Goal: Task Accomplishment & Management: Manage account settings

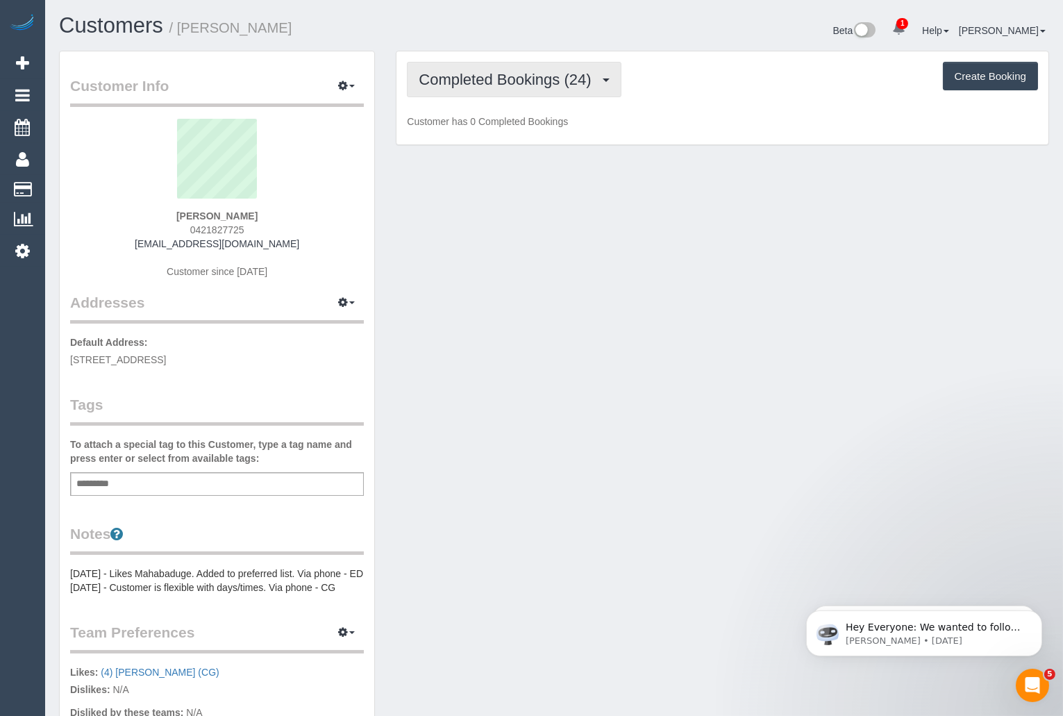
click at [543, 90] on button "Completed Bookings (24)" at bounding box center [514, 79] width 214 height 35
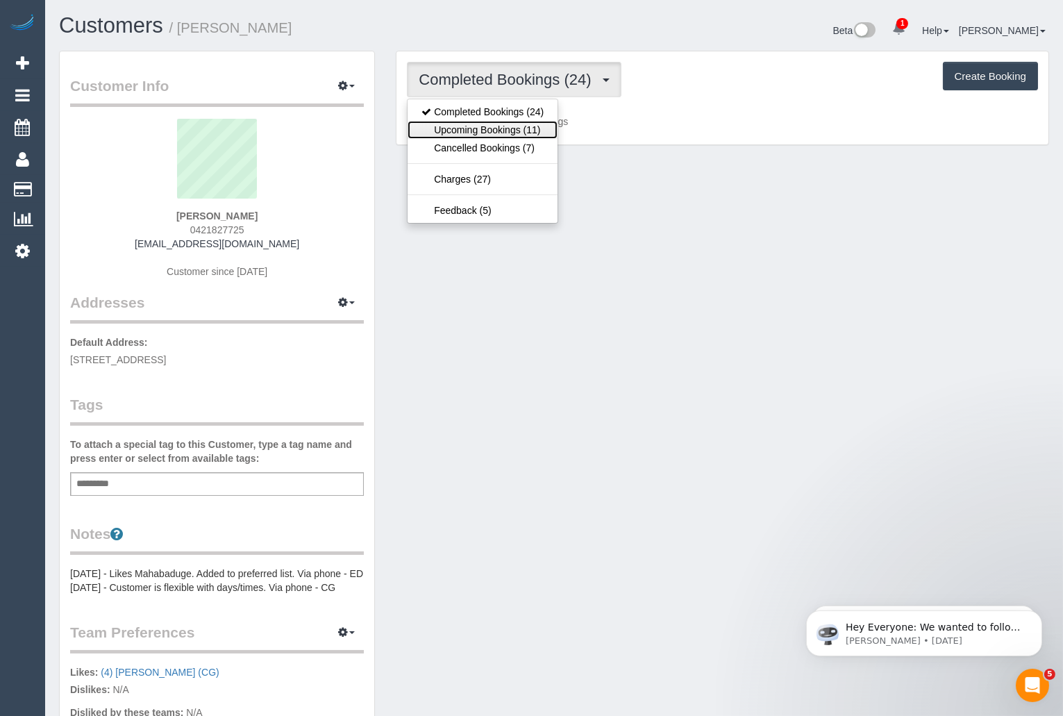
click at [526, 126] on link "Upcoming Bookings (11)" at bounding box center [483, 130] width 150 height 18
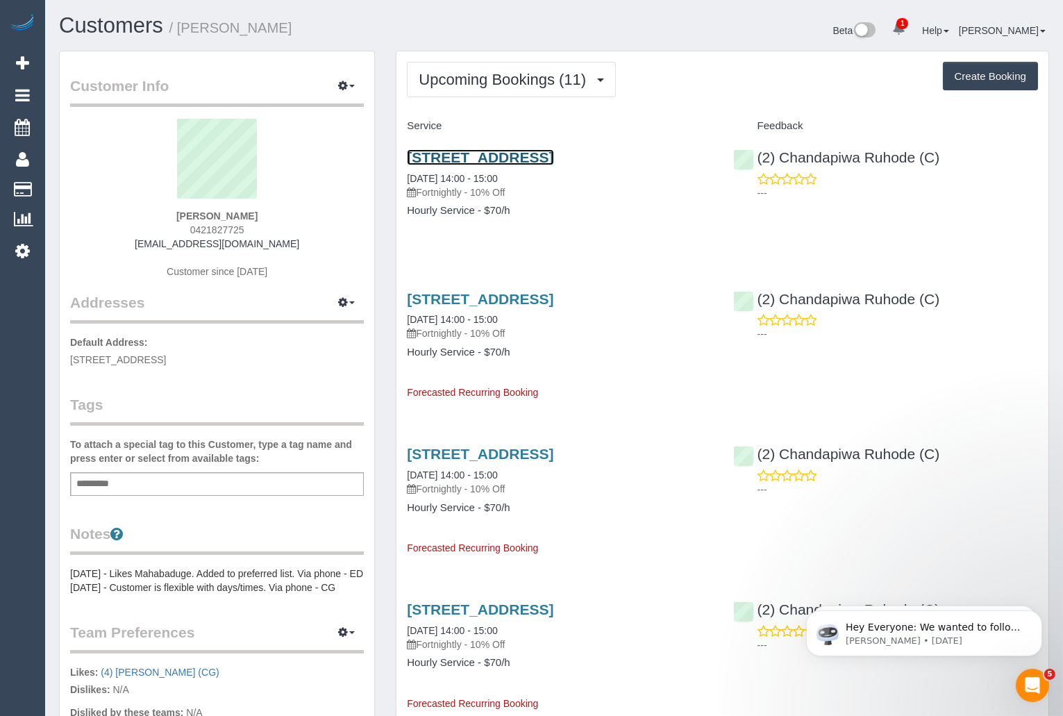
click at [554, 153] on link "4/1326 Main Road, Eltham, VIC 3095" at bounding box center [480, 157] width 147 height 16
click at [95, 30] on link "Customers" at bounding box center [111, 25] width 104 height 24
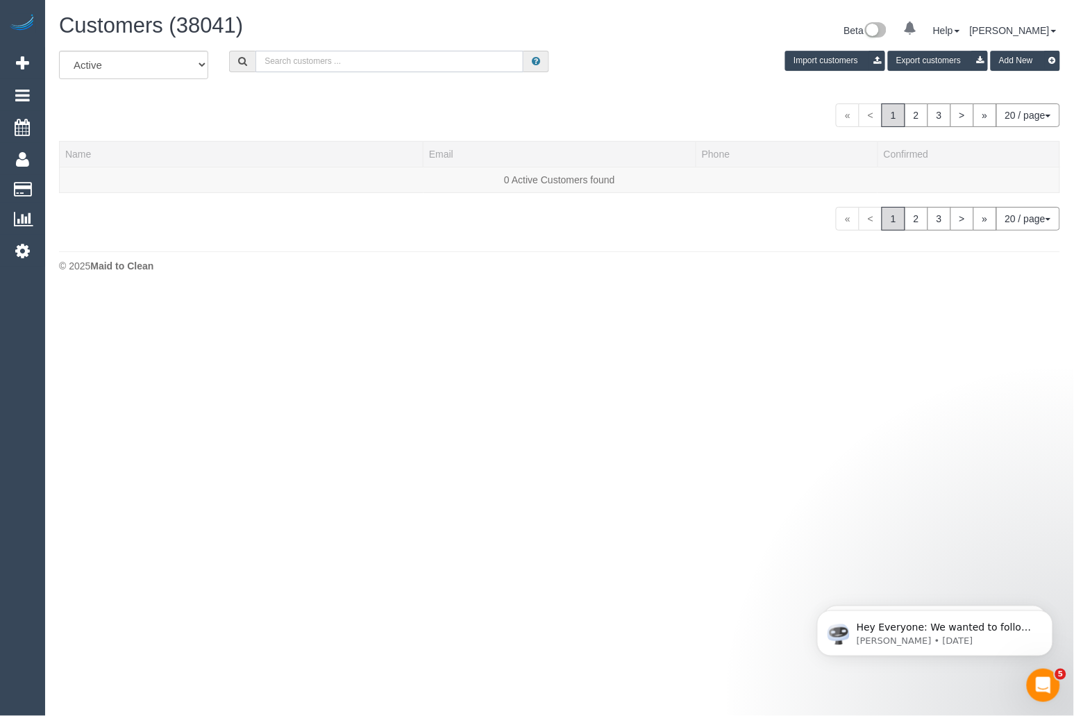
click at [360, 58] on input "text" at bounding box center [390, 62] width 268 height 22
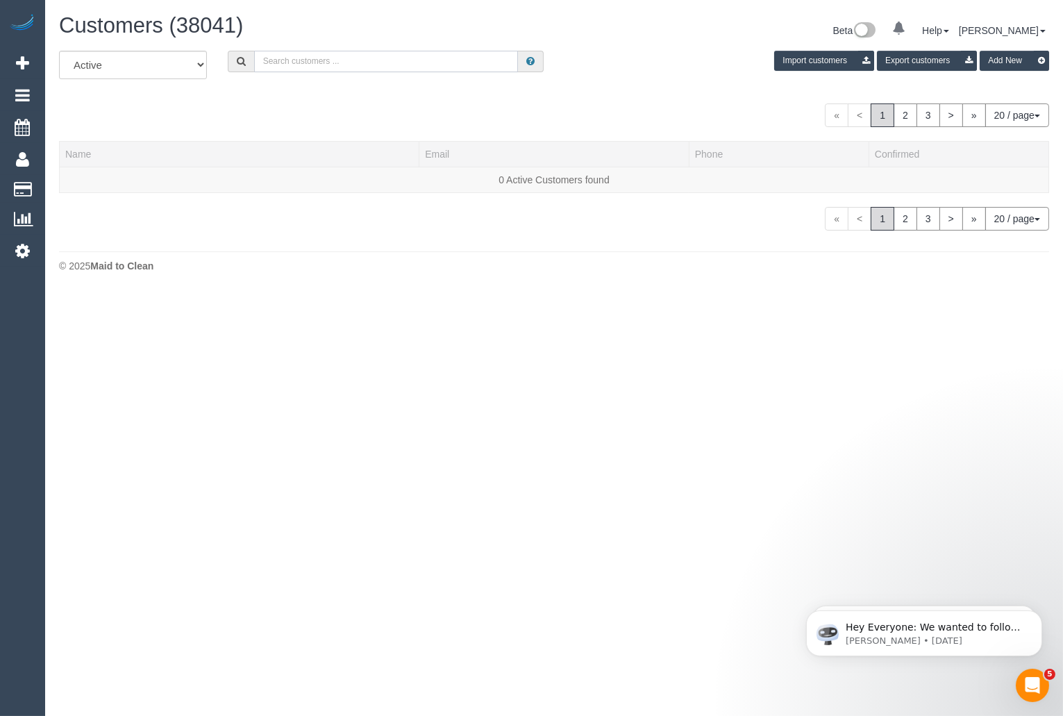
paste input "Paul Jones"
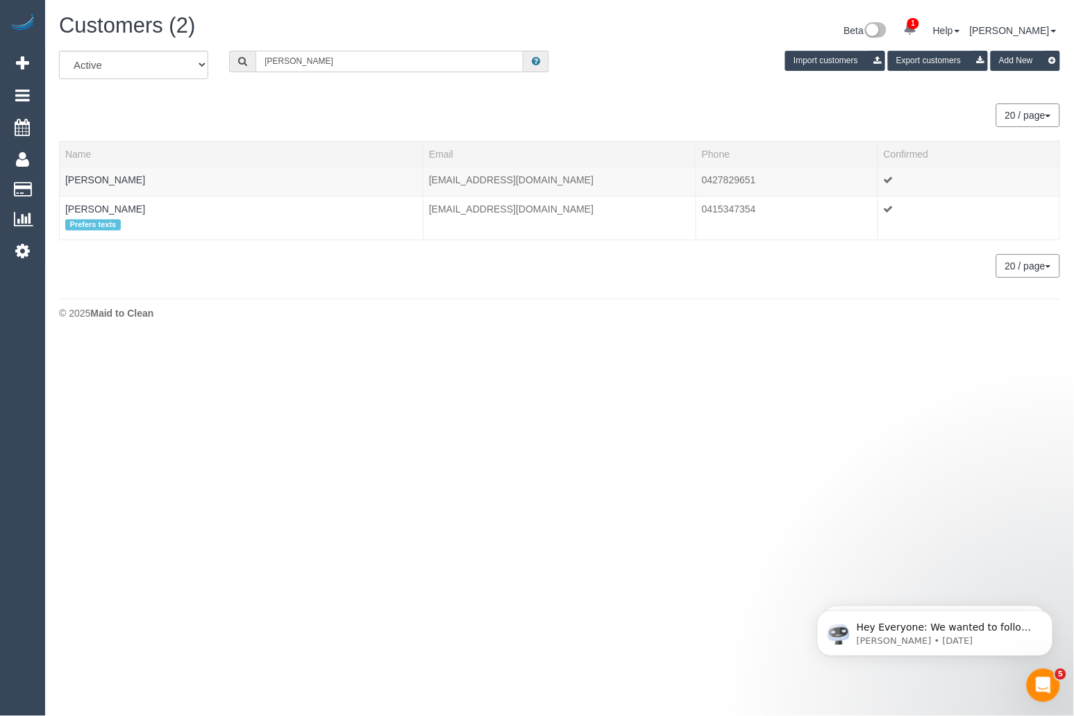
type input "Paul Jones"
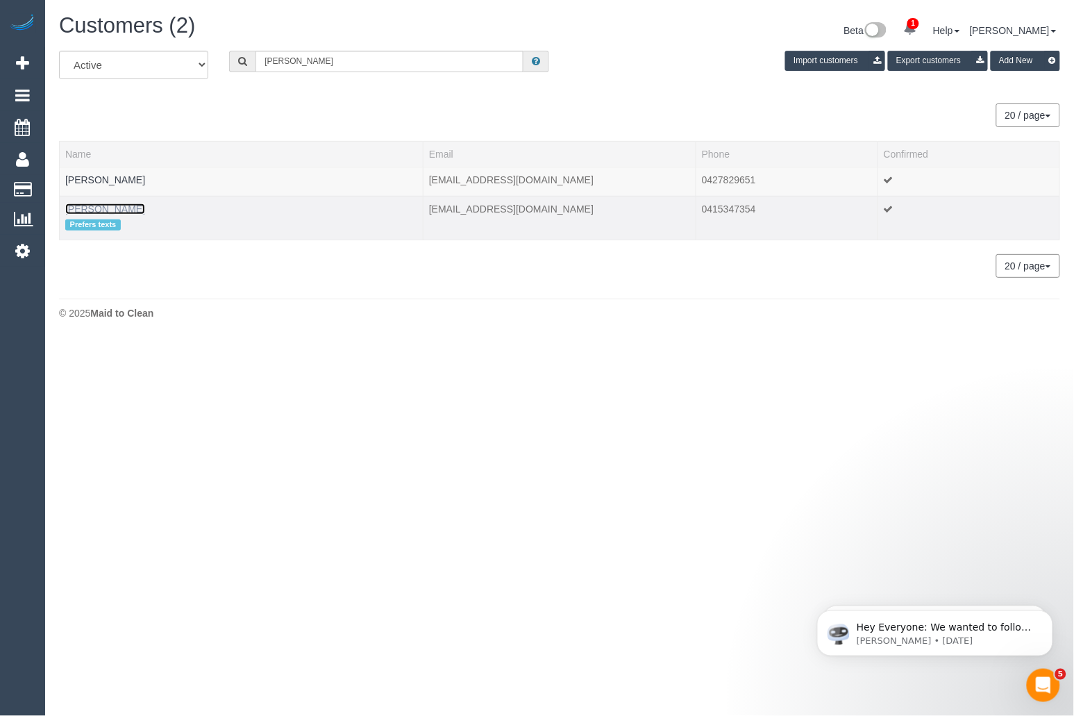
click at [103, 209] on link "Paul Jones" at bounding box center [105, 208] width 80 height 11
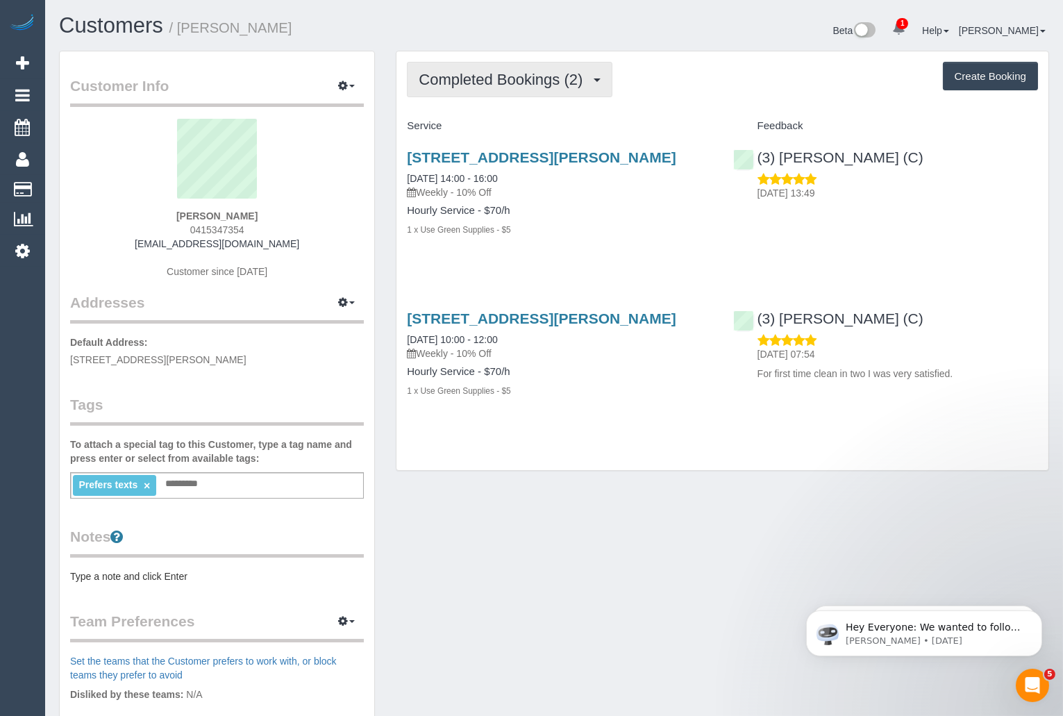
click at [485, 88] on button "Completed Bookings (2)" at bounding box center [510, 79] width 206 height 35
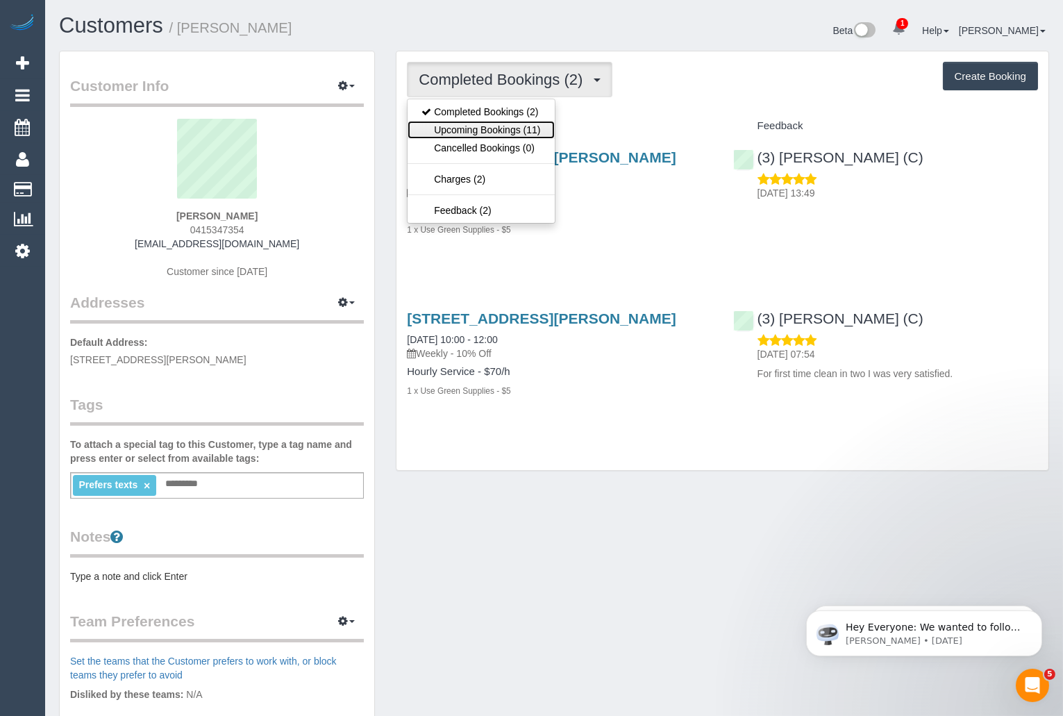
click at [488, 126] on link "Upcoming Bookings (11)" at bounding box center [481, 130] width 147 height 18
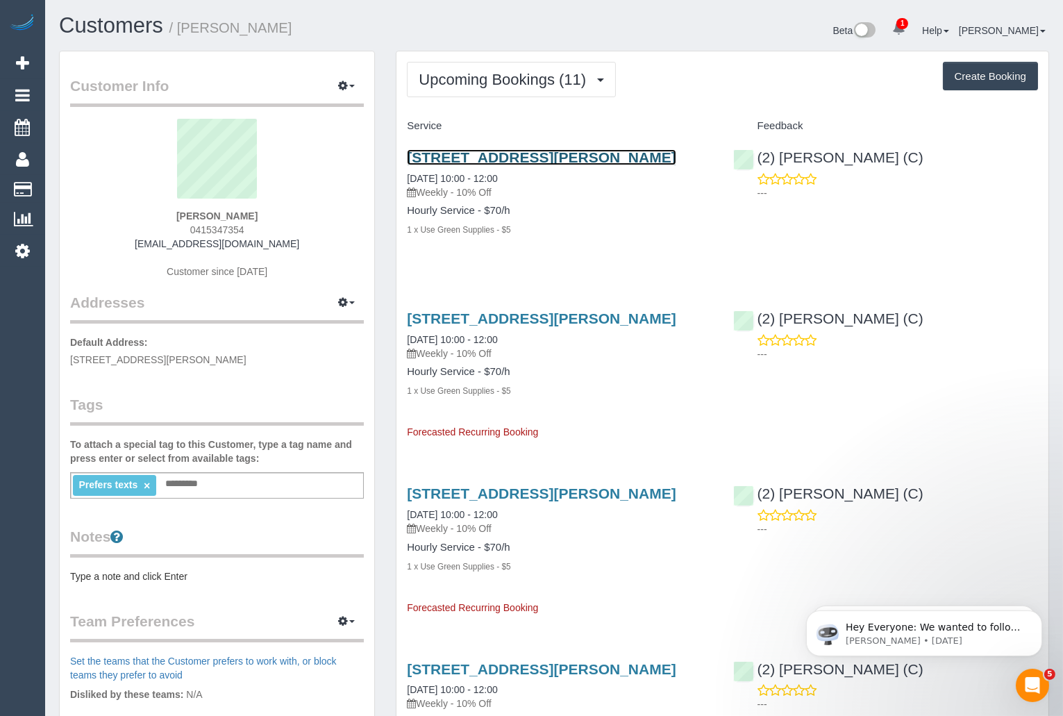
click at [545, 153] on link "150 Miller St, Fitzroy North, VIC 3068" at bounding box center [541, 157] width 269 height 16
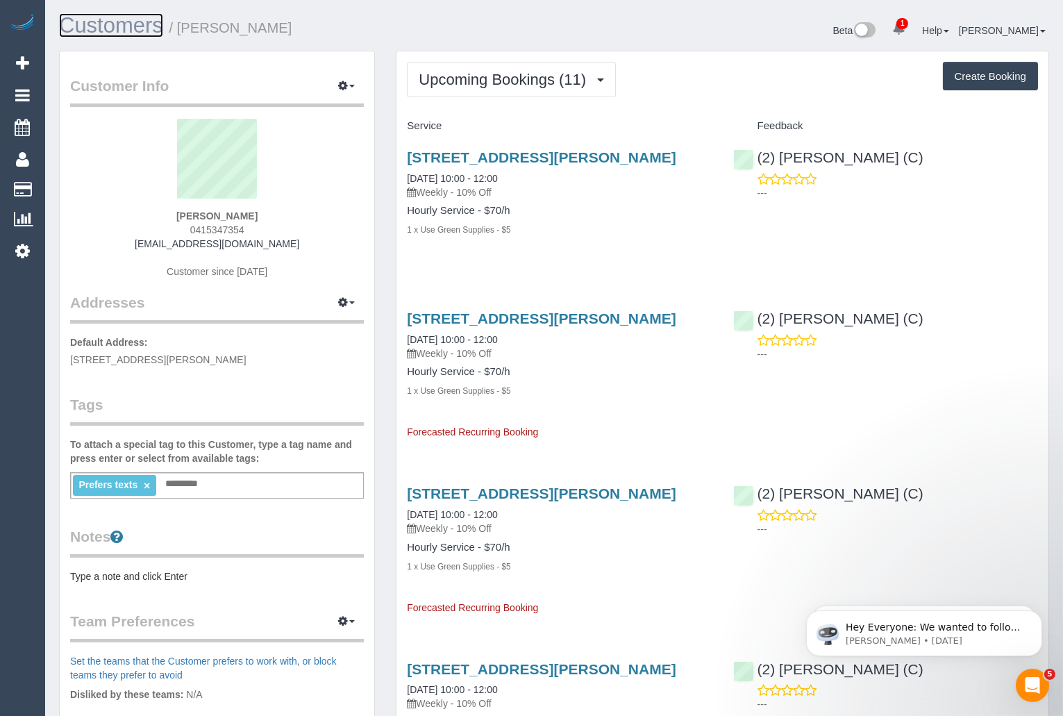
click at [135, 31] on link "Customers" at bounding box center [111, 25] width 104 height 24
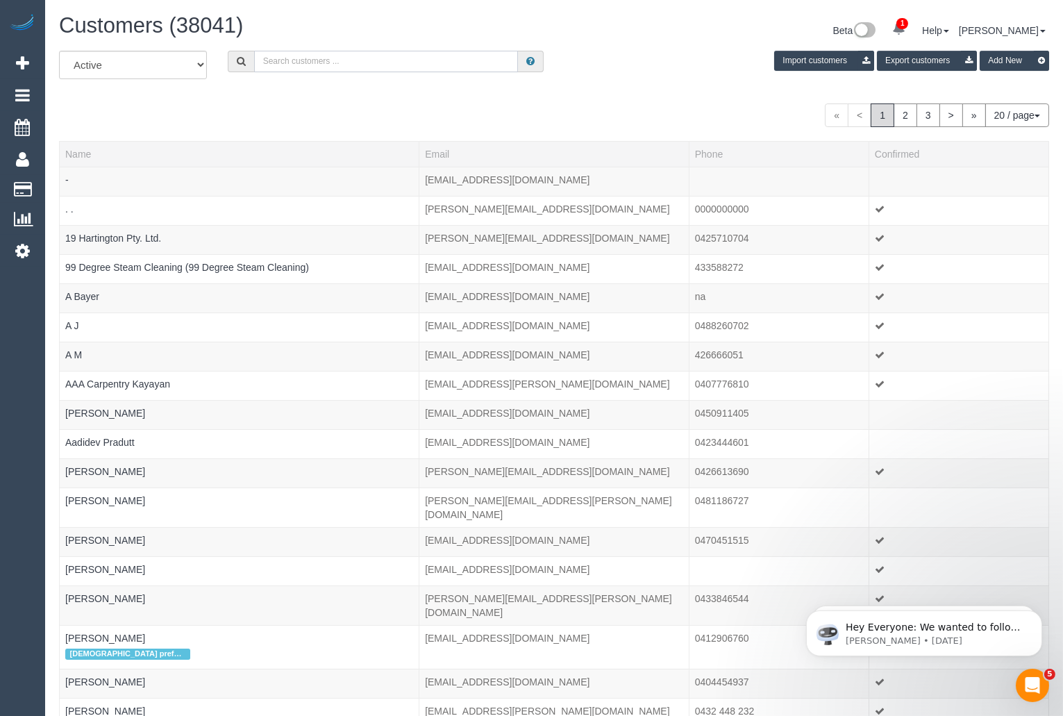
click at [438, 59] on input "text" at bounding box center [386, 62] width 264 height 22
paste input "+61421827725"
drag, startPoint x: 276, startPoint y: 62, endPoint x: 255, endPoint y: 59, distance: 21.7
click at [255, 59] on input "+61421827725" at bounding box center [386, 62] width 264 height 22
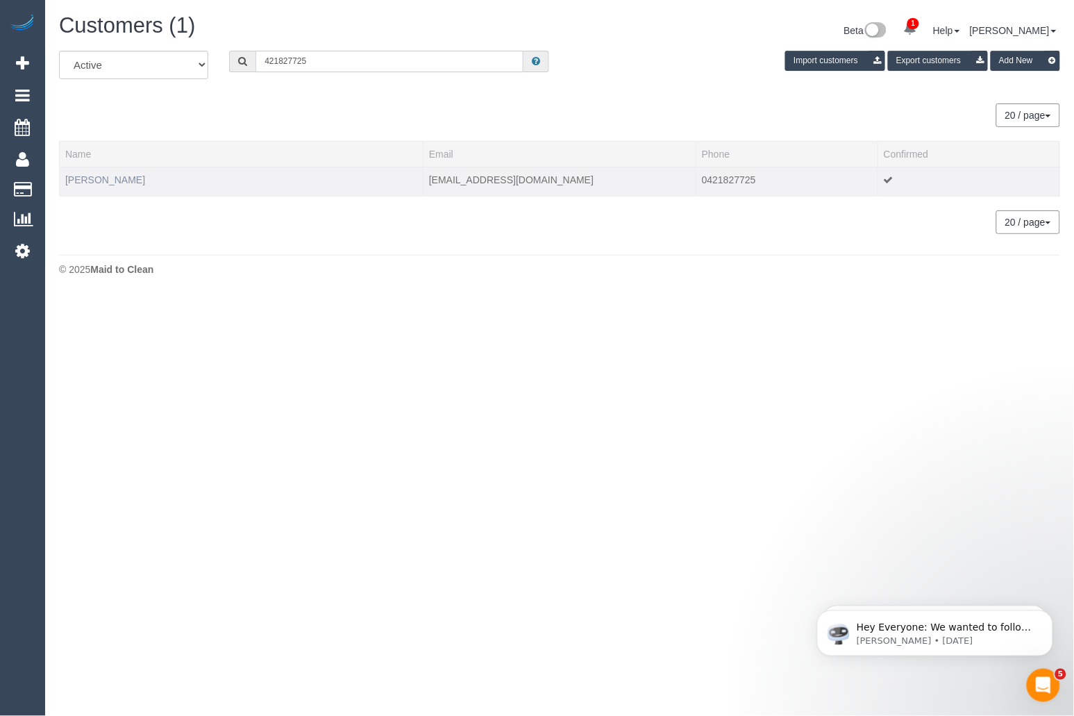
type input "421827725"
click at [131, 180] on link "Amanda La Rosa" at bounding box center [105, 179] width 80 height 11
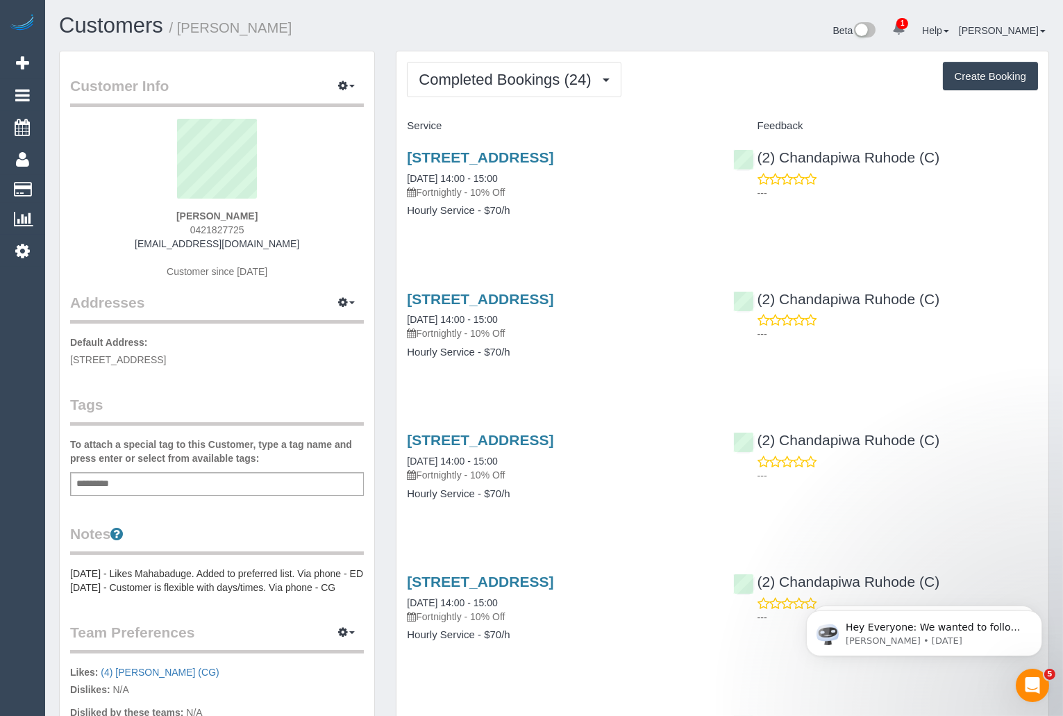
drag, startPoint x: 272, startPoint y: 215, endPoint x: 169, endPoint y: 215, distance: 102.1
click at [169, 215] on div "Amanda La Rosa 0421827725 manda24_@hotmail.com Customer since 2024" at bounding box center [217, 206] width 294 height 174
copy strong "Amanda La Rosa"
click at [467, 76] on span "Completed Bookings (24)" at bounding box center [508, 79] width 179 height 17
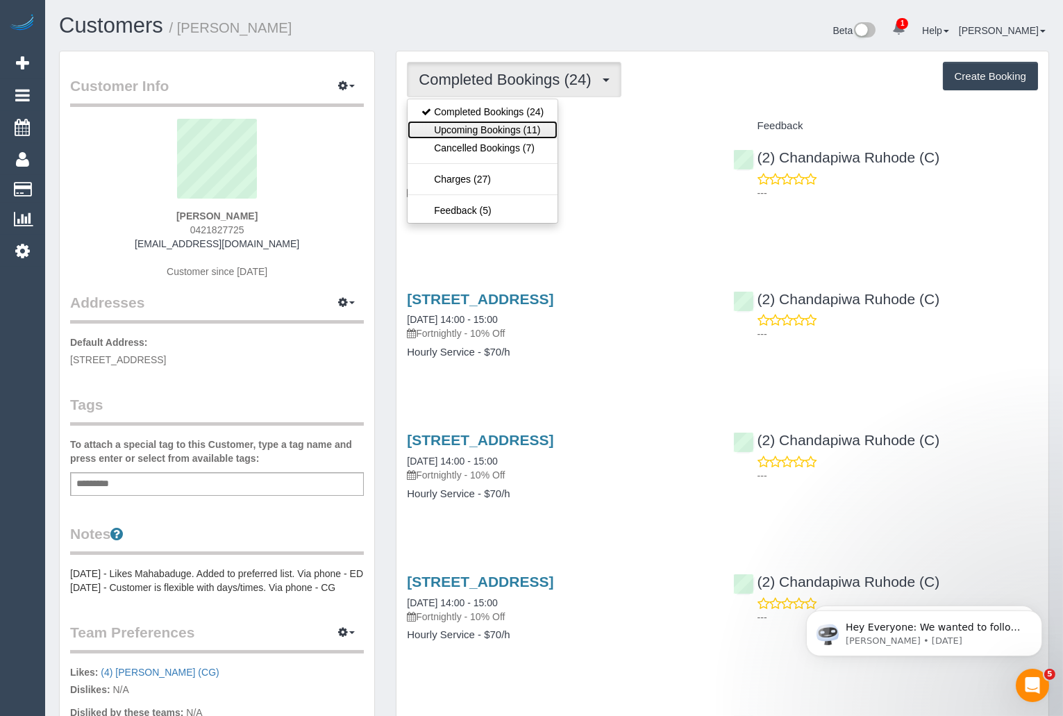
click at [474, 128] on link "Upcoming Bookings (11)" at bounding box center [483, 130] width 150 height 18
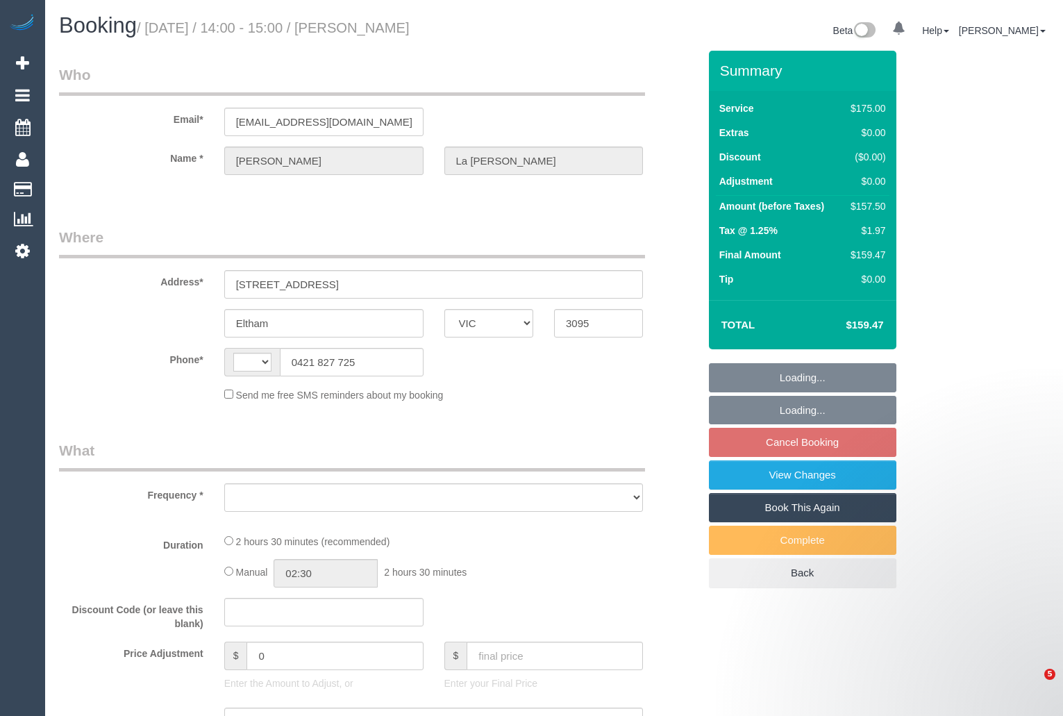
select select "VIC"
select select "string:AU"
select select "object:534"
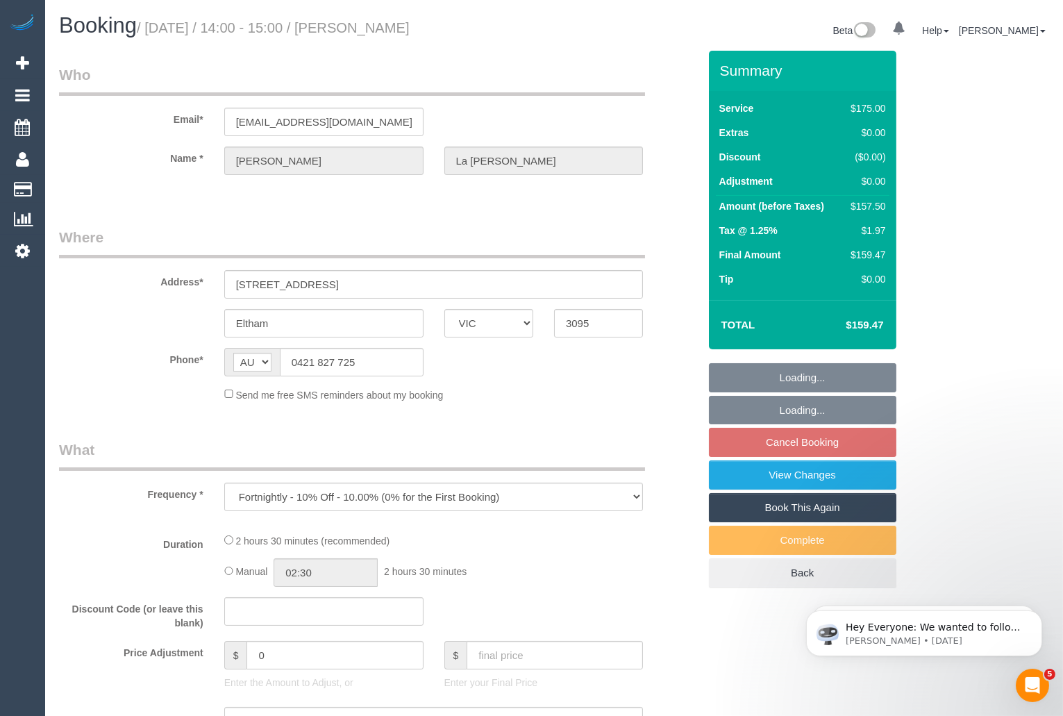
select select "150"
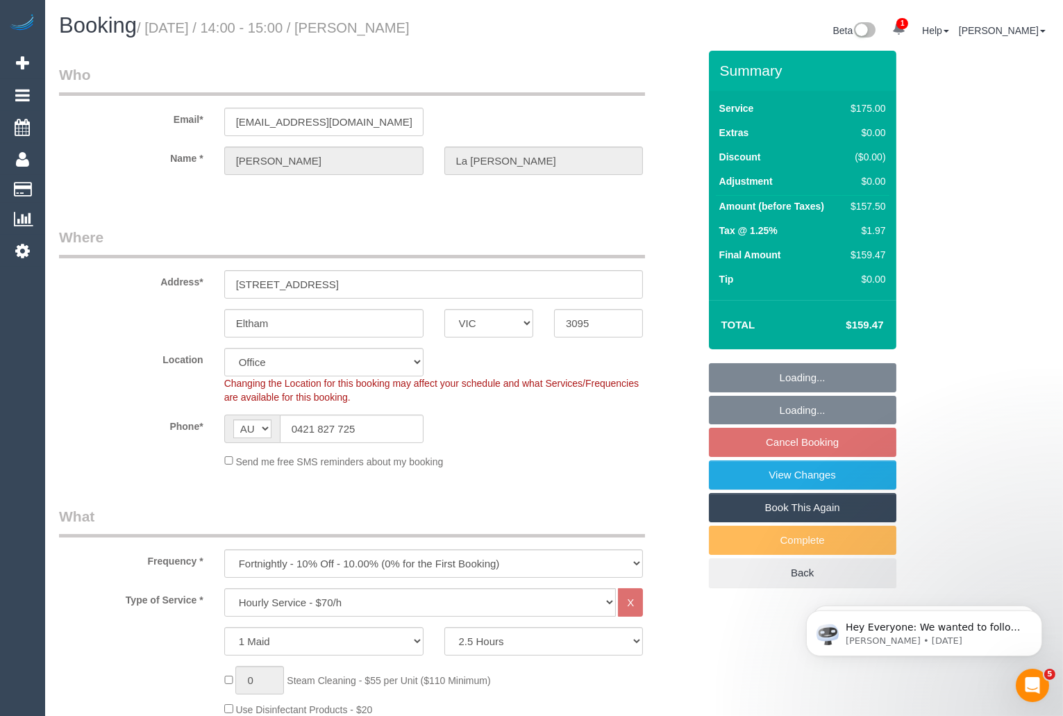
select select "number:28"
select select "number:14"
select select "number:18"
select select "number:22"
select select "number:35"
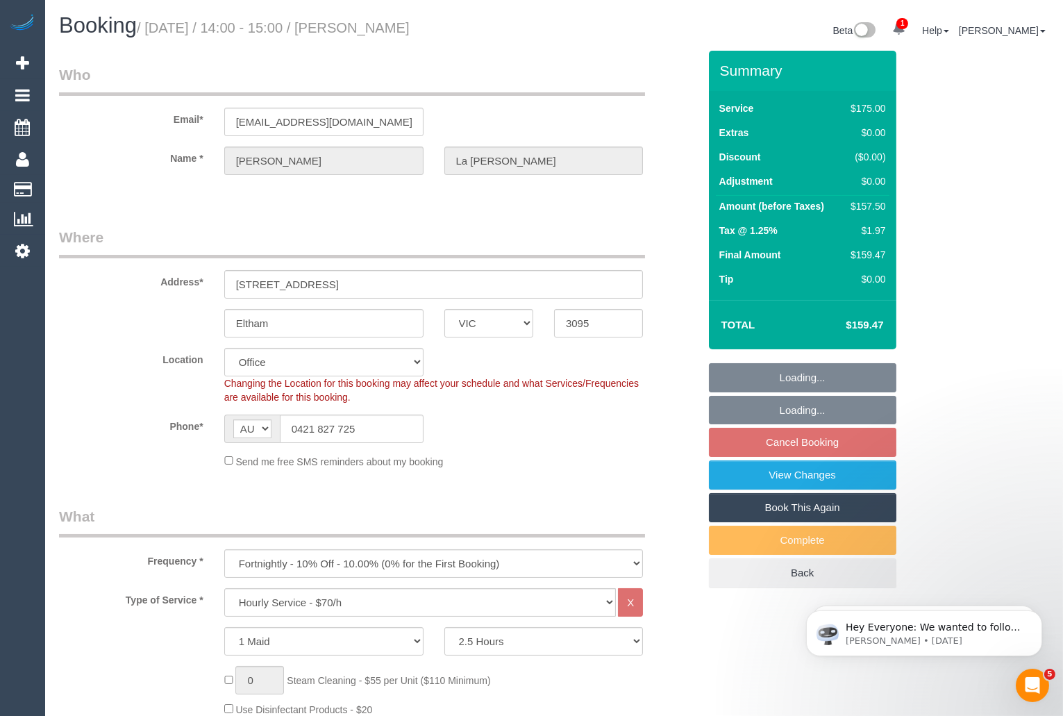
select select "object:866"
select select "string:stripe-pm_1Q4t2u2GScqysDRVnuNr73L4"
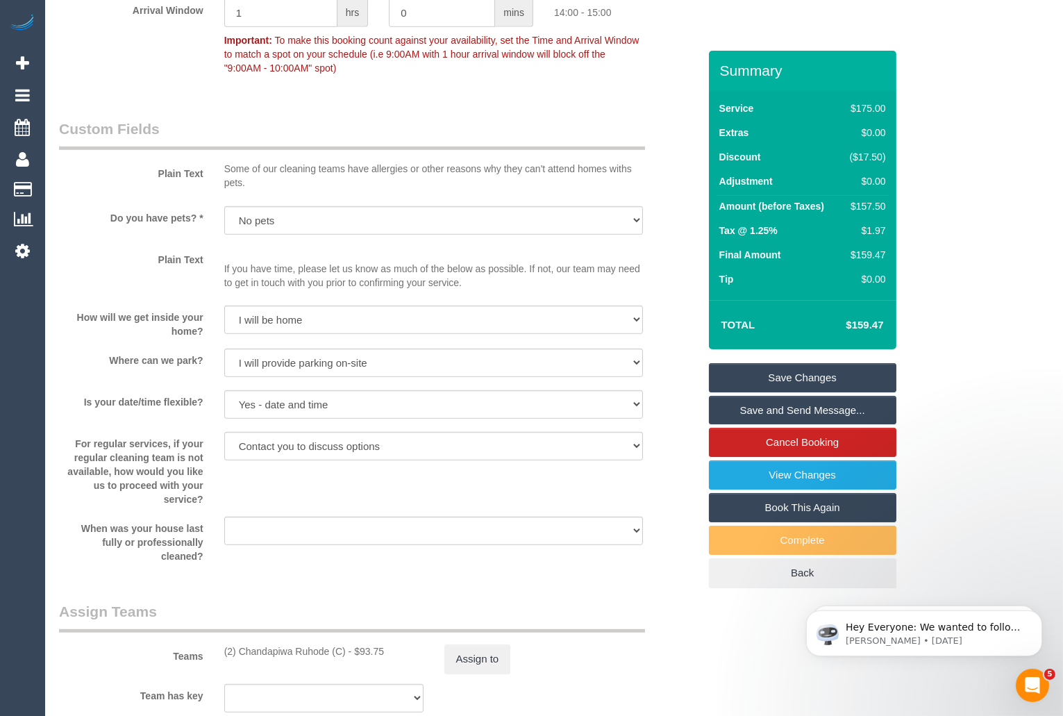
scroll to position [1476, 0]
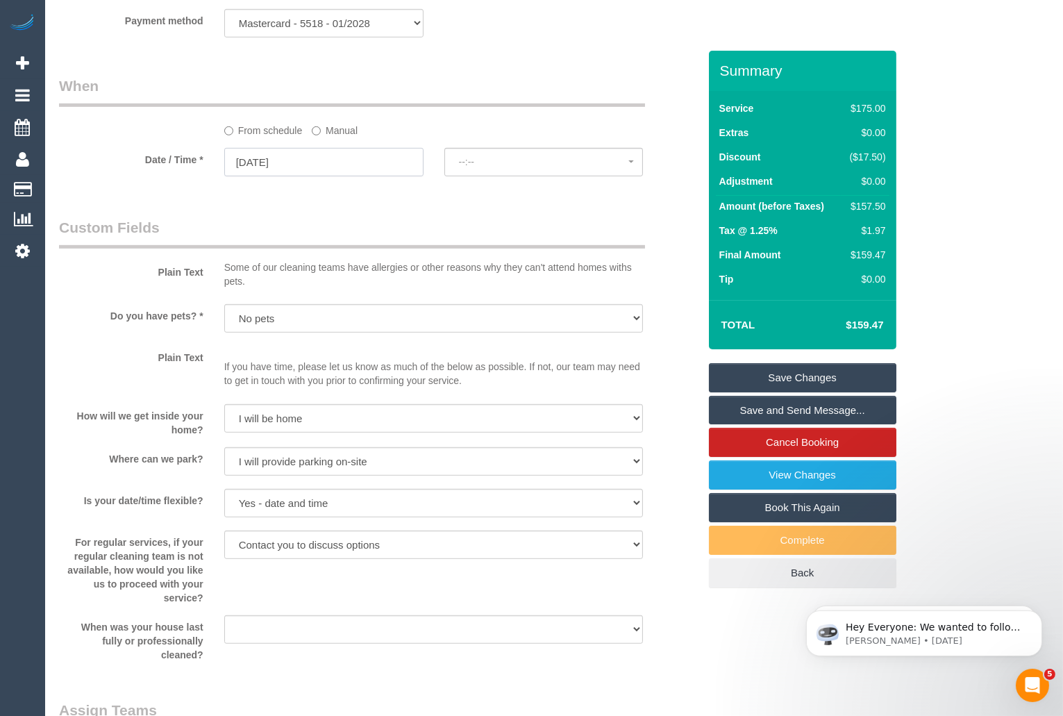
click at [330, 163] on input "13/10/2025" at bounding box center [323, 162] width 199 height 28
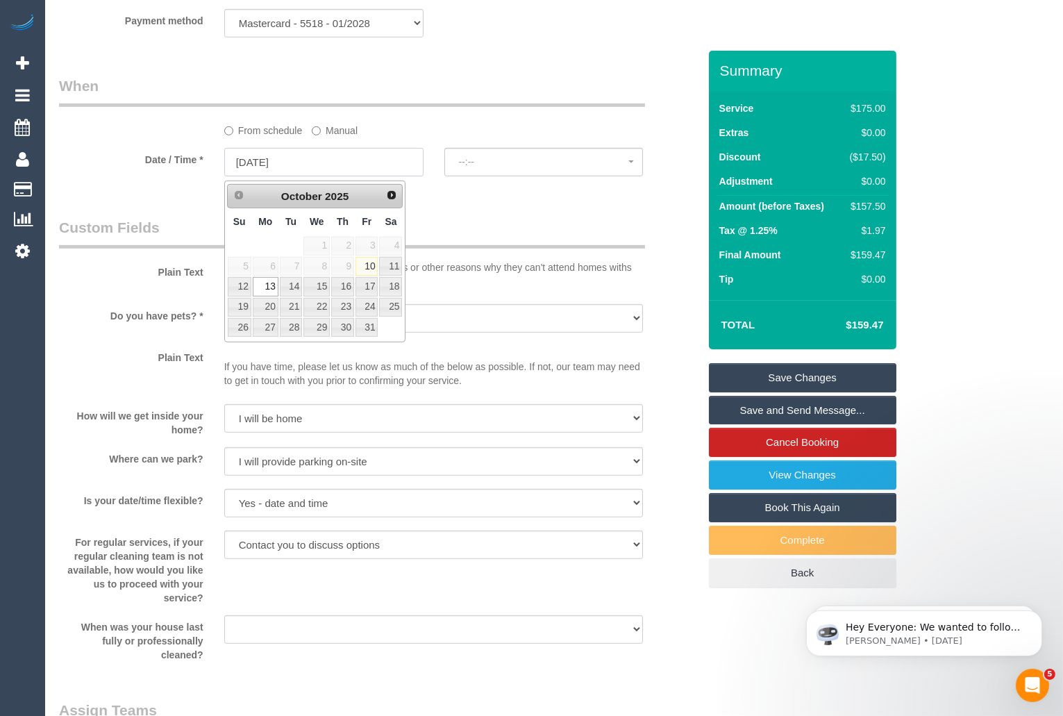
select select "spot6"
click at [316, 284] on link "15" at bounding box center [317, 286] width 26 height 19
type input "15/10/2025"
select select "spot8"
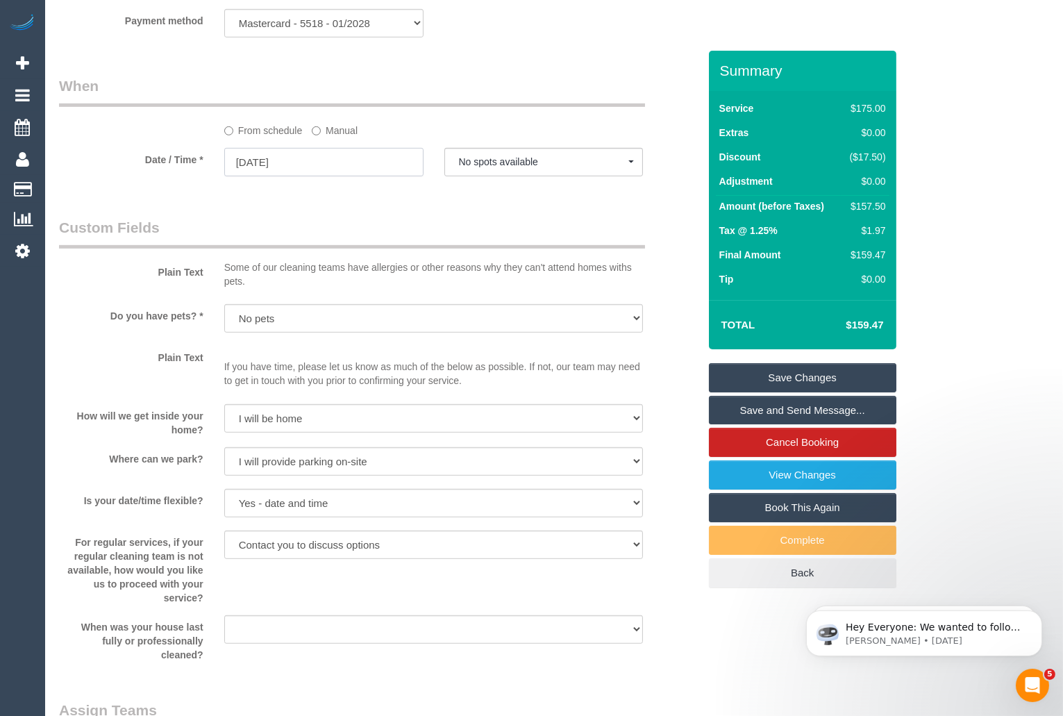
click at [269, 173] on input "15/10/2025" at bounding box center [323, 162] width 199 height 28
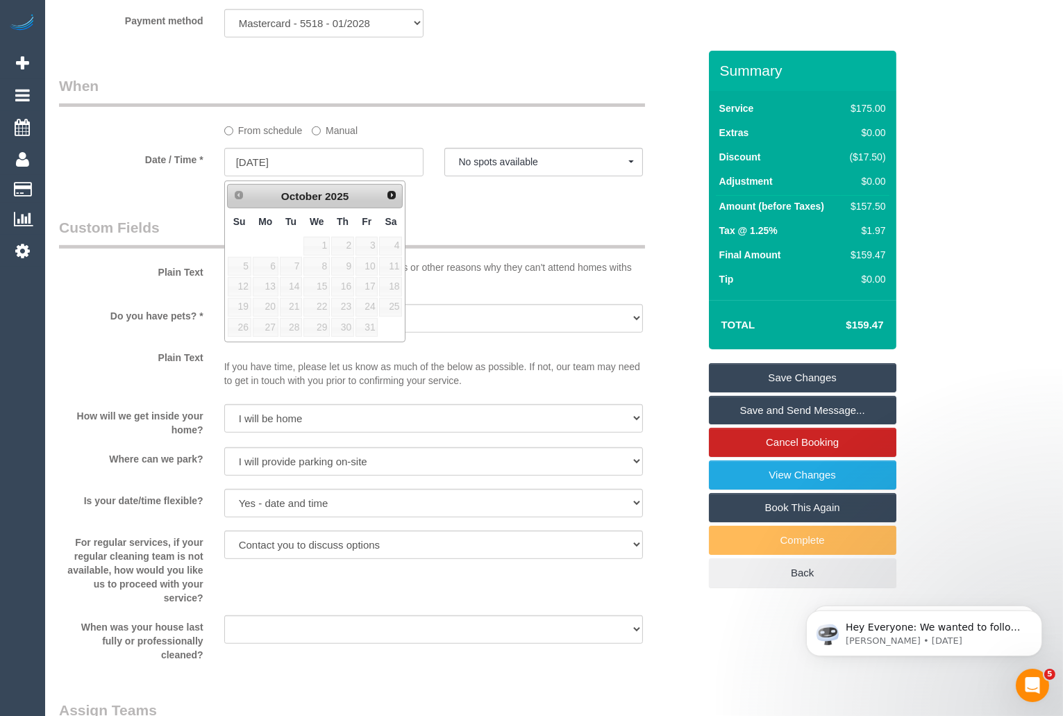
click at [169, 137] on div "From schedule Manual" at bounding box center [379, 107] width 660 height 62
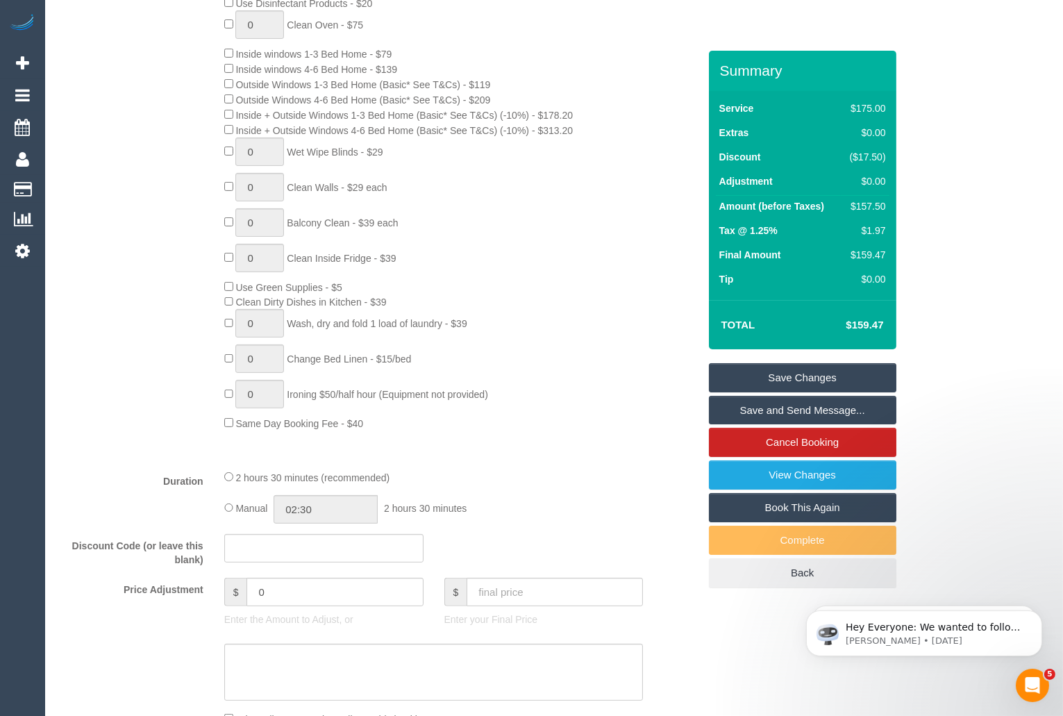
scroll to position [732, 0]
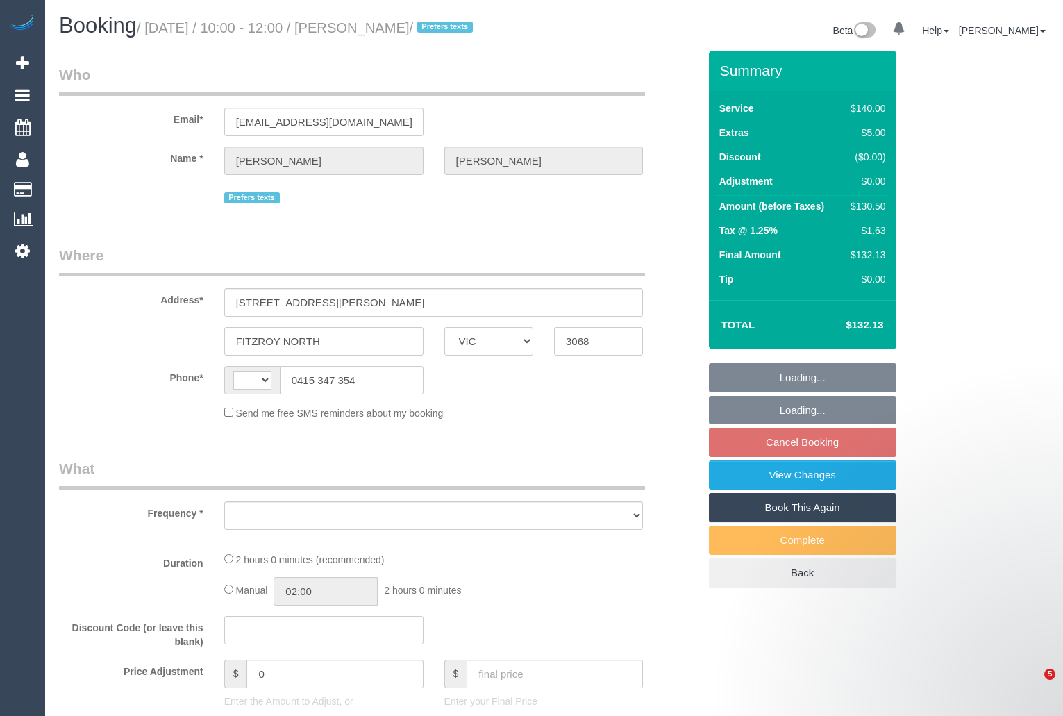
select select "VIC"
select select "string:AU"
select select "string:stripe-pm_1S74Zd2GScqysDRVzZ8HLwGx"
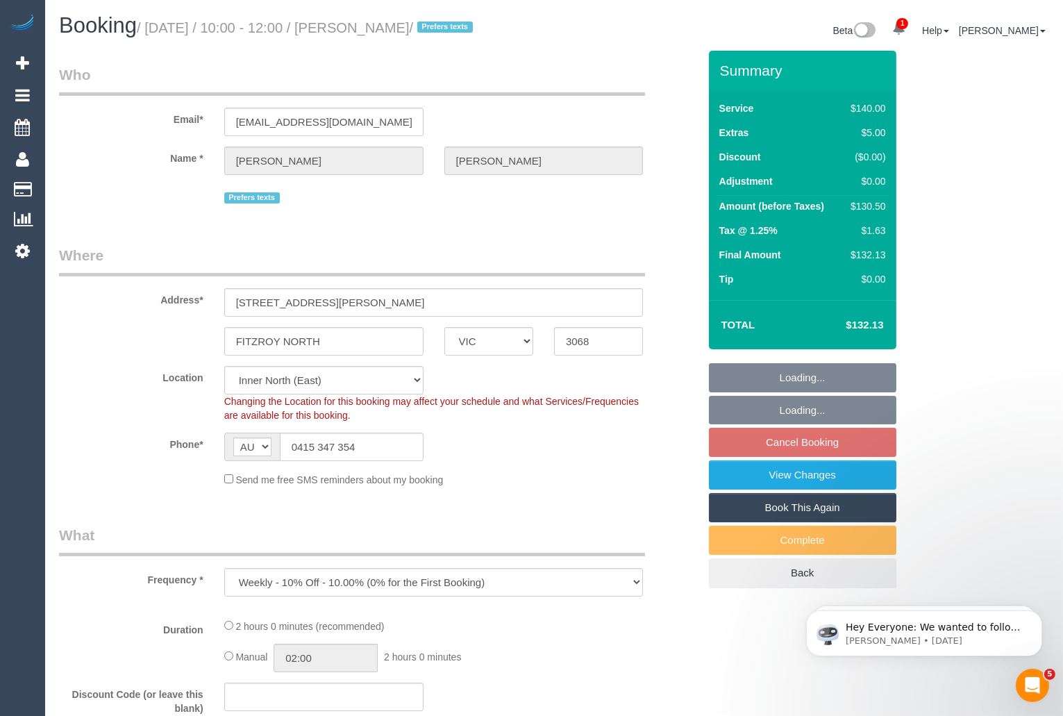
select select "object:752"
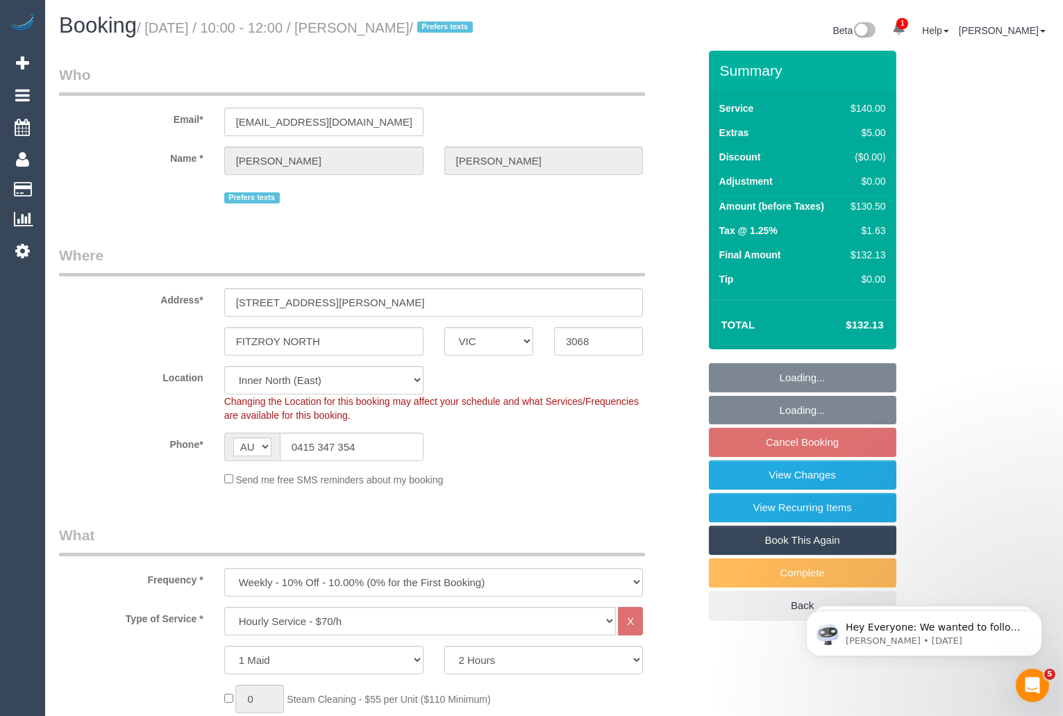
select select "number:27"
select select "number:17"
select select "number:19"
select select "number:36"
select select "number:34"
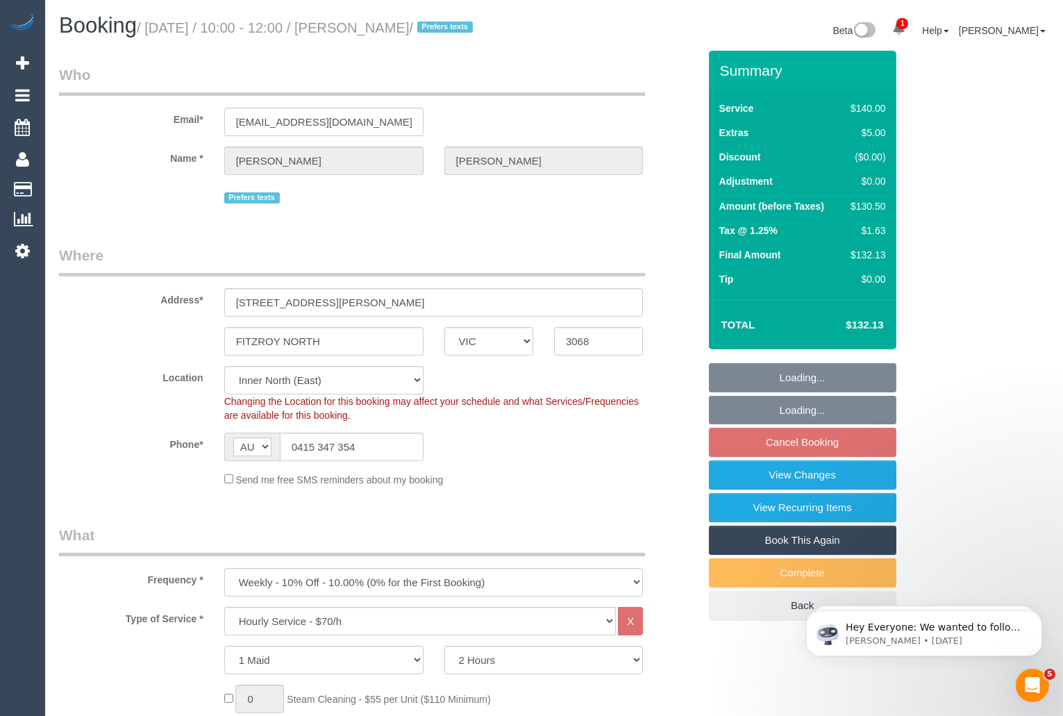
select select "number:13"
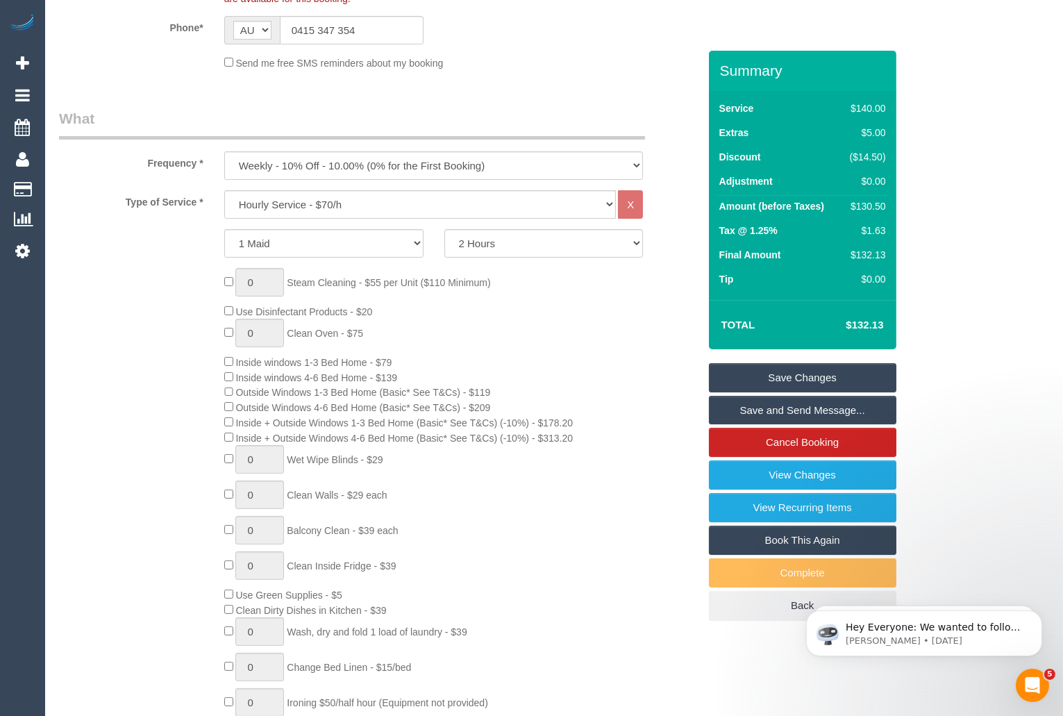
scroll to position [445, 0]
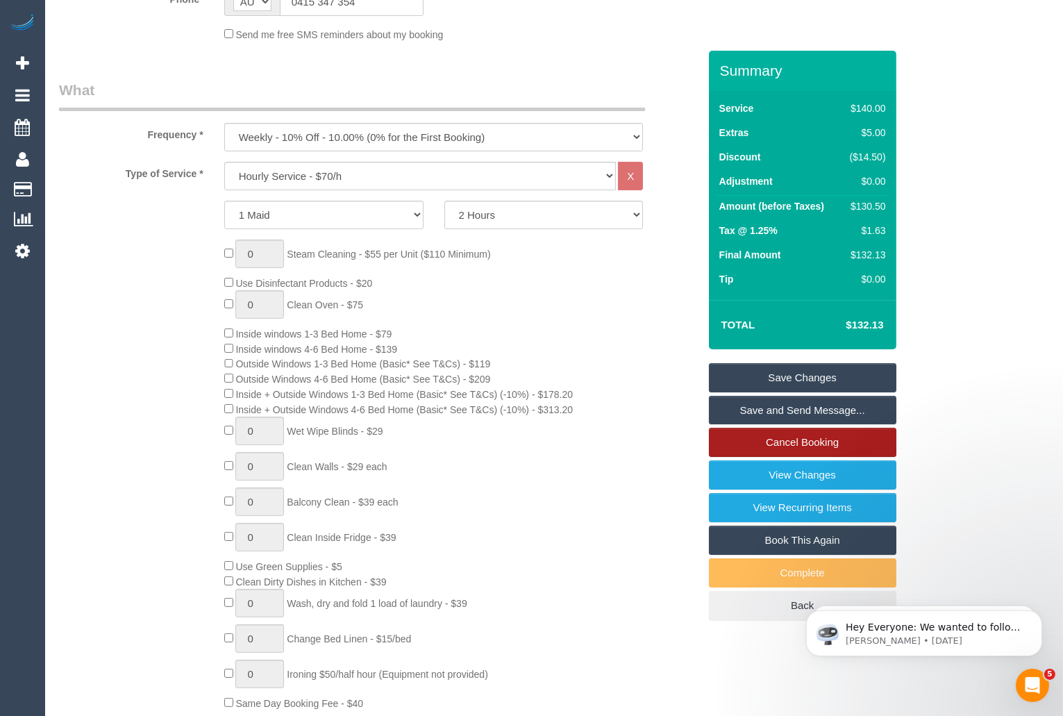
click at [788, 445] on link "Cancel Booking" at bounding box center [803, 442] width 188 height 29
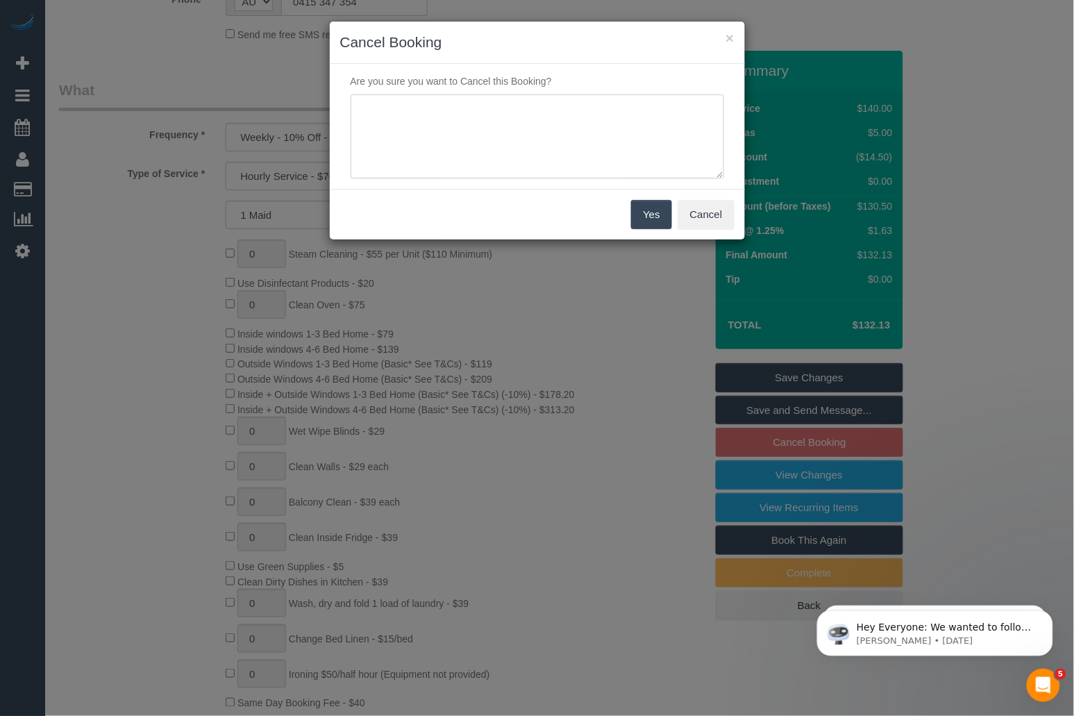
click at [475, 135] on textarea at bounding box center [538, 136] width 374 height 85
type textarea "Customer wants to skip via SMS HB"
click at [640, 216] on button "Yes" at bounding box center [651, 214] width 40 height 29
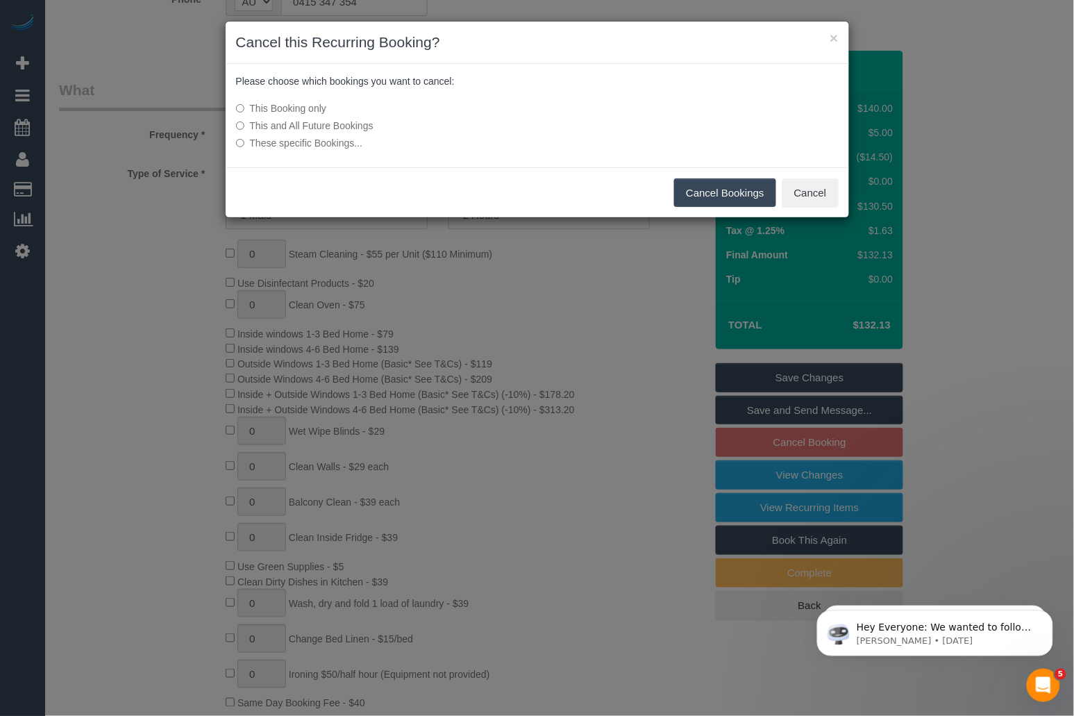
click at [701, 196] on button "Cancel Bookings" at bounding box center [725, 192] width 102 height 29
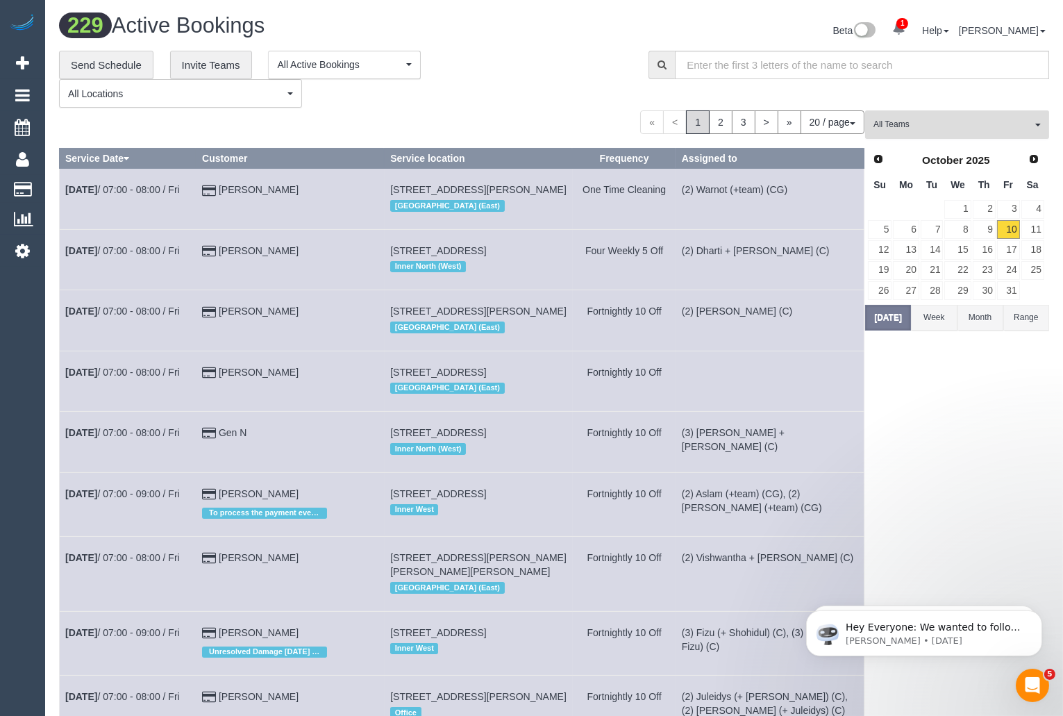
click at [935, 124] on span "All Teams" at bounding box center [953, 125] width 158 height 12
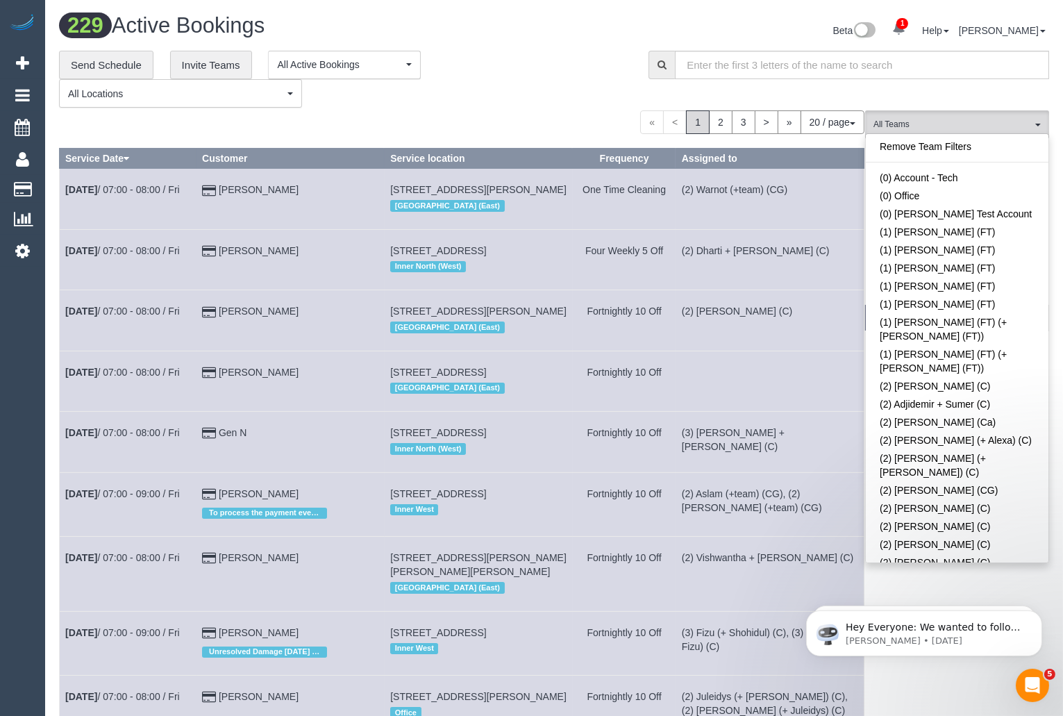
click at [838, 126] on button "20 / page" at bounding box center [833, 122] width 64 height 24
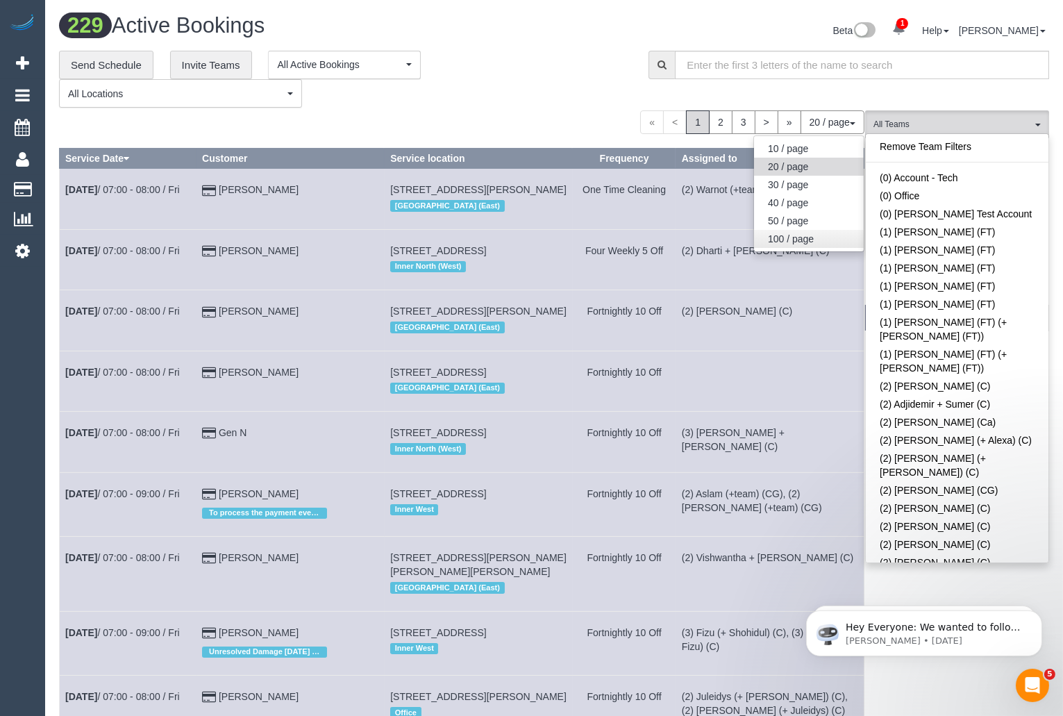
click at [814, 238] on link "100 / page" at bounding box center [809, 239] width 110 height 18
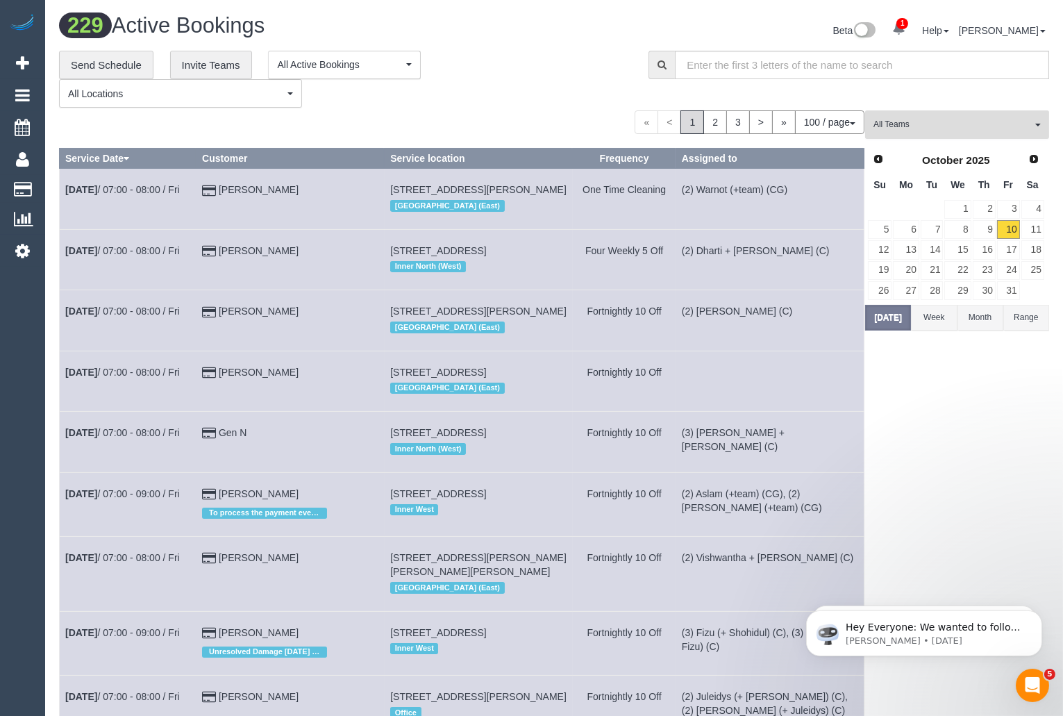
click at [940, 126] on span "All Teams" at bounding box center [953, 125] width 158 height 12
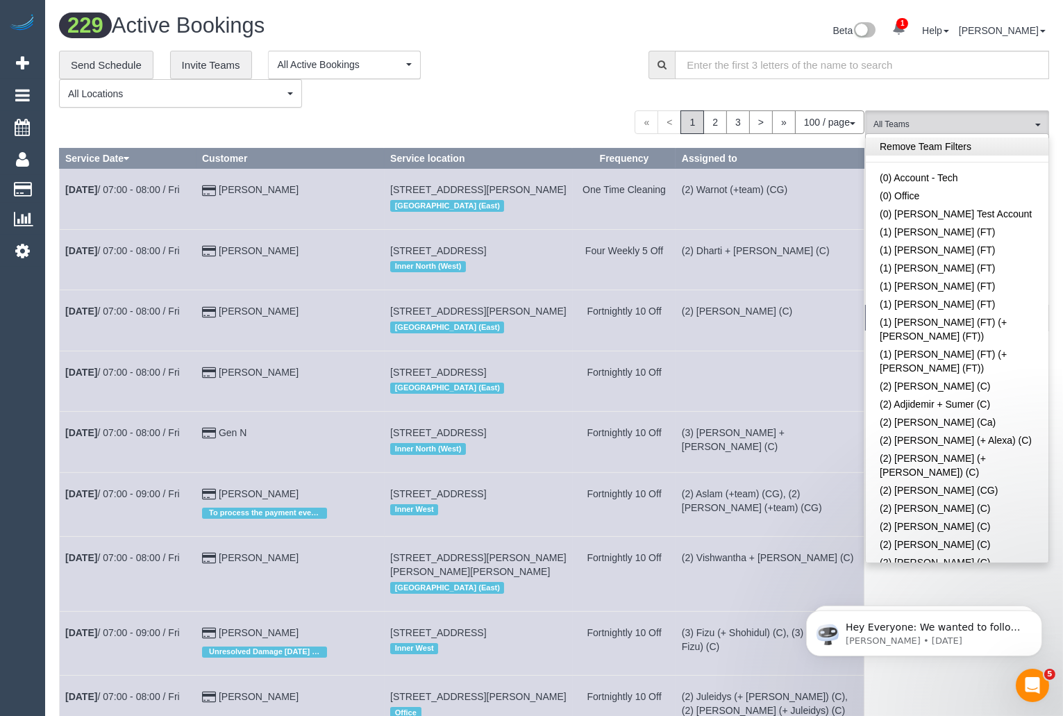
scroll to position [2605, 0]
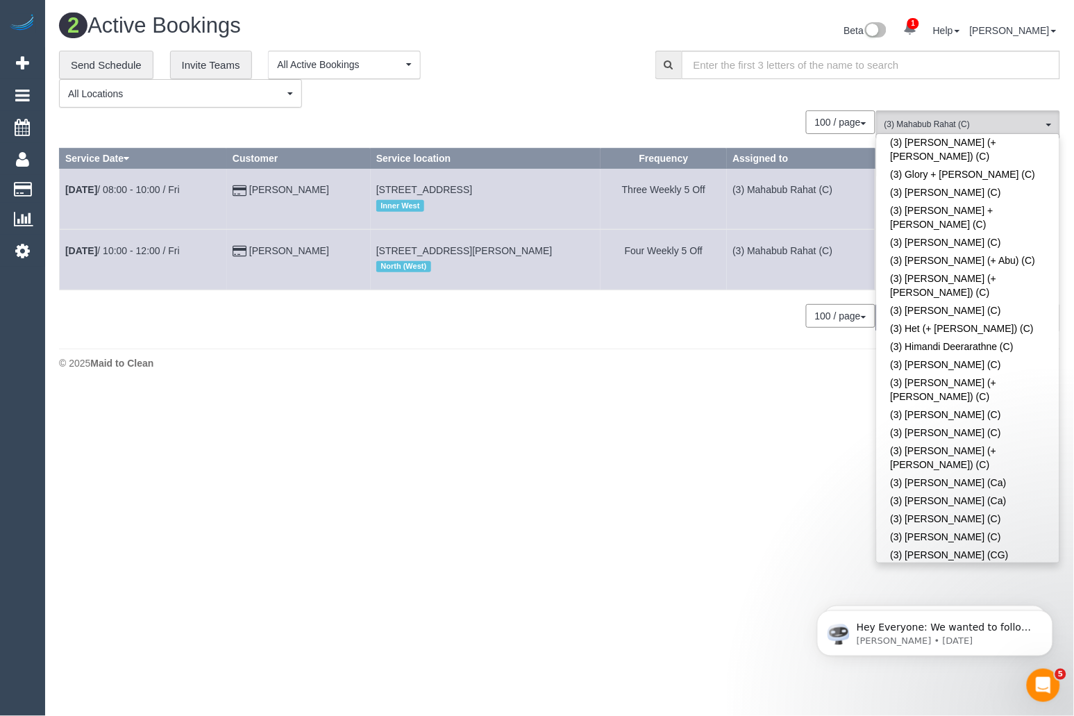
click at [540, 99] on div "**********" at bounding box center [347, 80] width 576 height 58
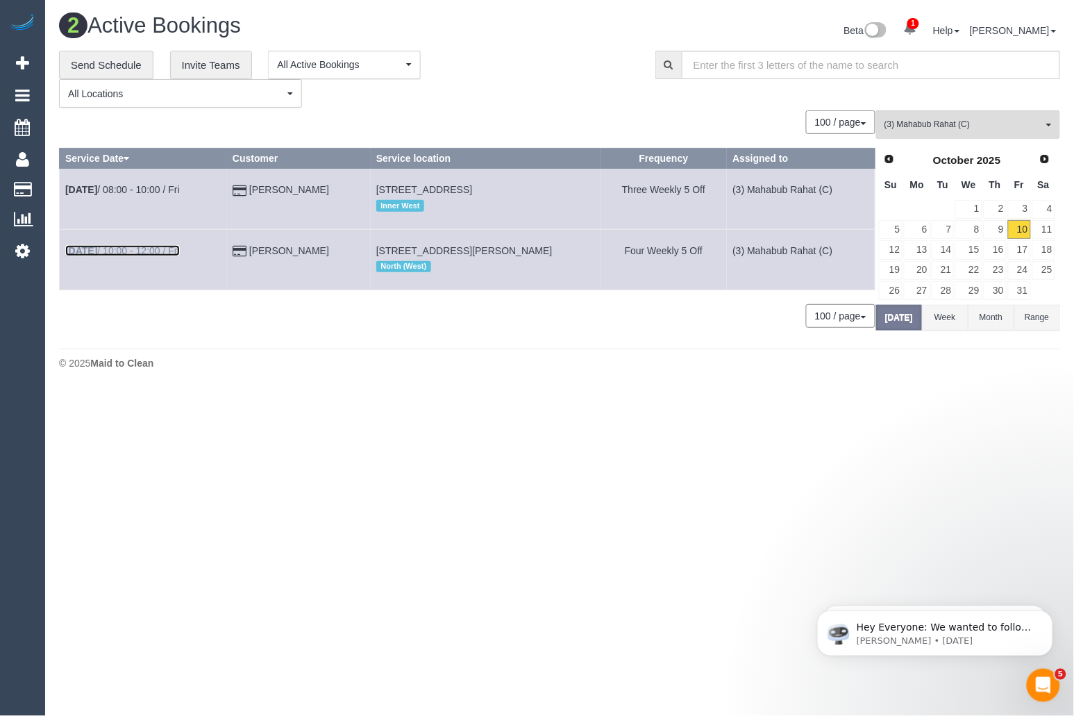
click at [128, 250] on link "Oct 10th / 10:00 - 12:00 / Fri" at bounding box center [122, 250] width 115 height 11
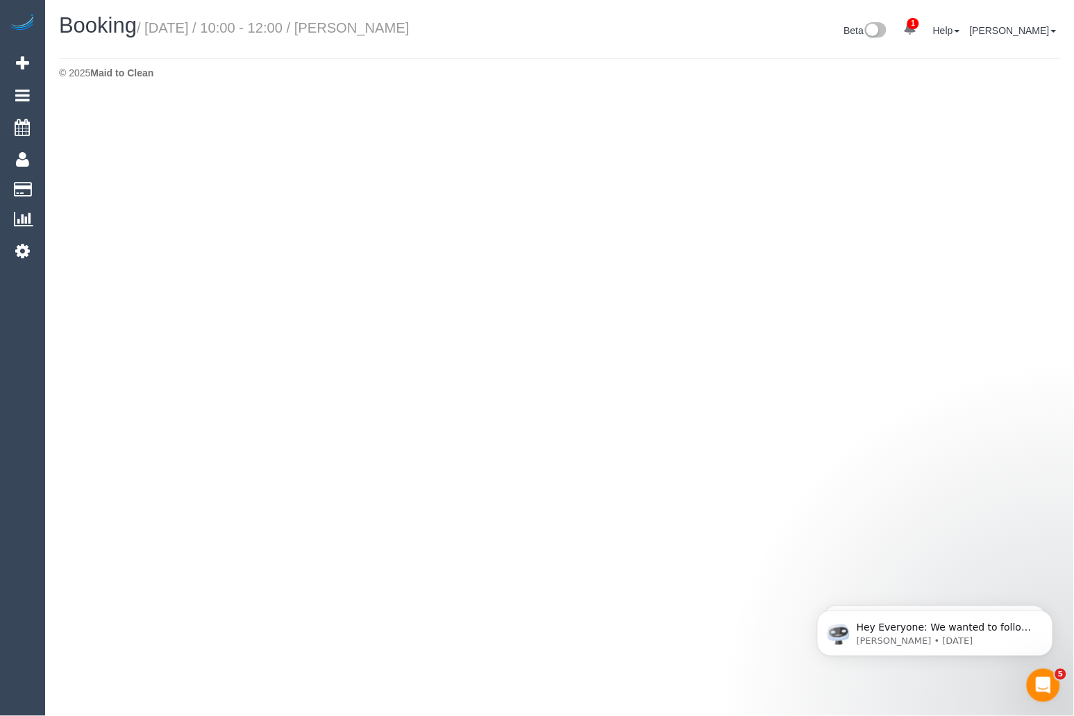
select select "VIC"
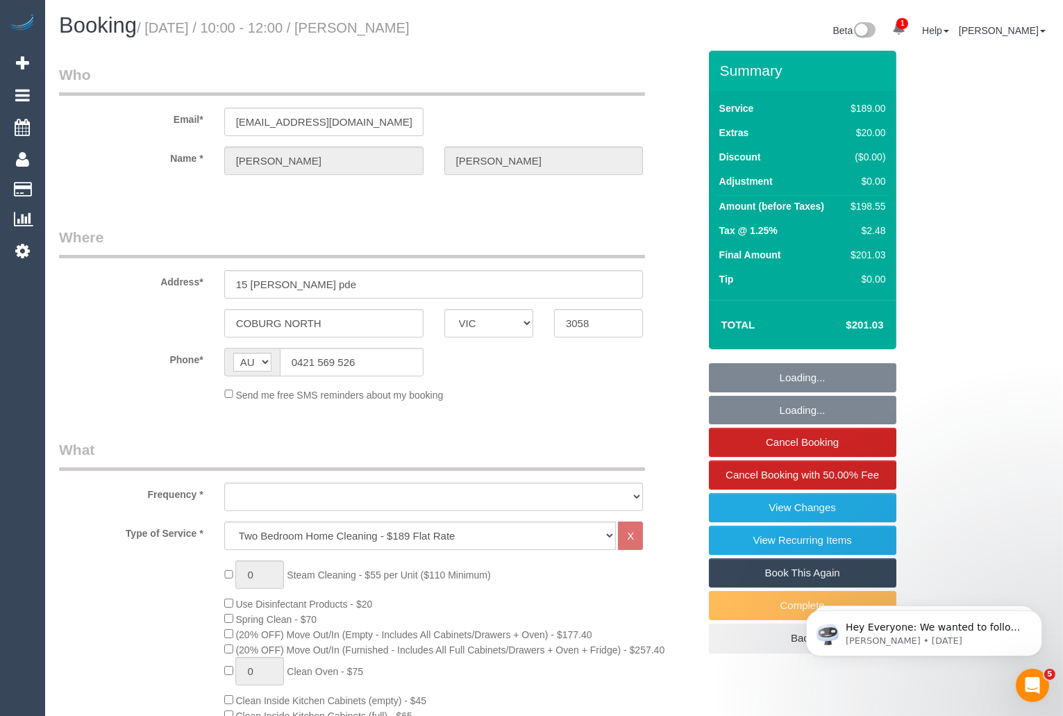
select select "object:4983"
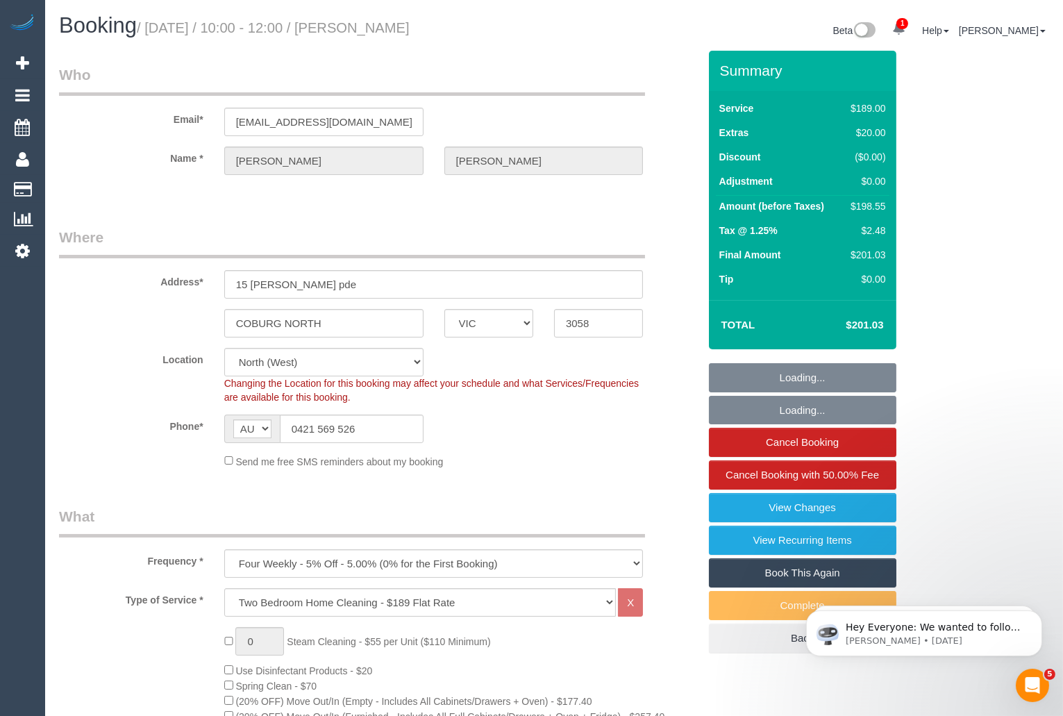
select select "string:stripe-pm_1RNwNW2GScqysDRVotgZRWj8"
select select "number:29"
select select "number:14"
select select "number:19"
select select "number:24"
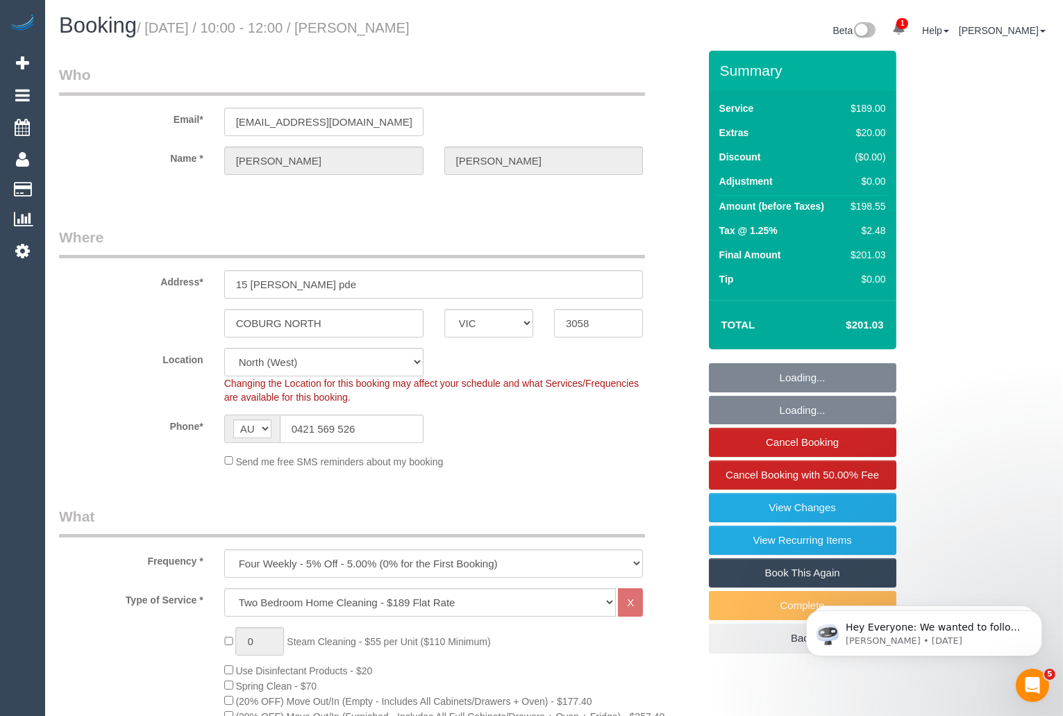
select select "number:35"
select select "number:13"
select select "object:5826"
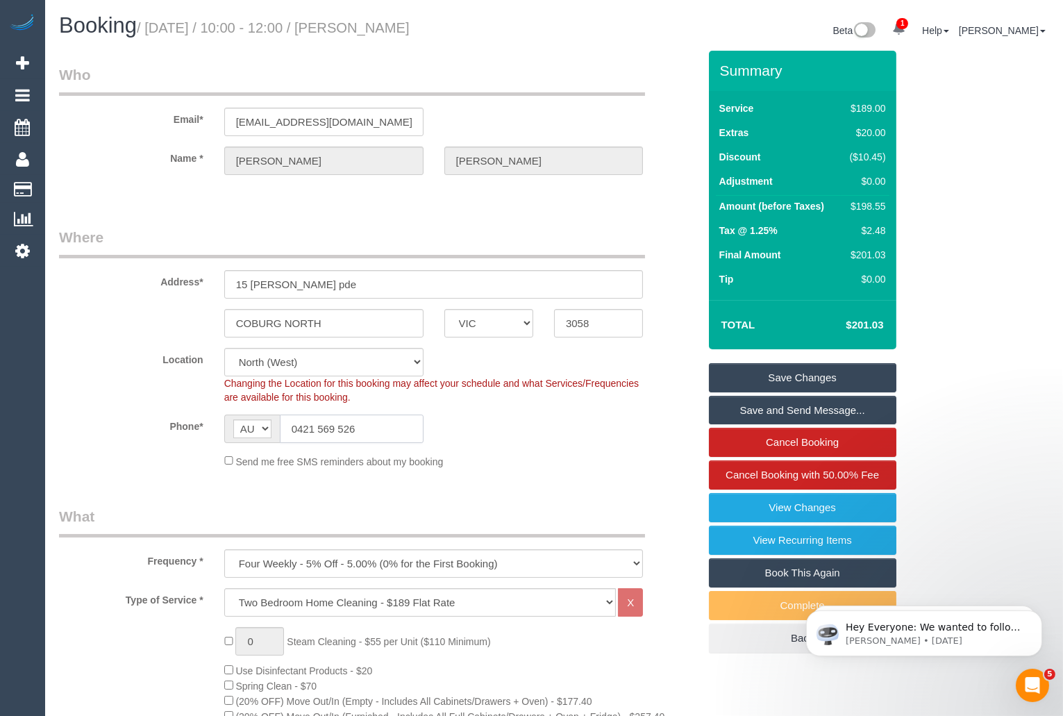
drag, startPoint x: 367, startPoint y: 429, endPoint x: 274, endPoint y: 429, distance: 93.1
click at [274, 429] on div "AF AL DZ AD AO AI AQ AG AR AM AW AU AT AZ BS BH BD BB BY BE BZ BJ BM BT BO BA B…" at bounding box center [323, 429] width 199 height 28
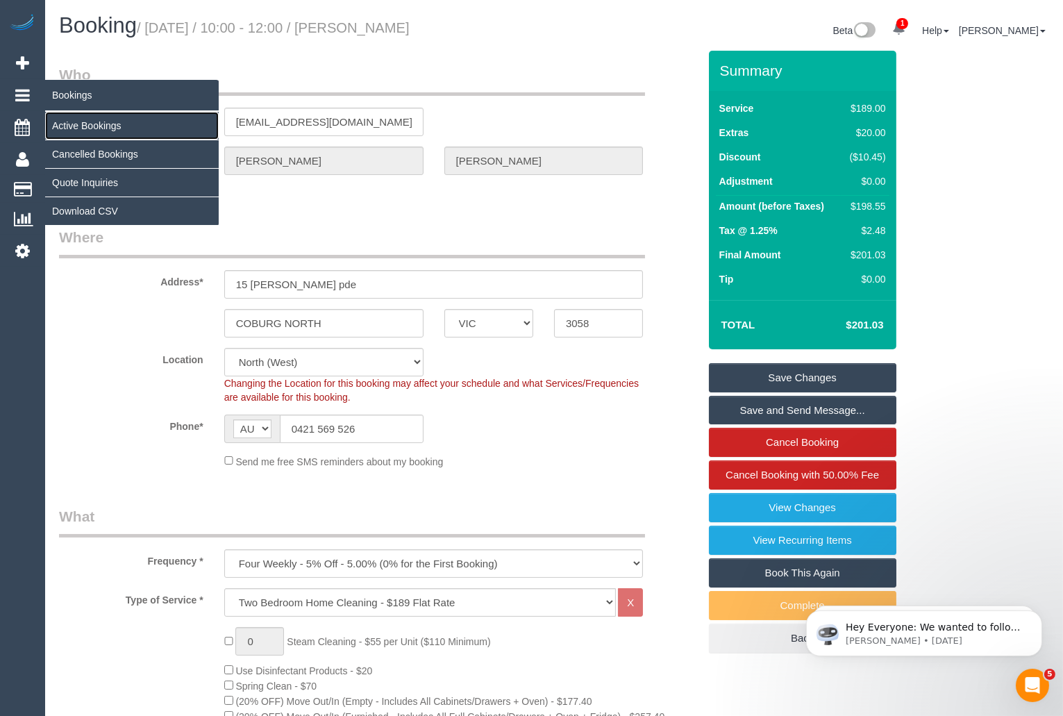
click at [109, 122] on link "Active Bookings" at bounding box center [132, 126] width 174 height 28
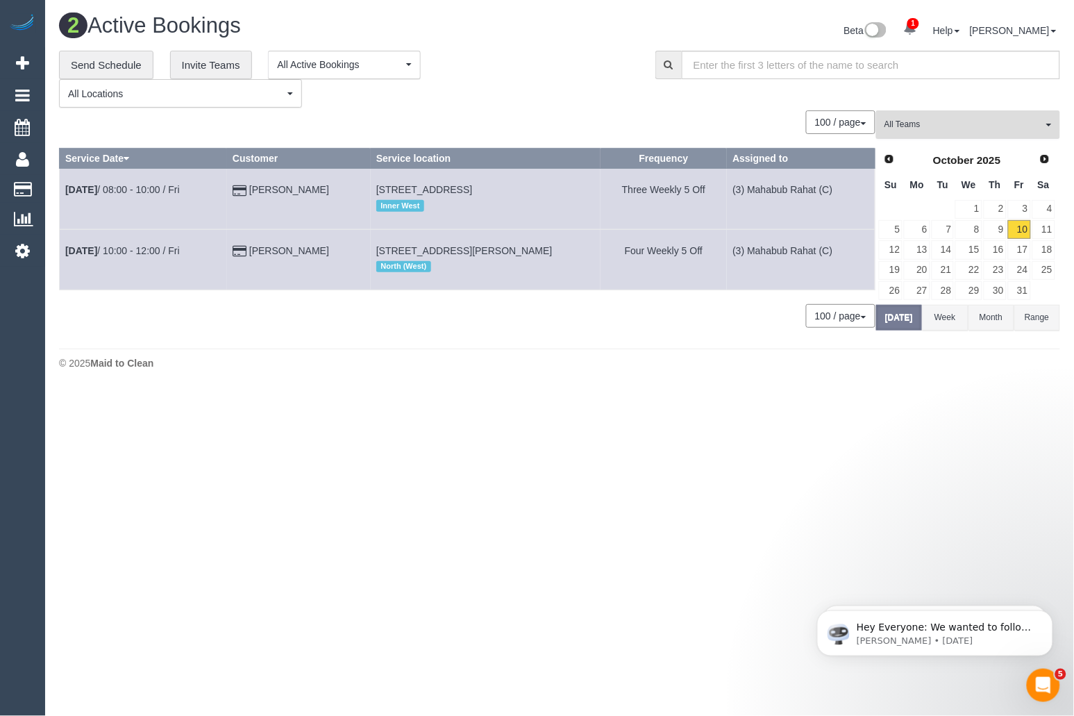
click at [936, 123] on span "All Teams" at bounding box center [964, 125] width 158 height 12
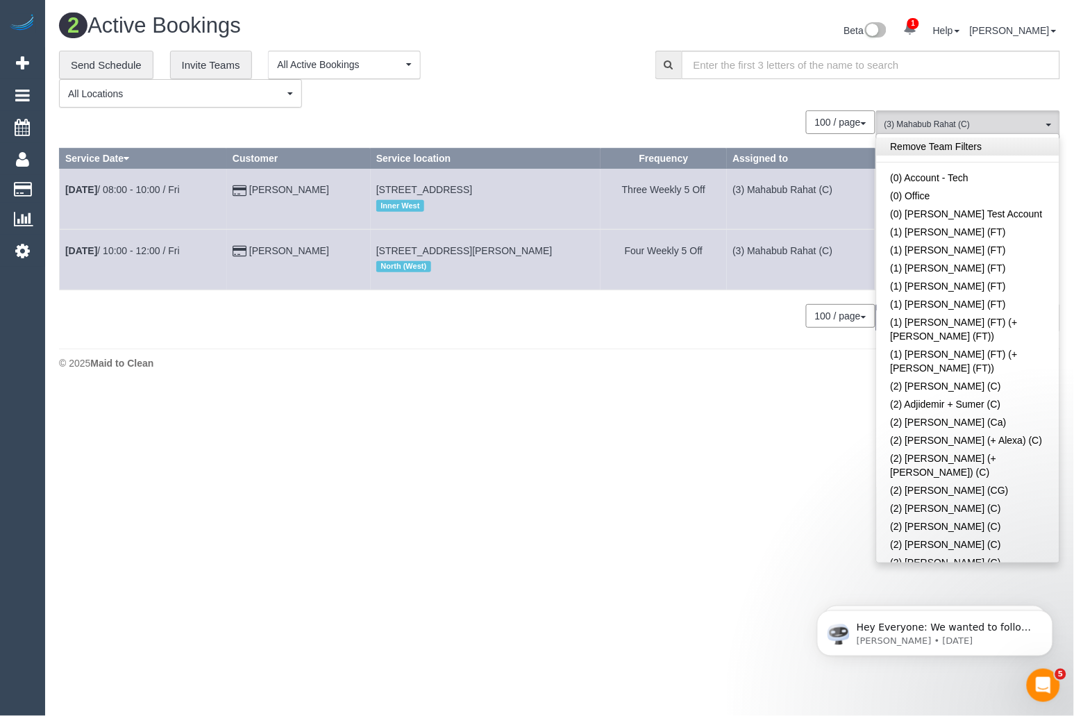
click at [940, 148] on link "Remove Team Filters" at bounding box center [968, 147] width 183 height 18
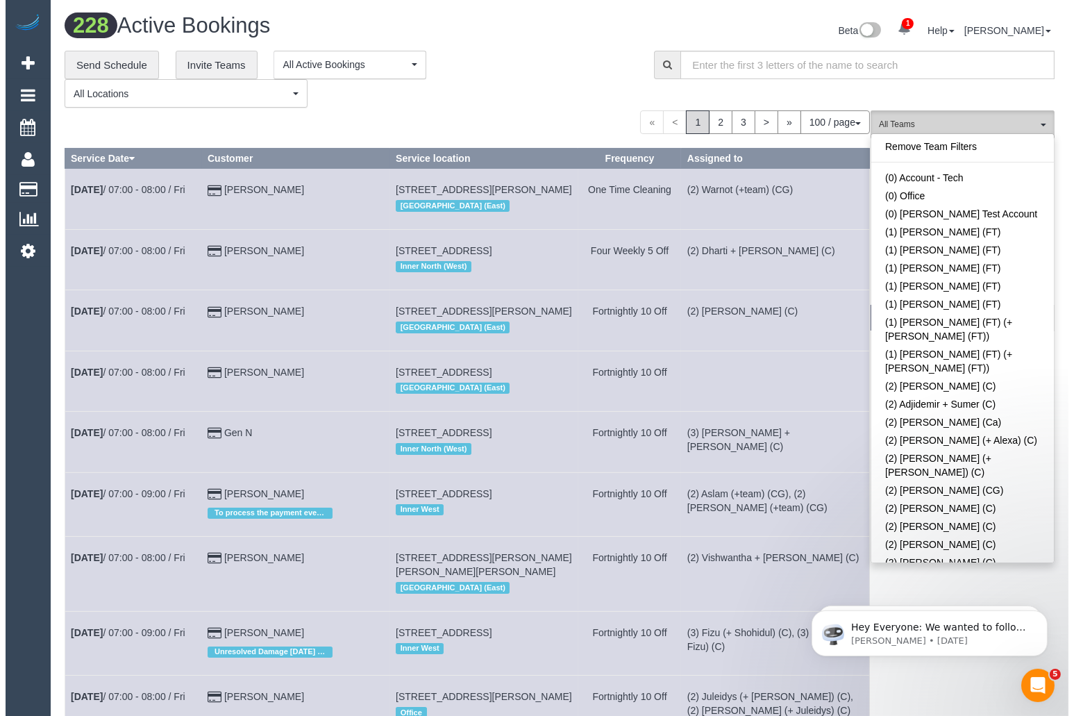
scroll to position [3687, 0]
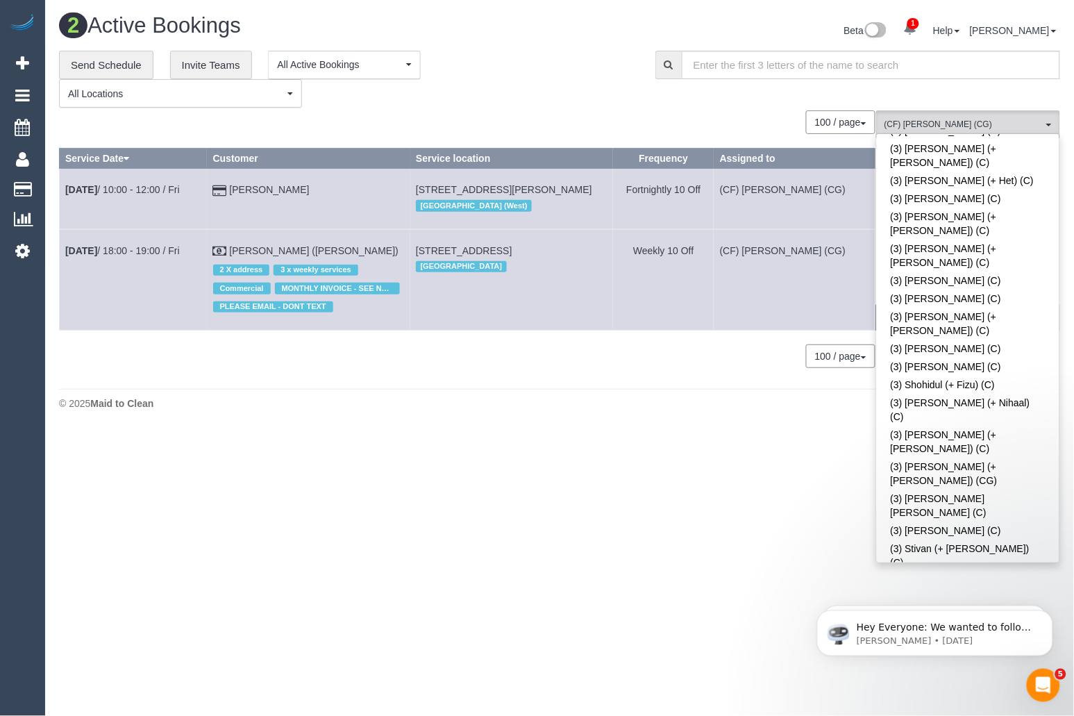
click at [474, 85] on div "**********" at bounding box center [347, 80] width 576 height 58
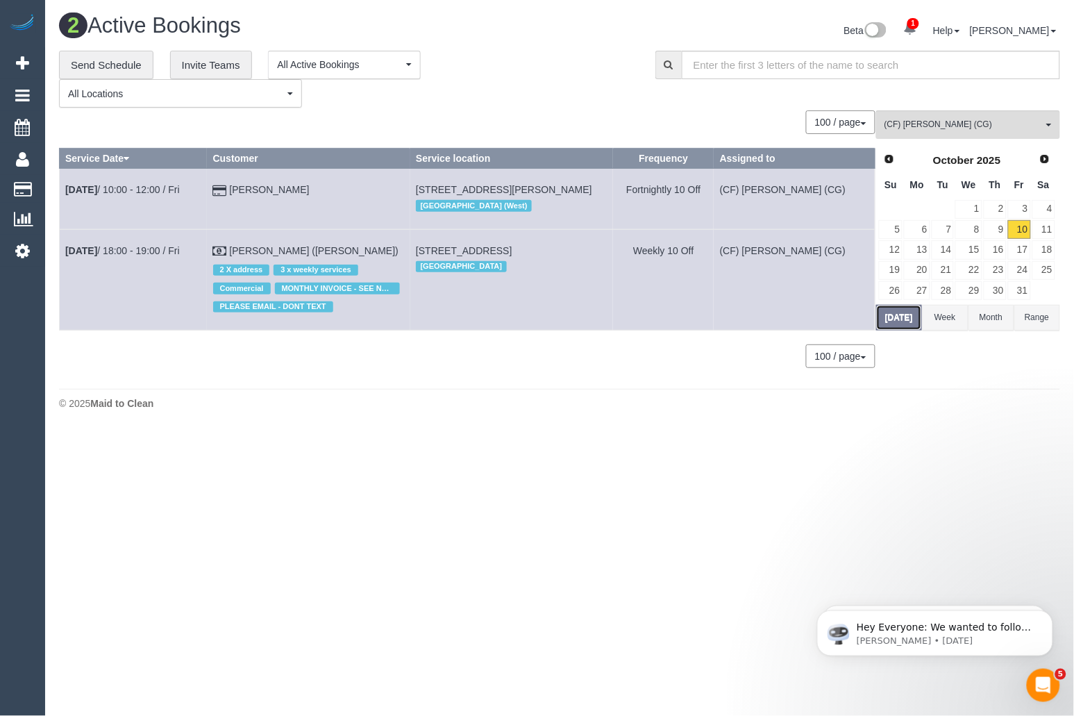
click at [898, 317] on button "Today" at bounding box center [899, 318] width 46 height 26
drag, startPoint x: 321, startPoint y: 190, endPoint x: 61, endPoint y: 192, distance: 259.8
click at [61, 192] on tr "Oct 10th / 10:00 - 12:00 / Fri Bushra Hansen 35b Somers Street, Bentleigh, VIC …" at bounding box center [468, 199] width 816 height 60
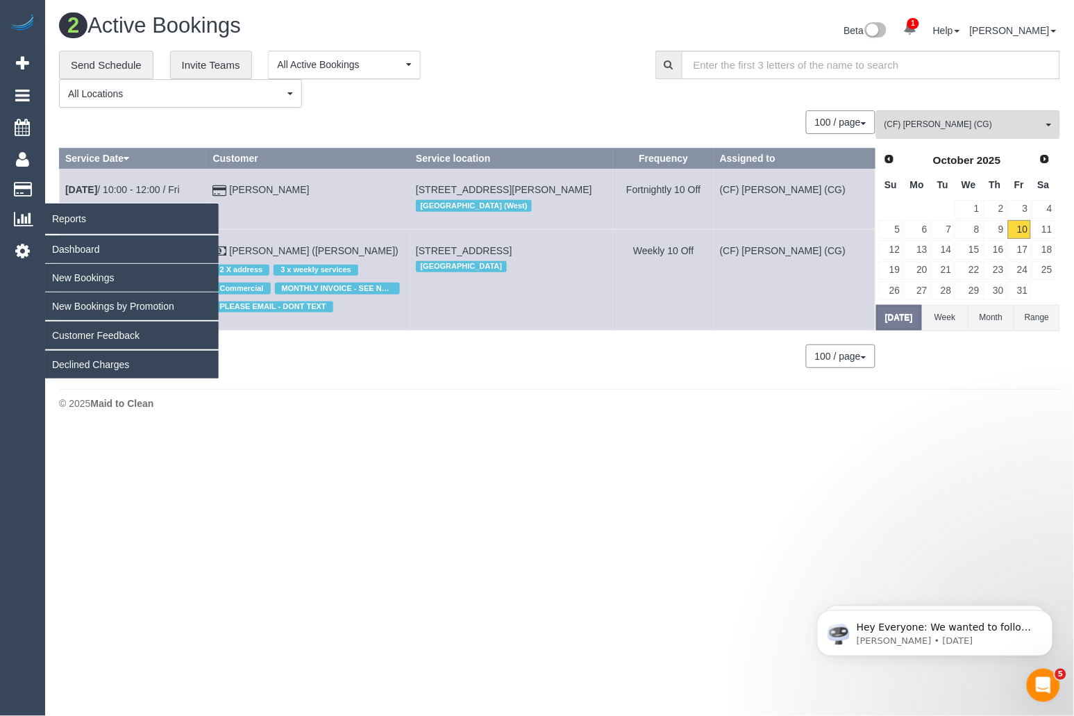
copy tr "Oct 10th / 10:00 - 12:00 / Fri Bushra Hansen"
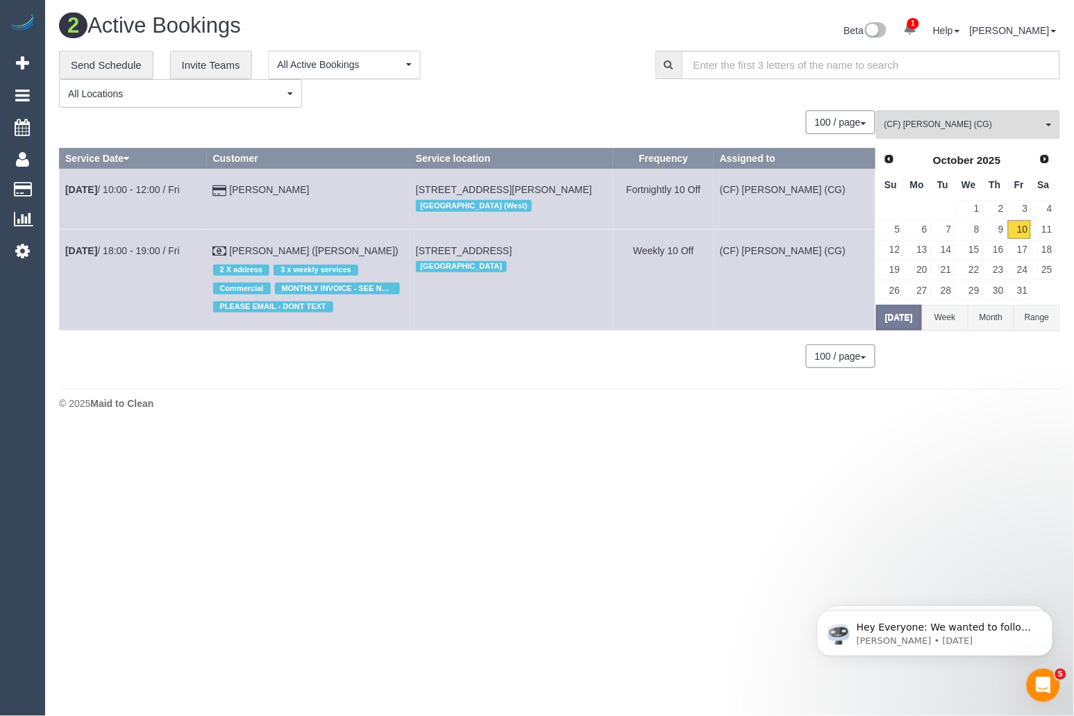
drag, startPoint x: 409, startPoint y: 249, endPoint x: 62, endPoint y: 257, distance: 347.4
click at [62, 257] on tr "Oct 10th / 18:00 - 19:00 / Fri Joseph Deaker (Nelson Alexander) 2 X address 3 x…" at bounding box center [468, 279] width 816 height 101
copy tr "Oct 10th / 18:00 - 19:00 / Fri Joseph Deaker (Nelson Alexander)"
click at [444, 445] on body "1 Beta Your Notifications You have 0 alerts × You have 150 to charge for 08/10/…" at bounding box center [537, 358] width 1074 height 716
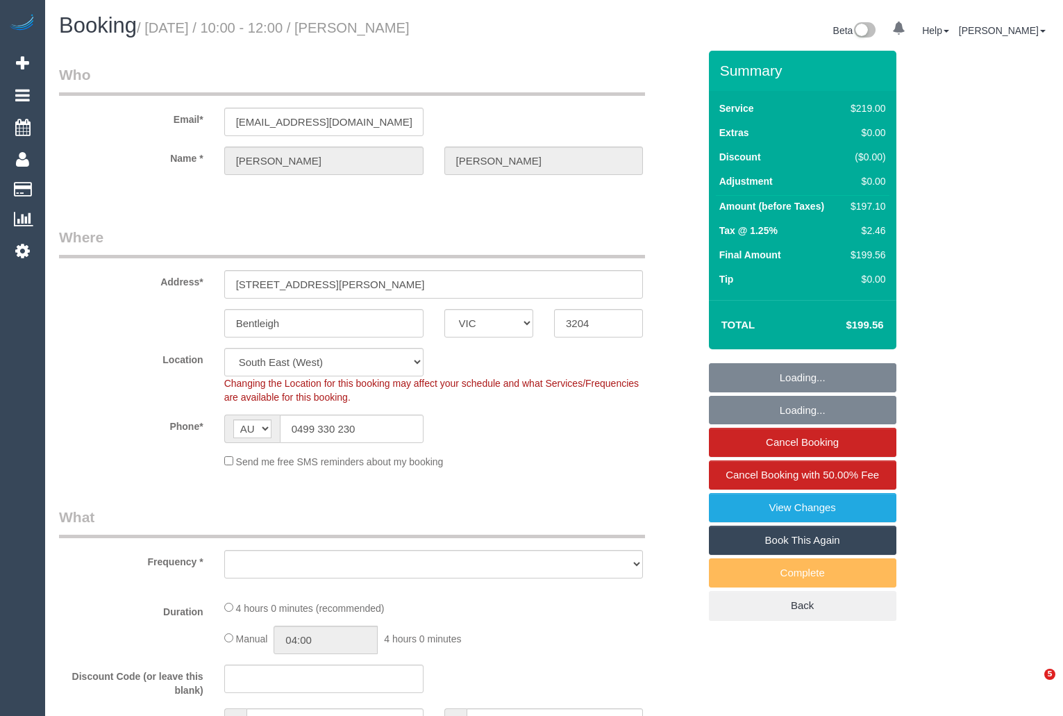
select select "VIC"
select select "object:543"
select select "string:stripe-pm_1Q0BjU2GScqysDRVMP7xVtap"
select select "number:28"
select select "number:14"
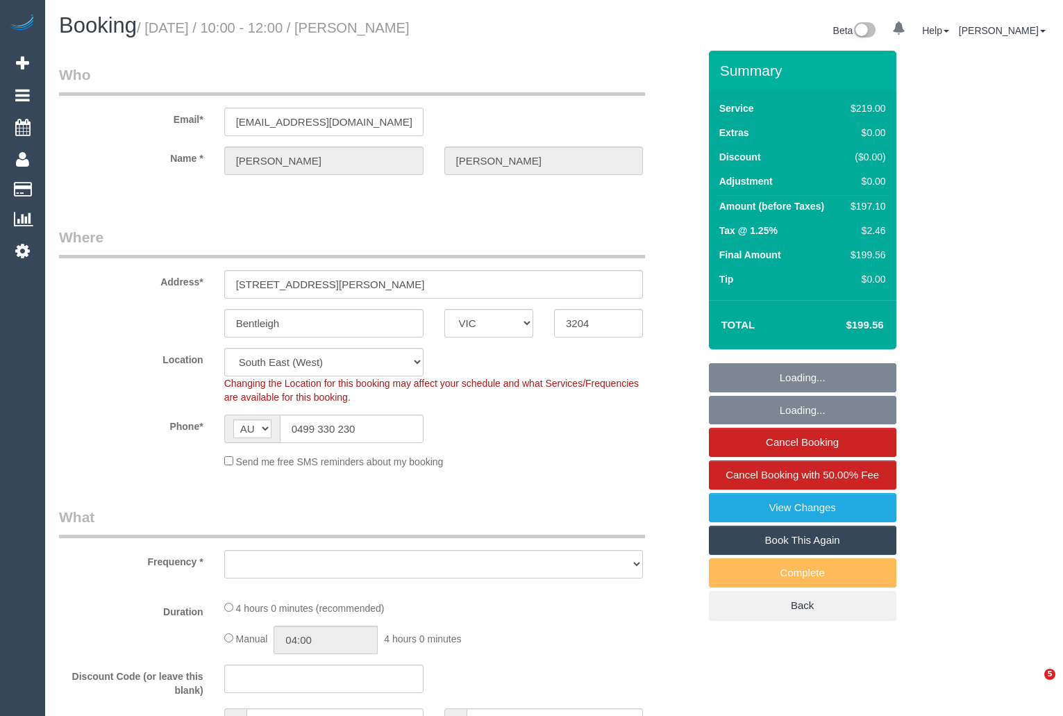
select select "number:19"
select select "number:22"
select select "number:34"
select select "number:12"
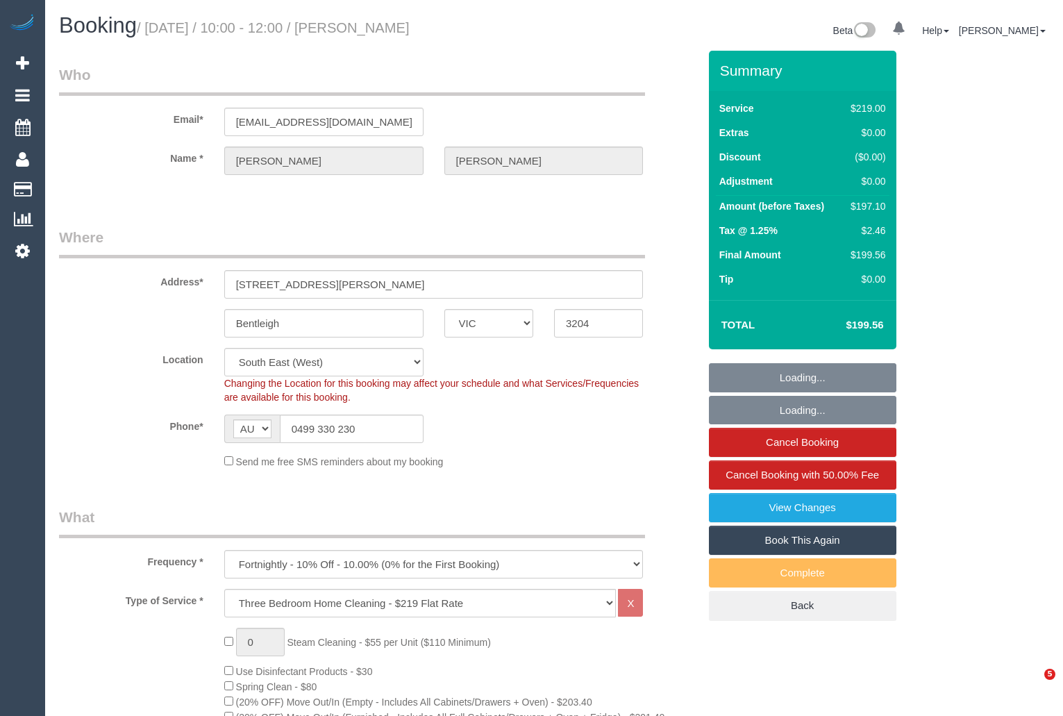
select select "object:1348"
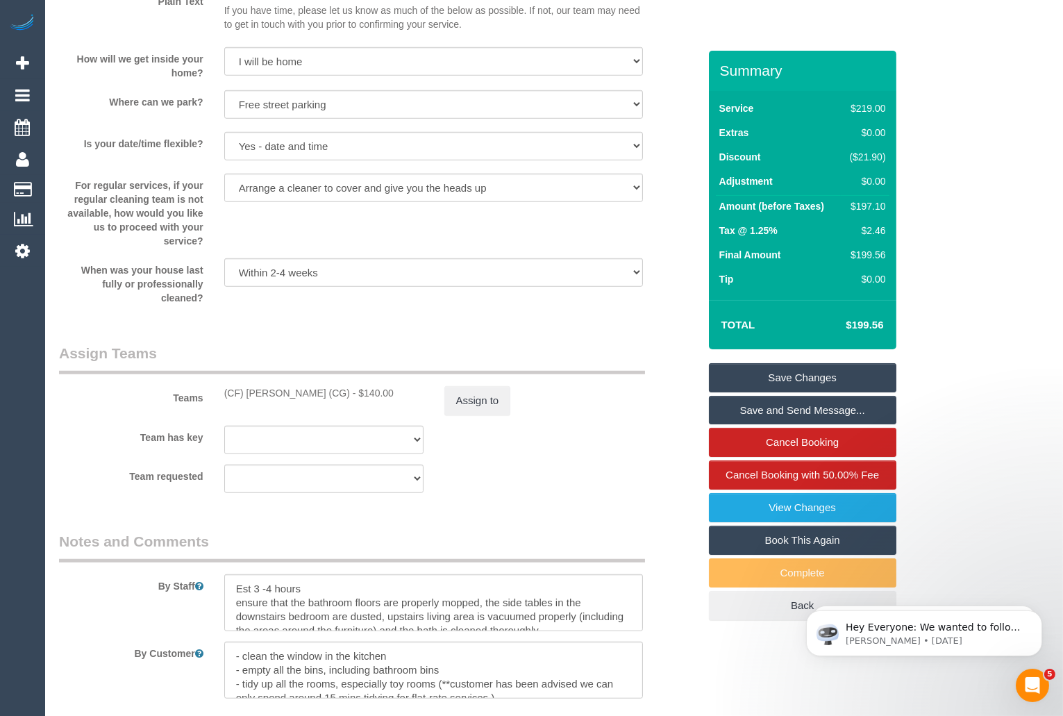
scroll to position [1963, 0]
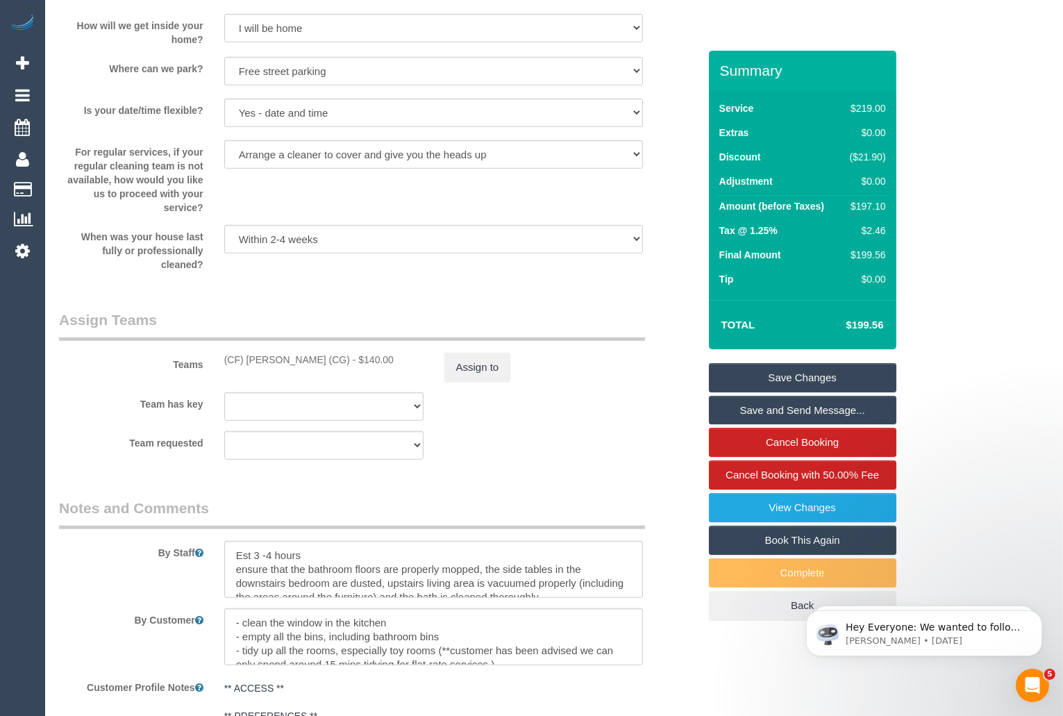
drag, startPoint x: 226, startPoint y: 349, endPoint x: 318, endPoint y: 349, distance: 92.4
click at [318, 353] on div "(CF) Kasun De Silva (CG) - $140.00" at bounding box center [323, 360] width 199 height 14
drag, startPoint x: 224, startPoint y: 351, endPoint x: 334, endPoint y: 354, distance: 109.8
click at [334, 354] on div "(CF) Kasun De Silva (CG) - $140.00" at bounding box center [323, 360] width 199 height 14
copy div "(CF) [PERSON_NAME] (CG)"
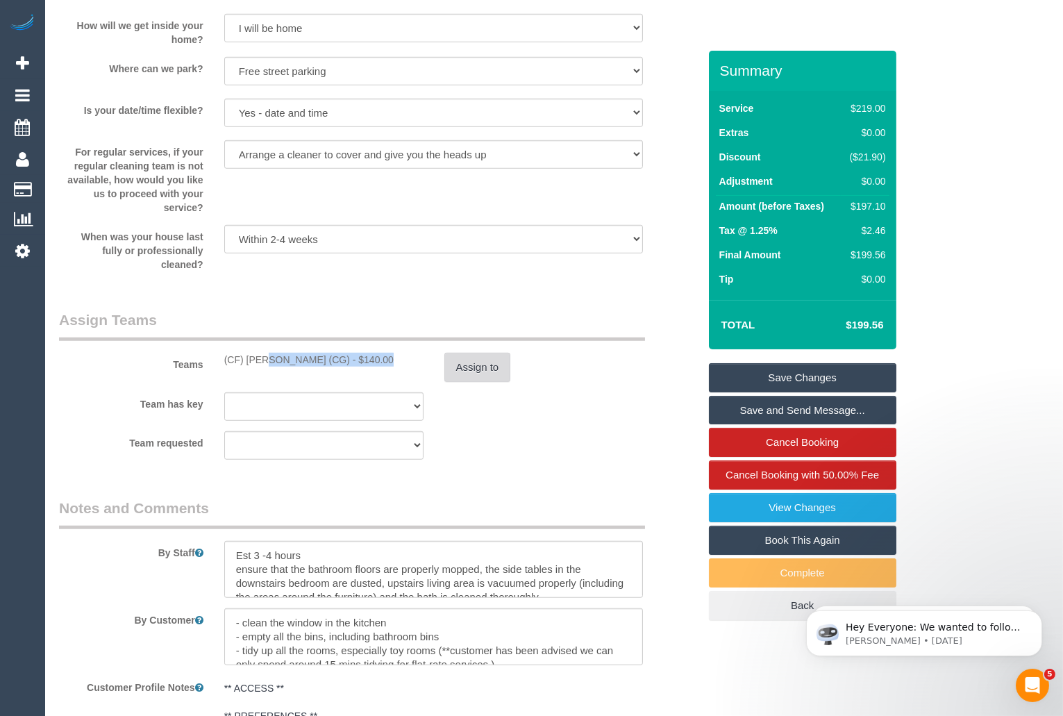
click at [477, 360] on button "Assign to" at bounding box center [477, 367] width 67 height 29
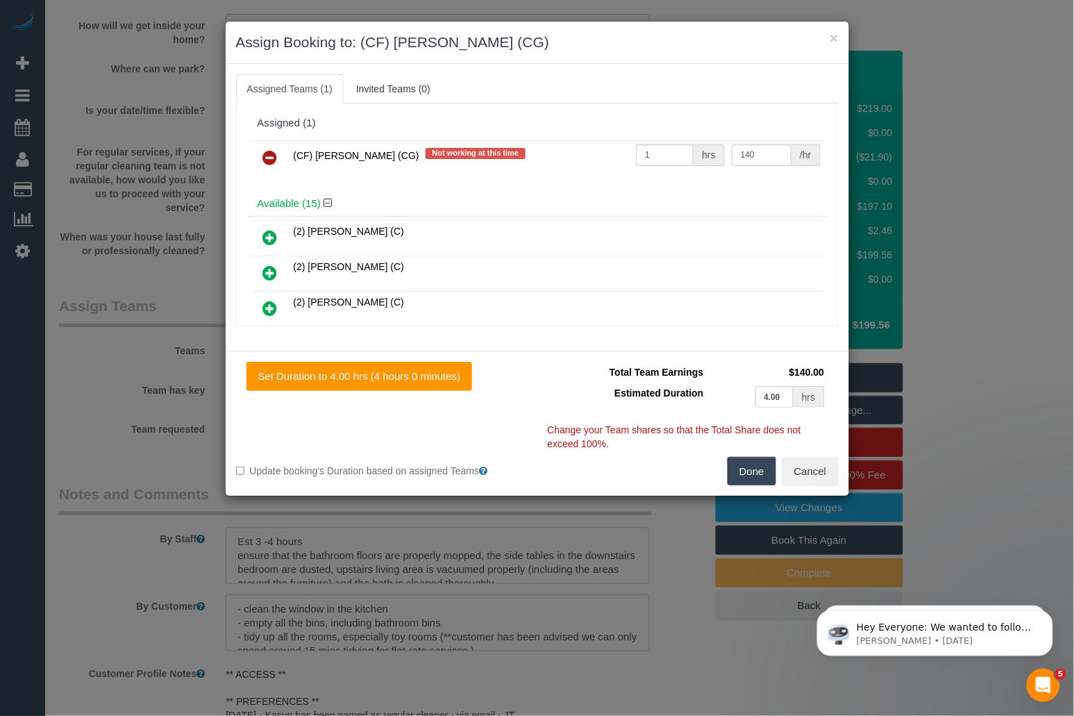
click at [273, 155] on icon at bounding box center [270, 157] width 15 height 17
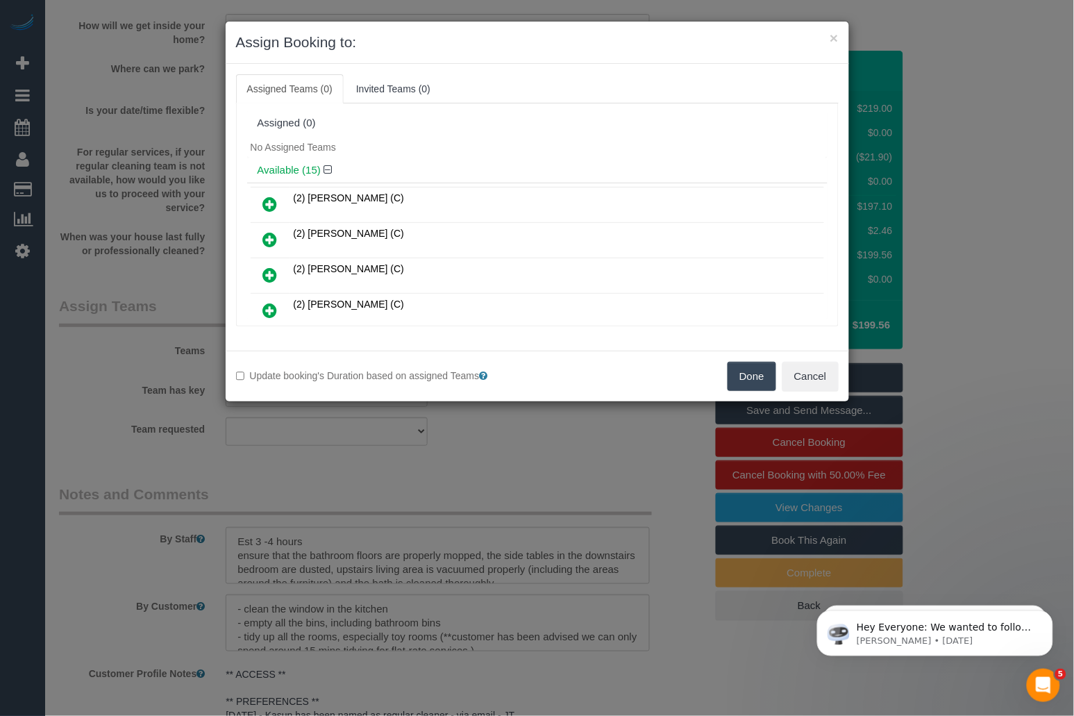
click at [756, 371] on button "Done" at bounding box center [752, 376] width 49 height 29
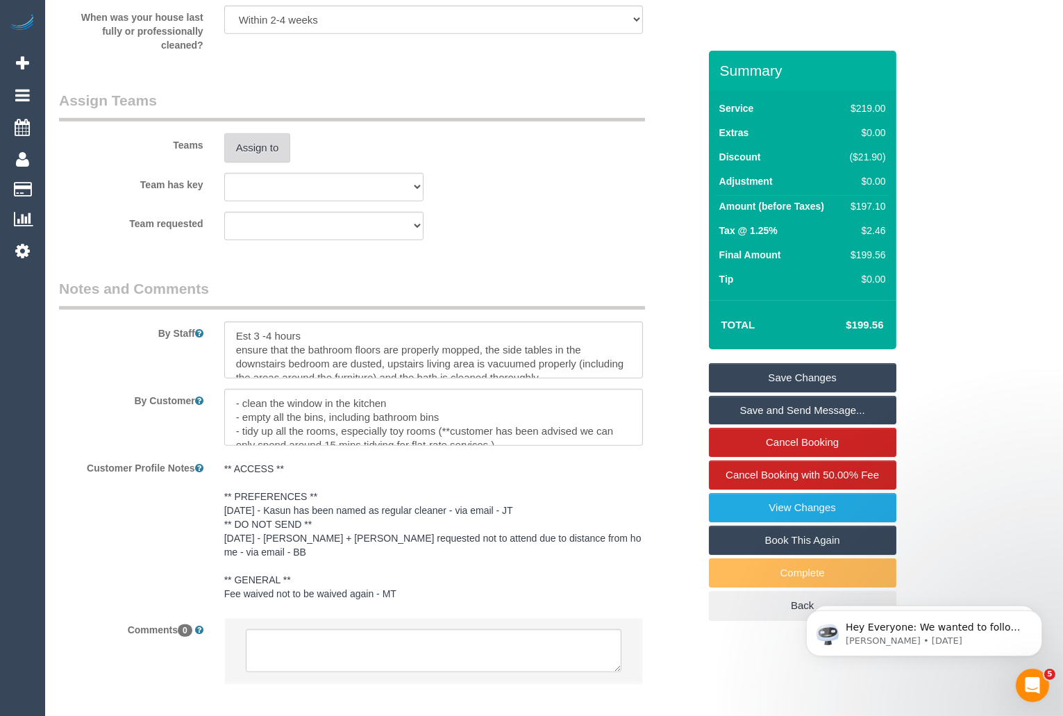
scroll to position [2227, 0]
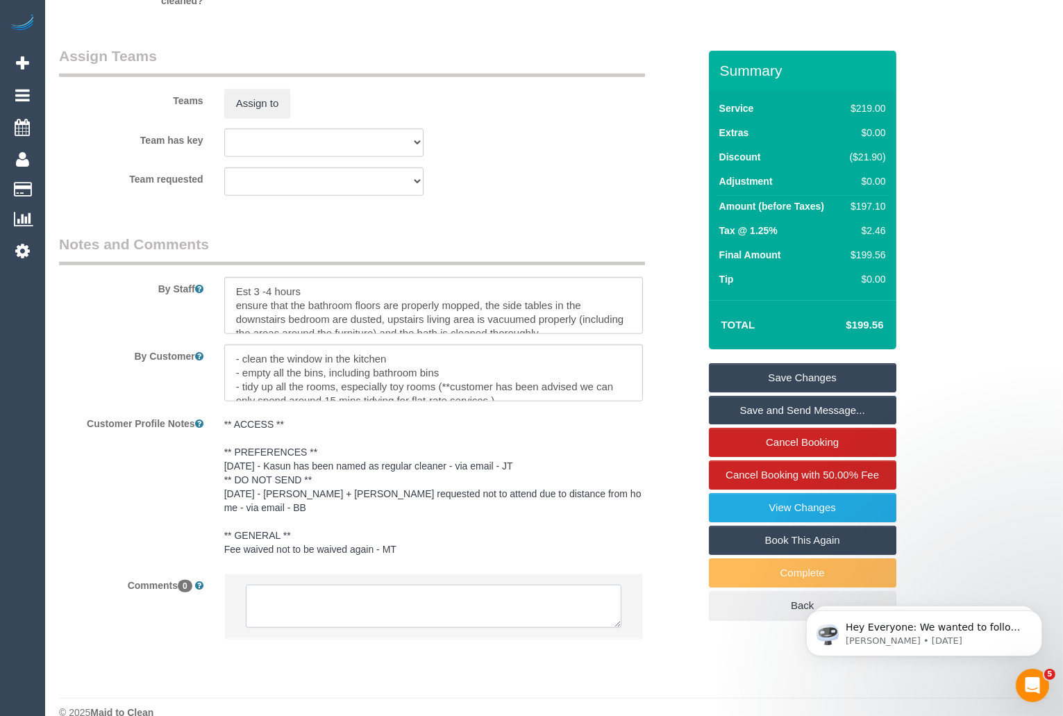
click at [332, 590] on textarea at bounding box center [434, 606] width 376 height 43
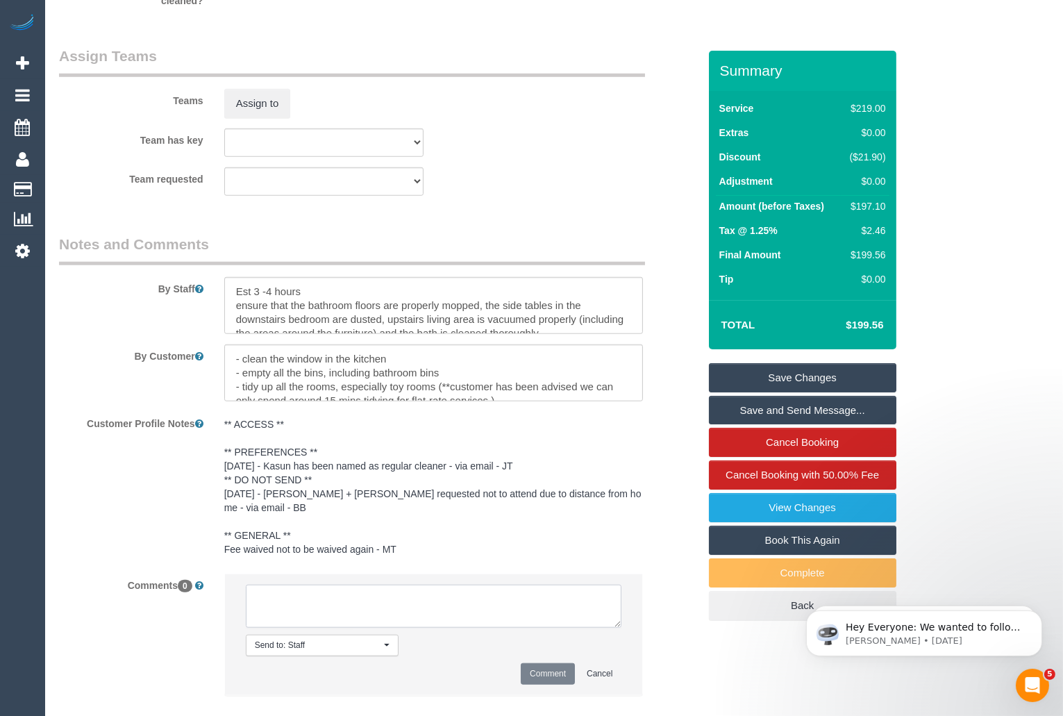
paste textarea "Cleaner(s) Unassigned: Reason Unassigned: Contact customer via: Which message s…"
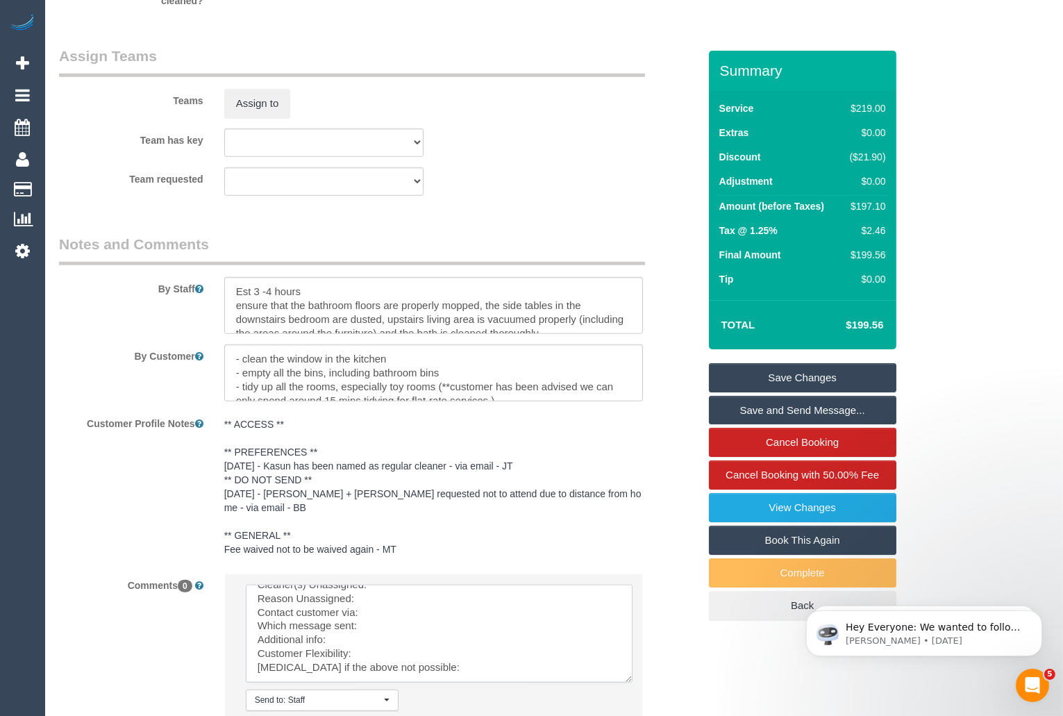
scroll to position [0, 0]
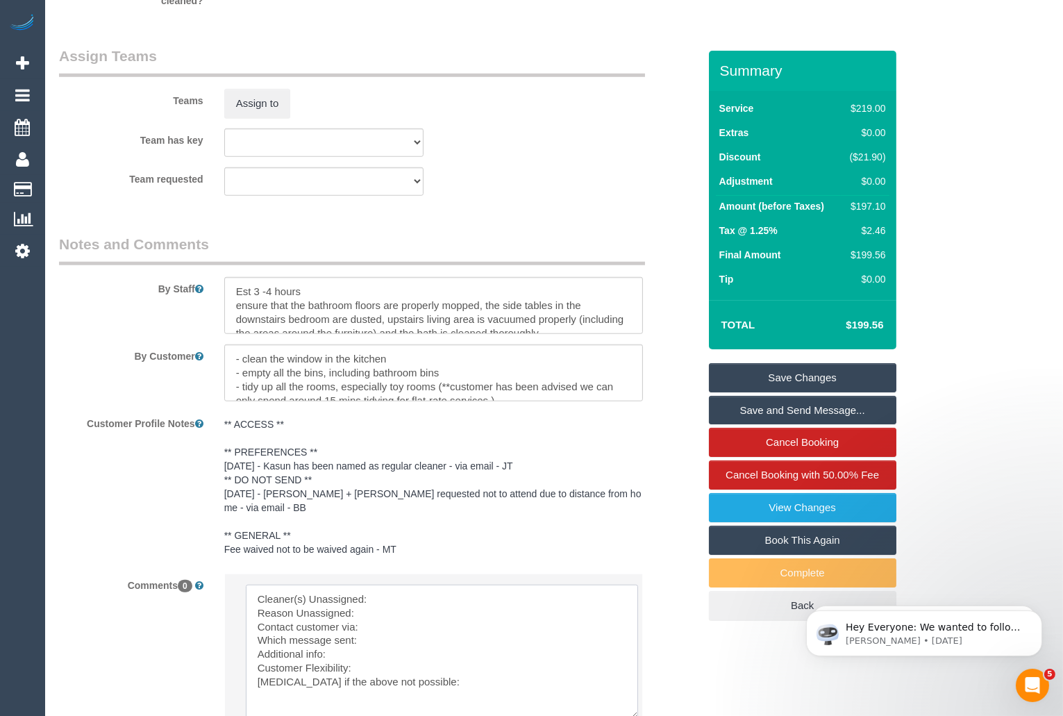
drag, startPoint x: 620, startPoint y: 599, endPoint x: 635, endPoint y: 691, distance: 93.7
click at [635, 691] on textarea at bounding box center [442, 652] width 392 height 134
click at [473, 585] on textarea at bounding box center [442, 652] width 392 height 135
paste textarea "(CF) [PERSON_NAME] (CG)"
click at [416, 590] on textarea at bounding box center [442, 652] width 392 height 135
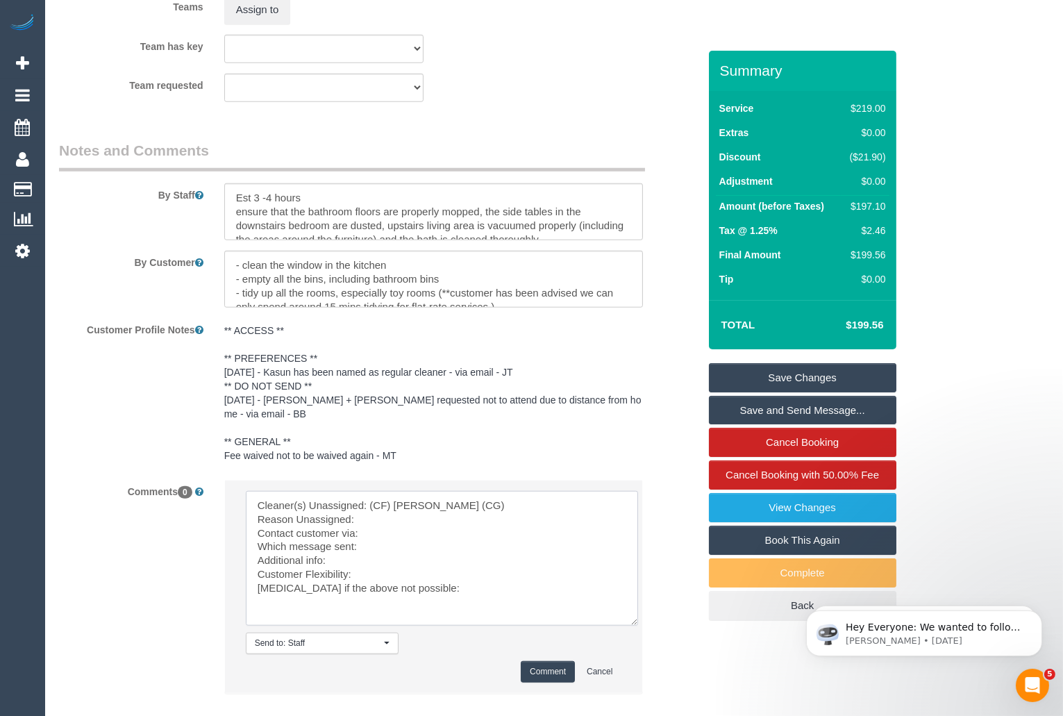
scroll to position [2323, 0]
click at [406, 492] on textarea at bounding box center [442, 555] width 392 height 135
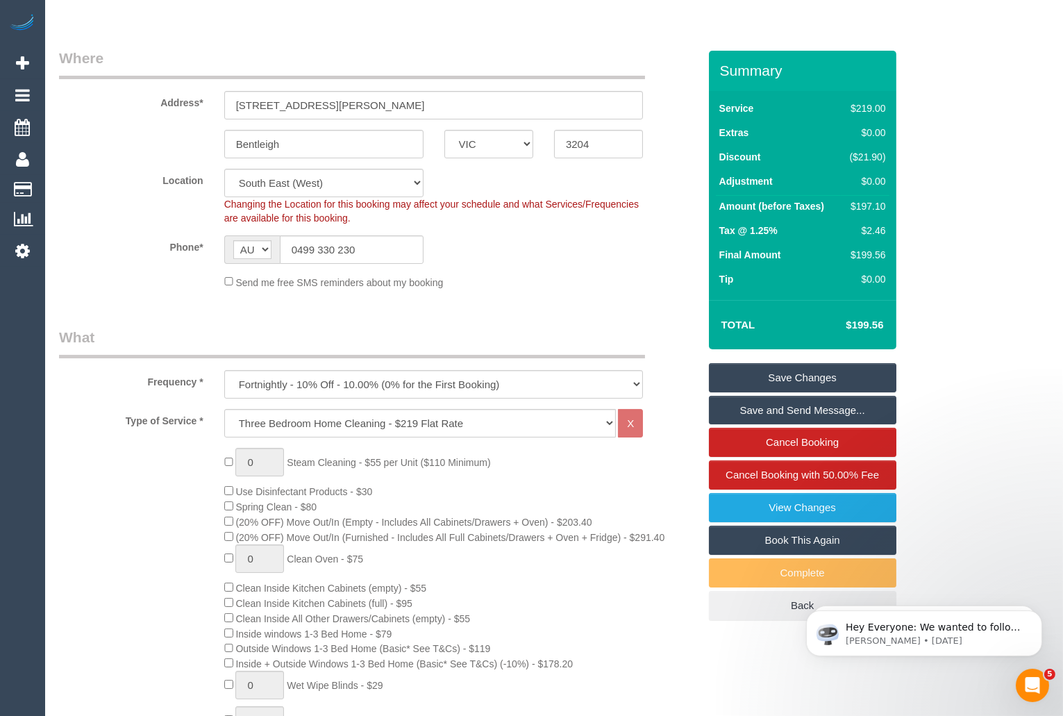
scroll to position [0, 0]
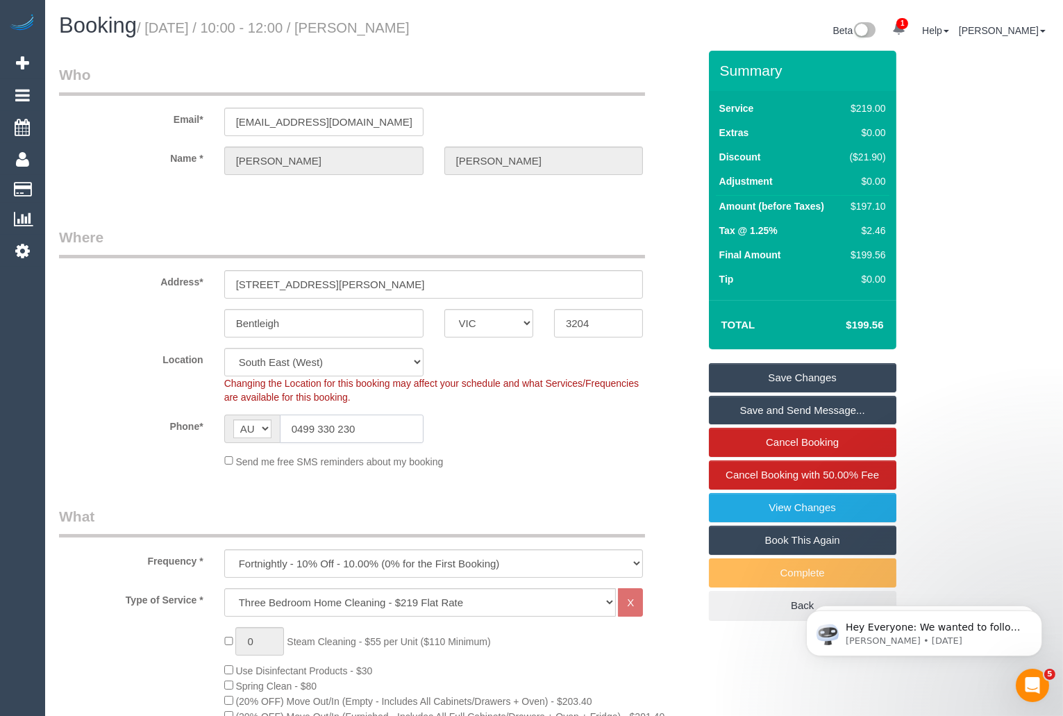
drag, startPoint x: 372, startPoint y: 428, endPoint x: 292, endPoint y: 419, distance: 79.7
click at [292, 419] on input "0499 330 230" at bounding box center [352, 429] width 144 height 28
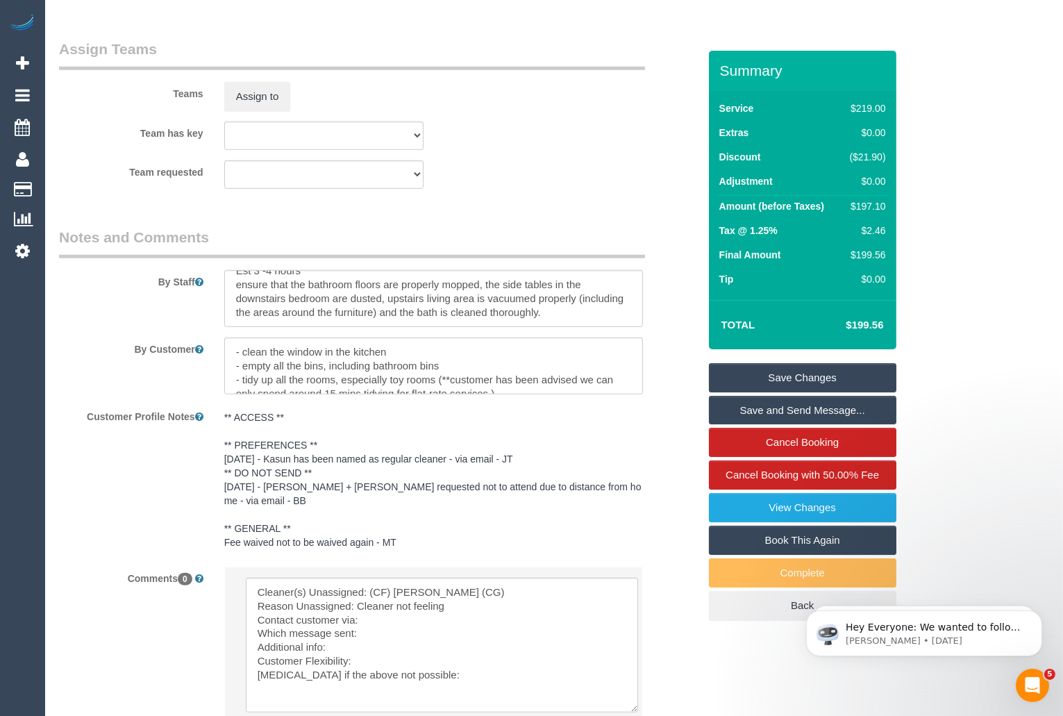
scroll to position [2376, 0]
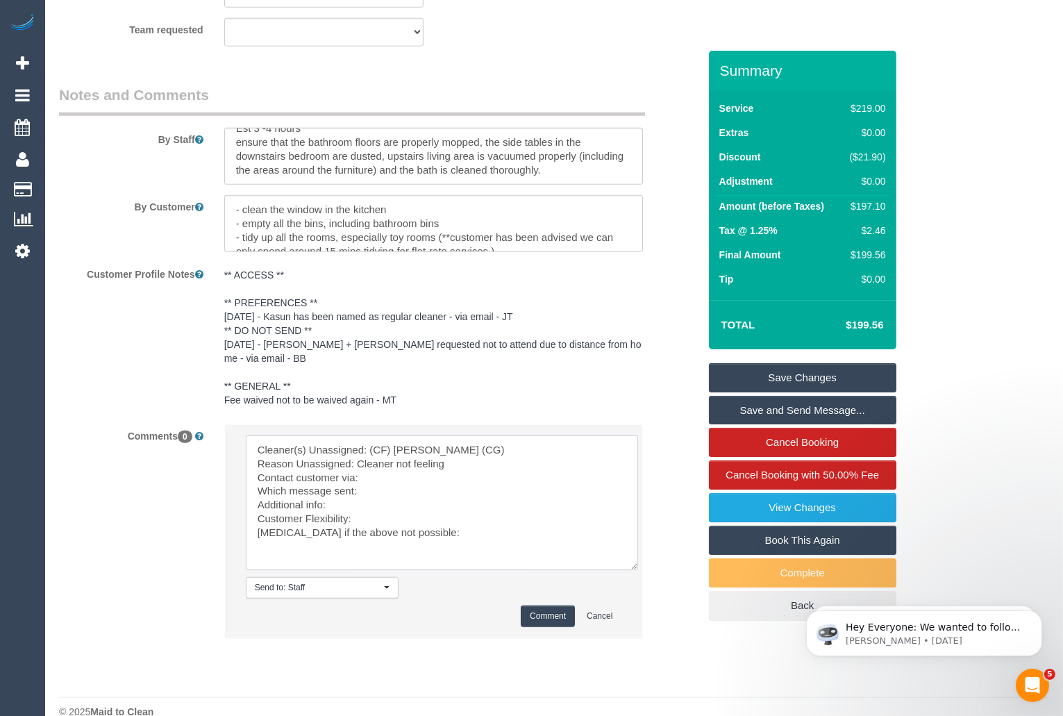
click at [385, 447] on textarea at bounding box center [442, 502] width 392 height 135
click at [394, 451] on textarea at bounding box center [442, 502] width 392 height 135
click at [394, 465] on textarea at bounding box center [442, 502] width 392 height 135
click at [385, 478] on textarea at bounding box center [442, 502] width 392 height 135
type textarea "Cleaner(s) Unassigned: (CF) Kasun De Silva (CG) Reason Unassigned: Cleaner not …"
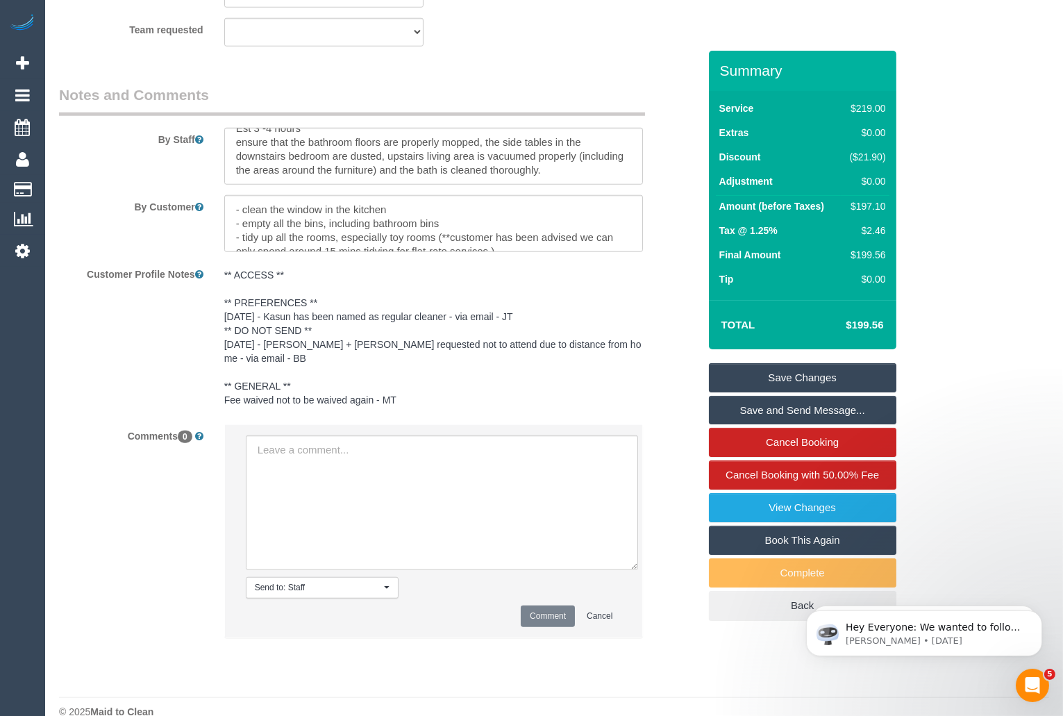
click at [763, 365] on link "Save Changes" at bounding box center [803, 377] width 188 height 29
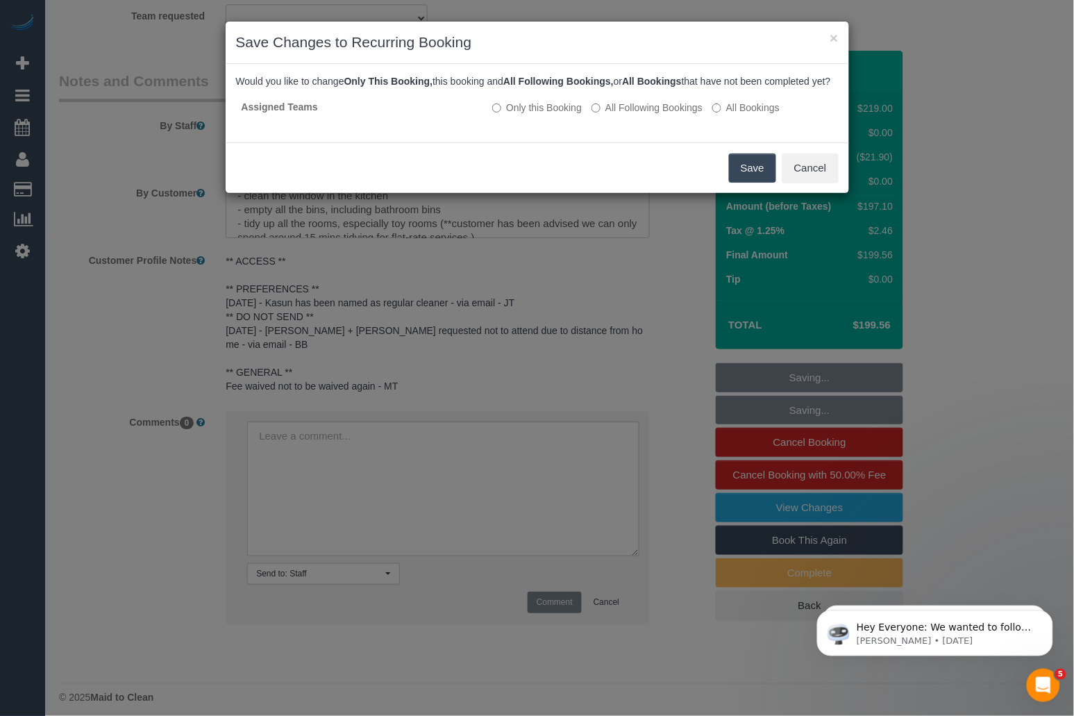
click at [747, 181] on button "Save" at bounding box center [752, 167] width 47 height 29
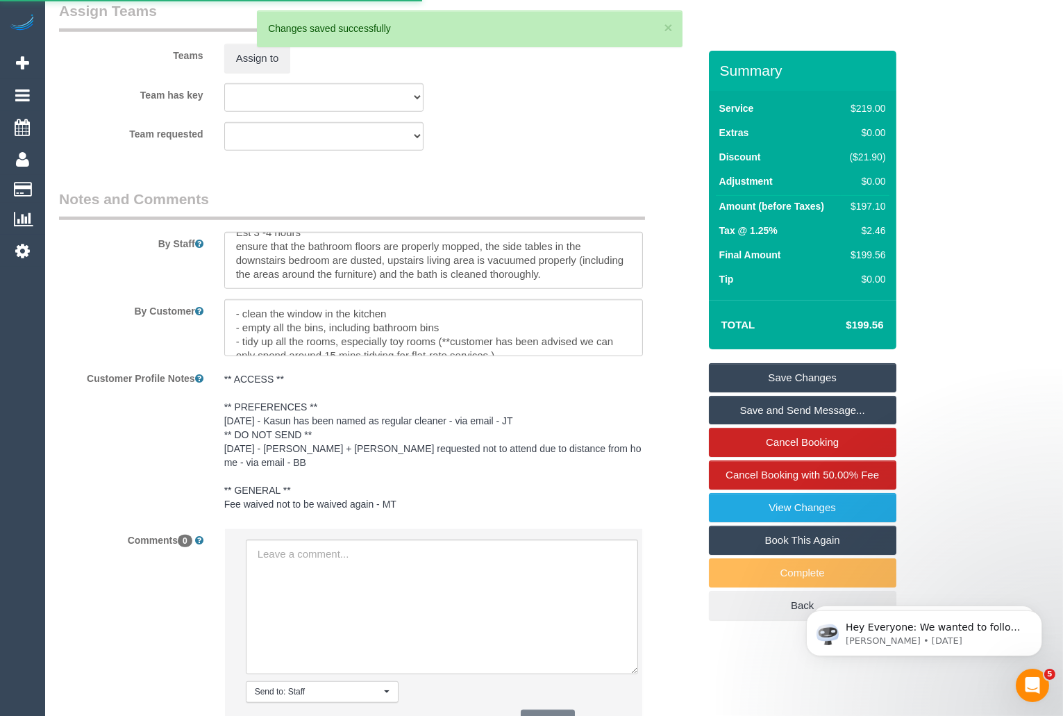
scroll to position [2245, 0]
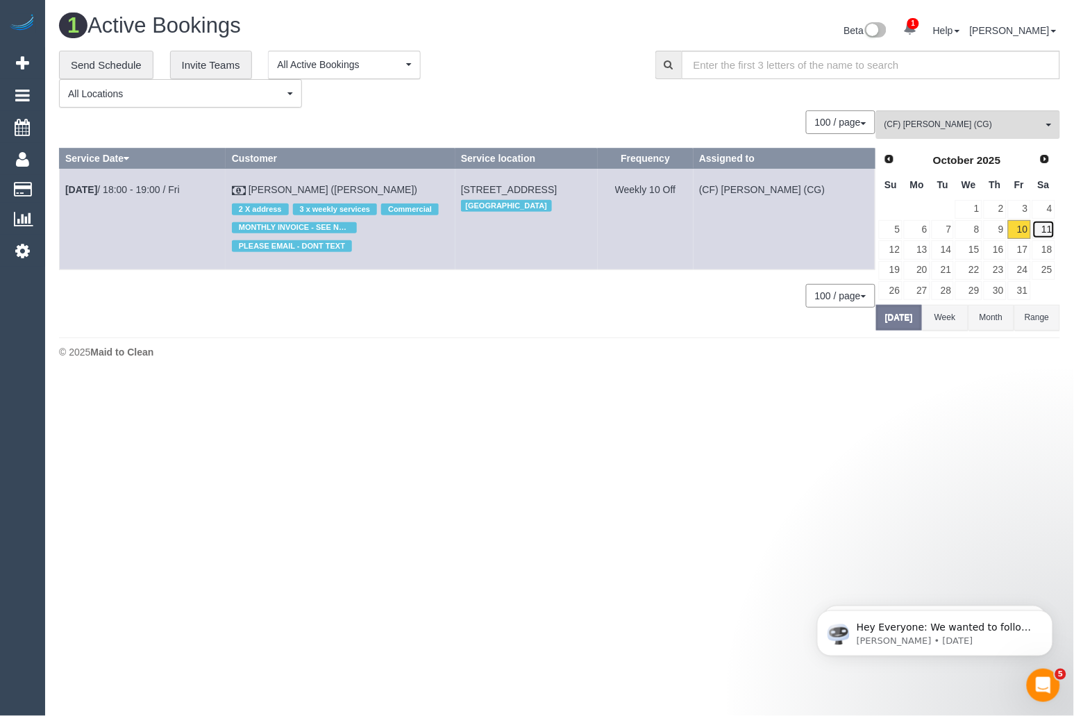
click at [1040, 226] on link "11" at bounding box center [1044, 229] width 23 height 19
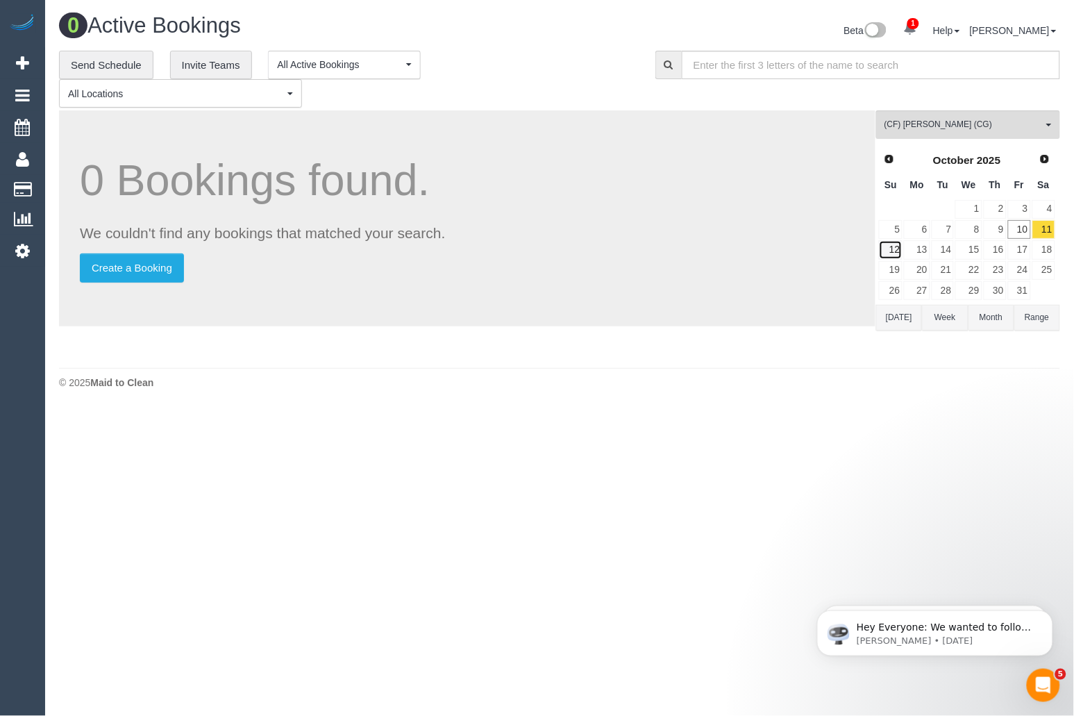
click at [894, 249] on link "12" at bounding box center [891, 249] width 24 height 19
click at [918, 247] on link "13" at bounding box center [917, 249] width 26 height 19
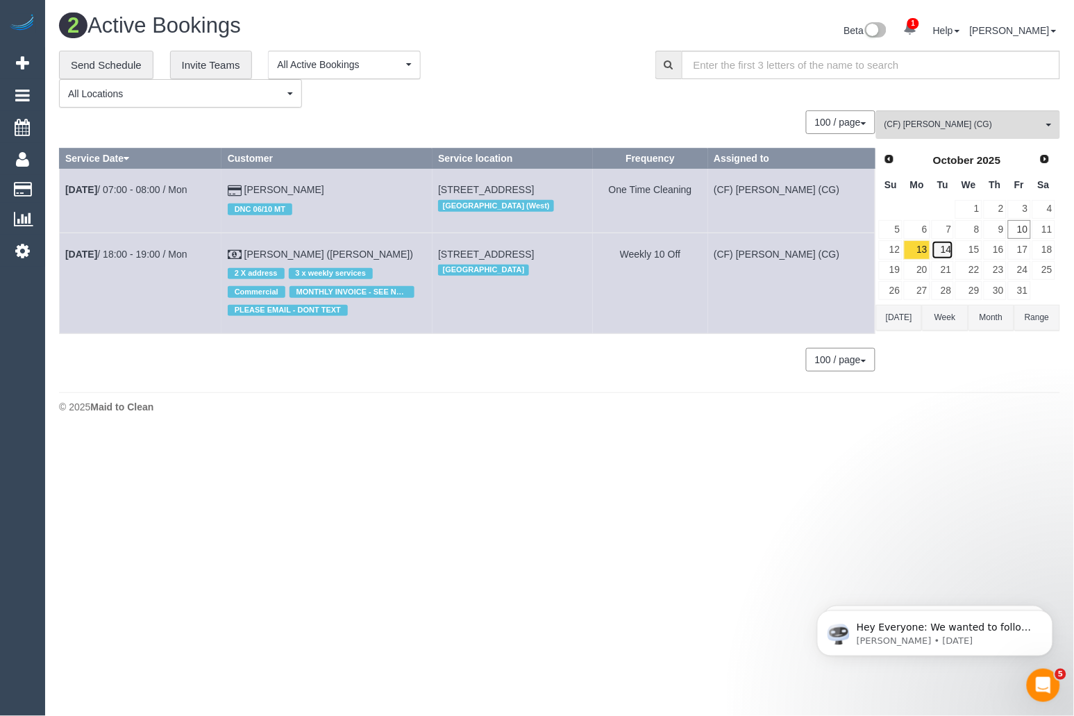
click at [951, 250] on link "14" at bounding box center [943, 249] width 23 height 19
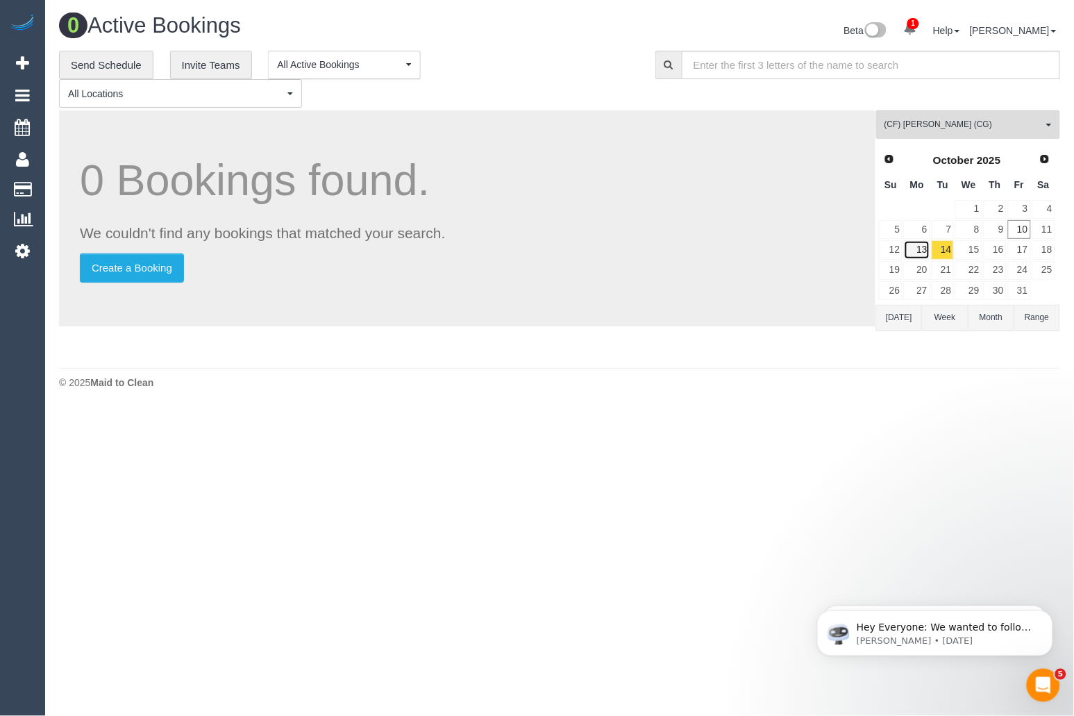
click at [923, 249] on link "13" at bounding box center [917, 249] width 26 height 19
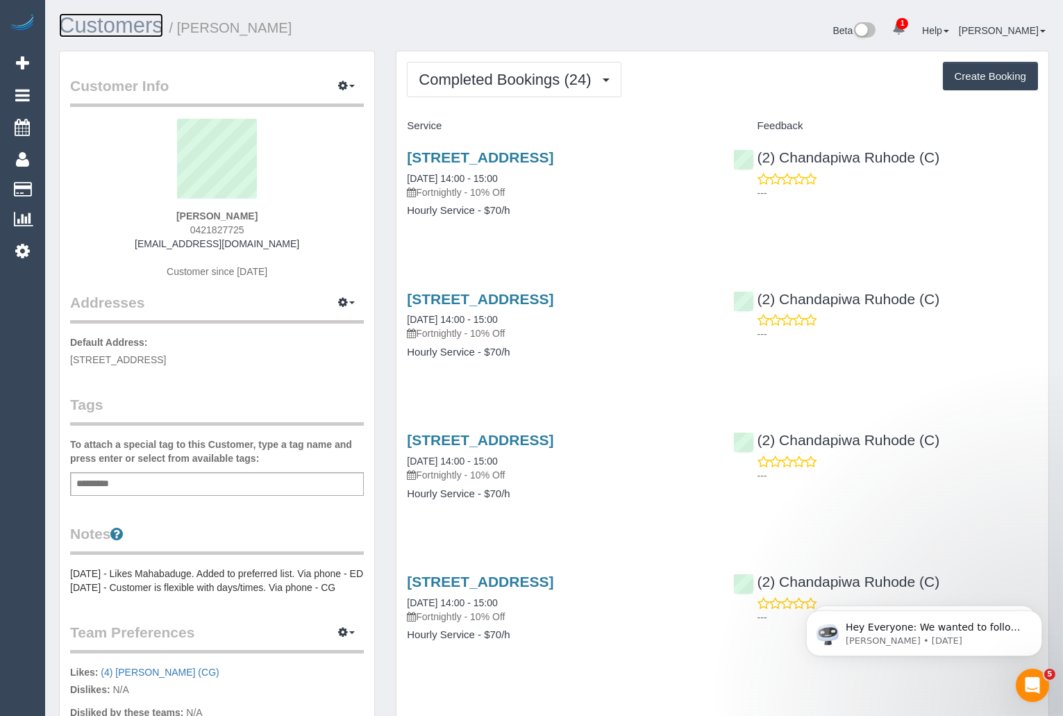
drag, startPoint x: 118, startPoint y: 30, endPoint x: 140, endPoint y: 33, distance: 21.8
click at [118, 29] on link "Customers" at bounding box center [111, 25] width 104 height 24
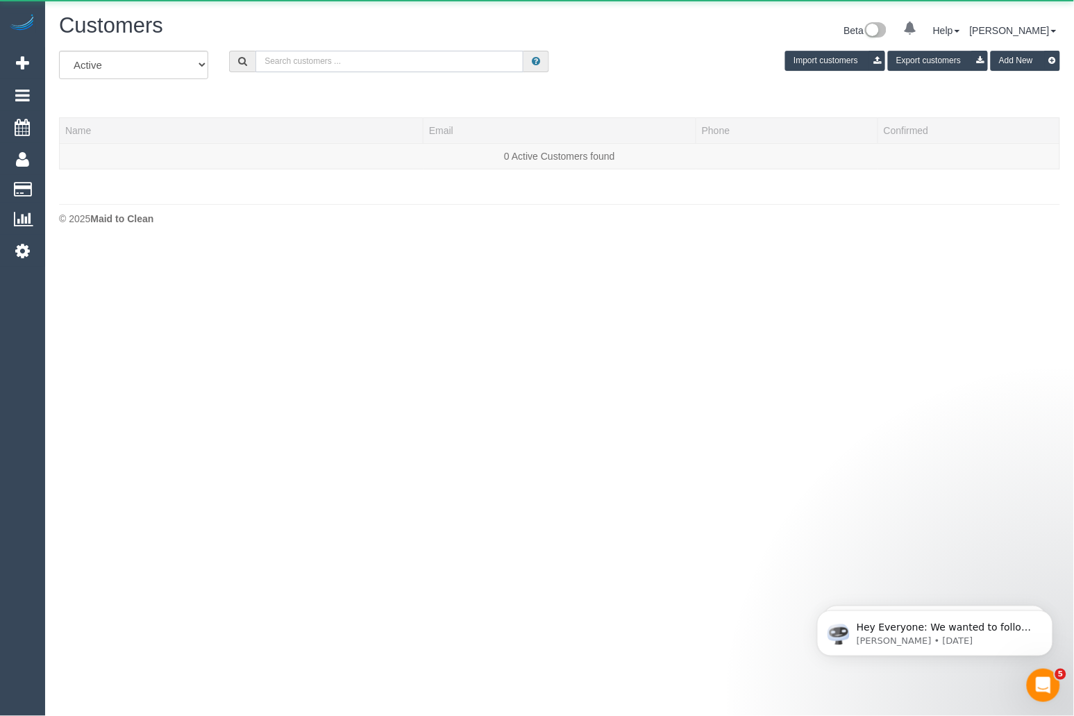
click at [343, 56] on input "text" at bounding box center [390, 62] width 268 height 22
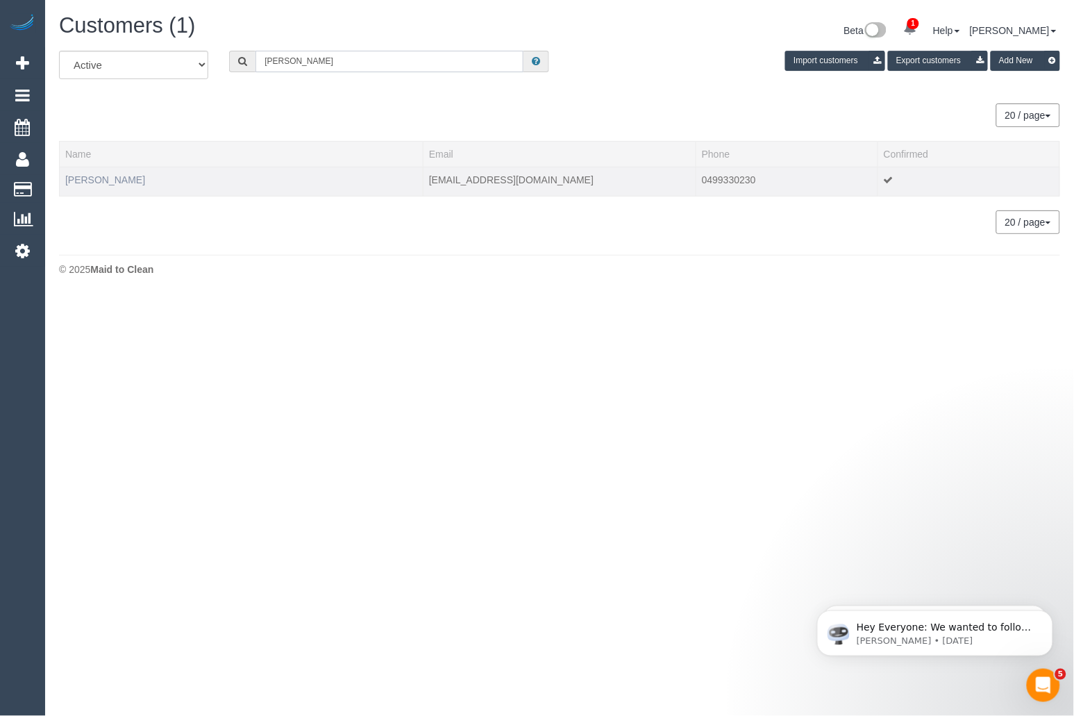
type input "[PERSON_NAME]"
click at [99, 181] on link "[PERSON_NAME]" at bounding box center [105, 179] width 80 height 11
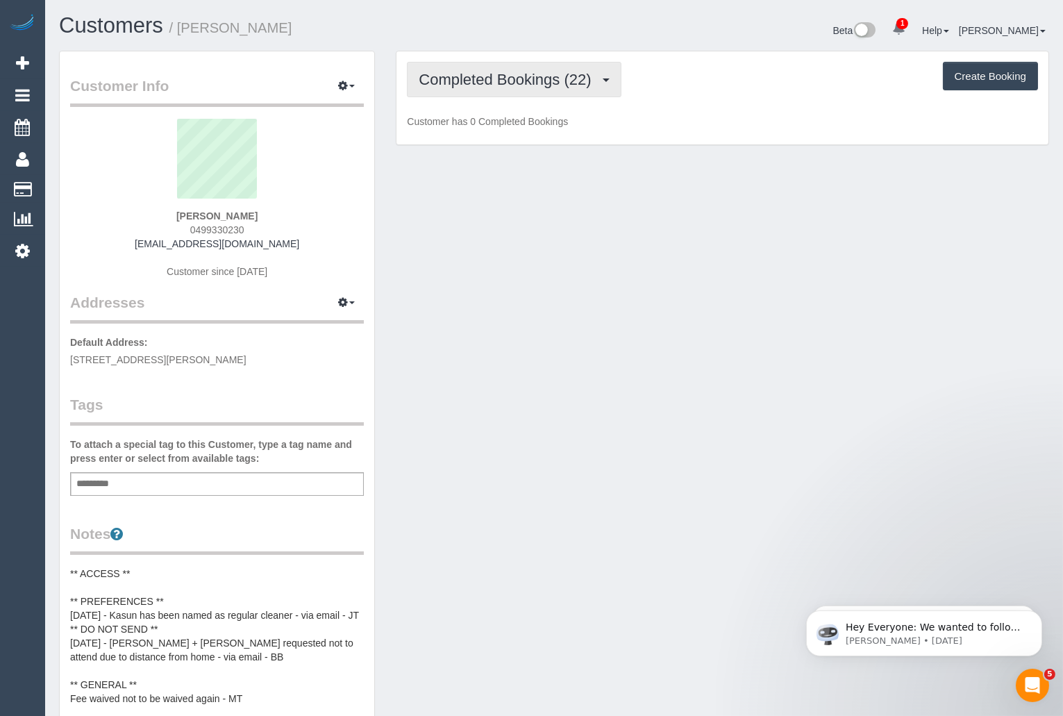
click at [540, 85] on span "Completed Bookings (22)" at bounding box center [508, 79] width 179 height 17
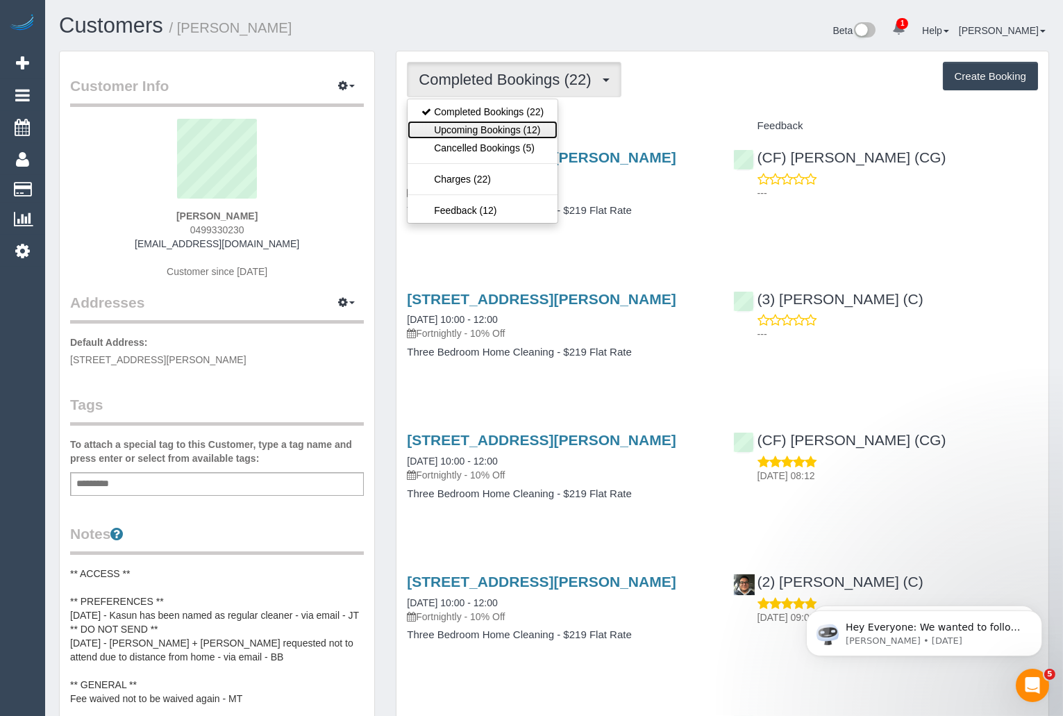
click at [526, 125] on link "Upcoming Bookings (12)" at bounding box center [483, 130] width 150 height 18
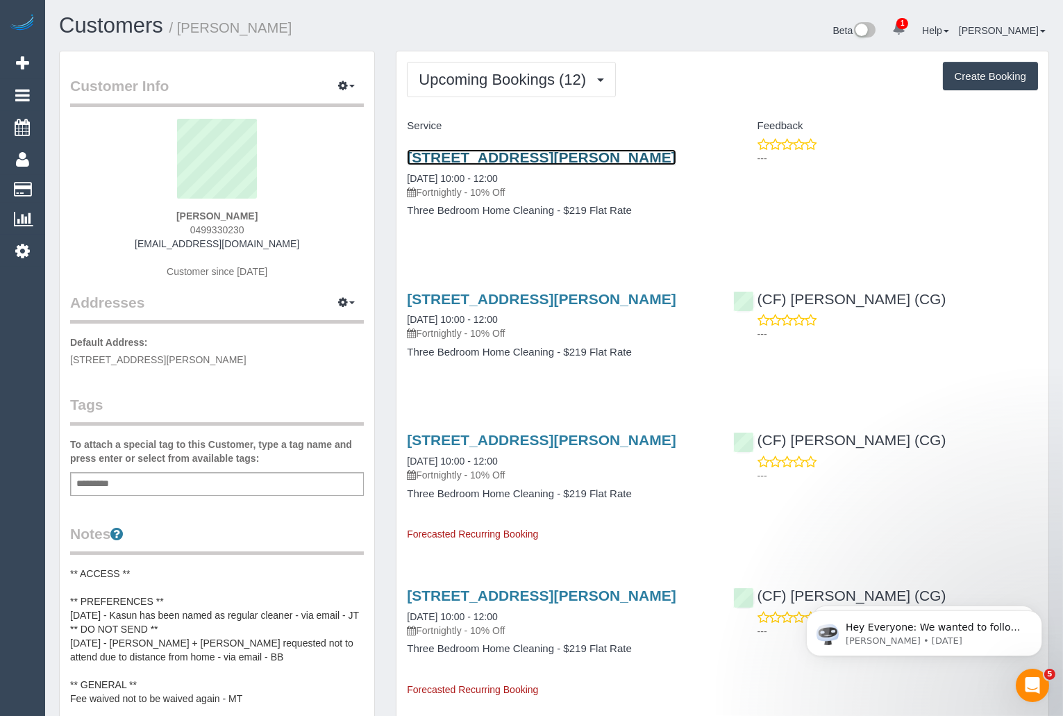
click at [539, 156] on link "[STREET_ADDRESS][PERSON_NAME]" at bounding box center [541, 157] width 269 height 16
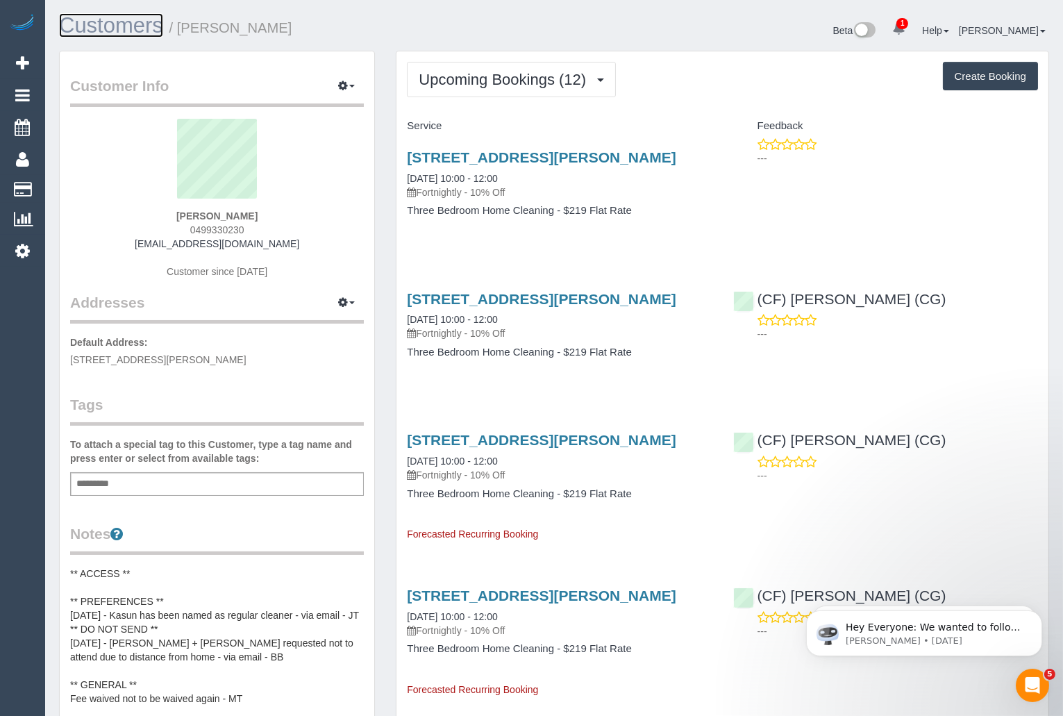
click at [152, 31] on link "Customers" at bounding box center [111, 25] width 104 height 24
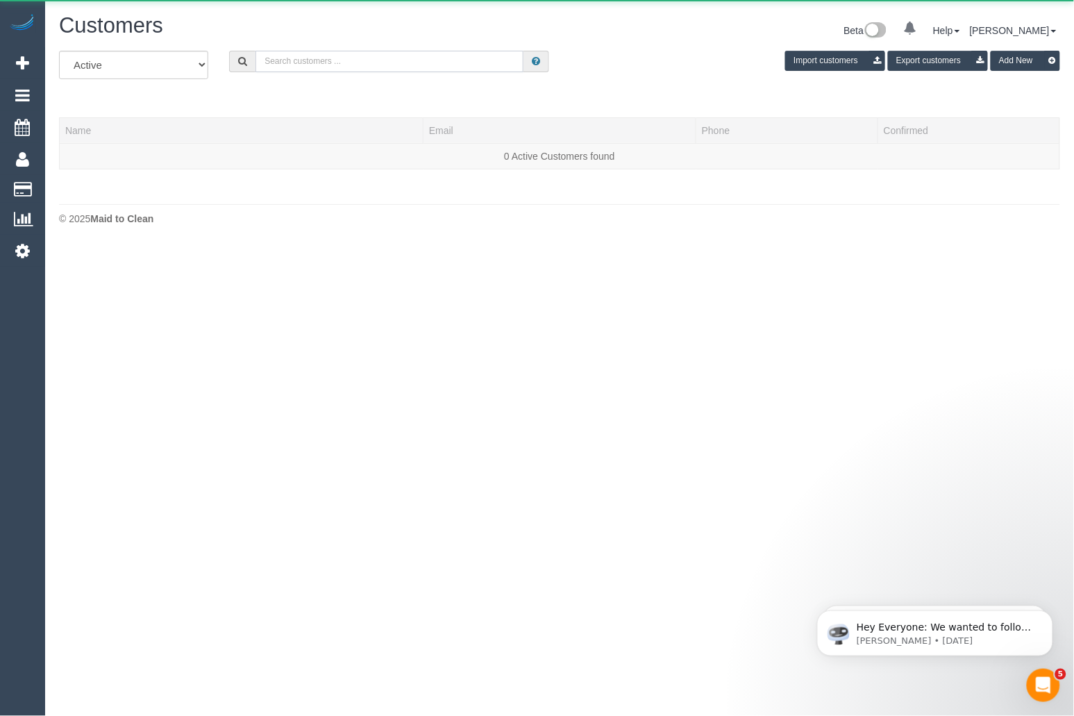
click at [291, 56] on input "text" at bounding box center [390, 62] width 268 height 22
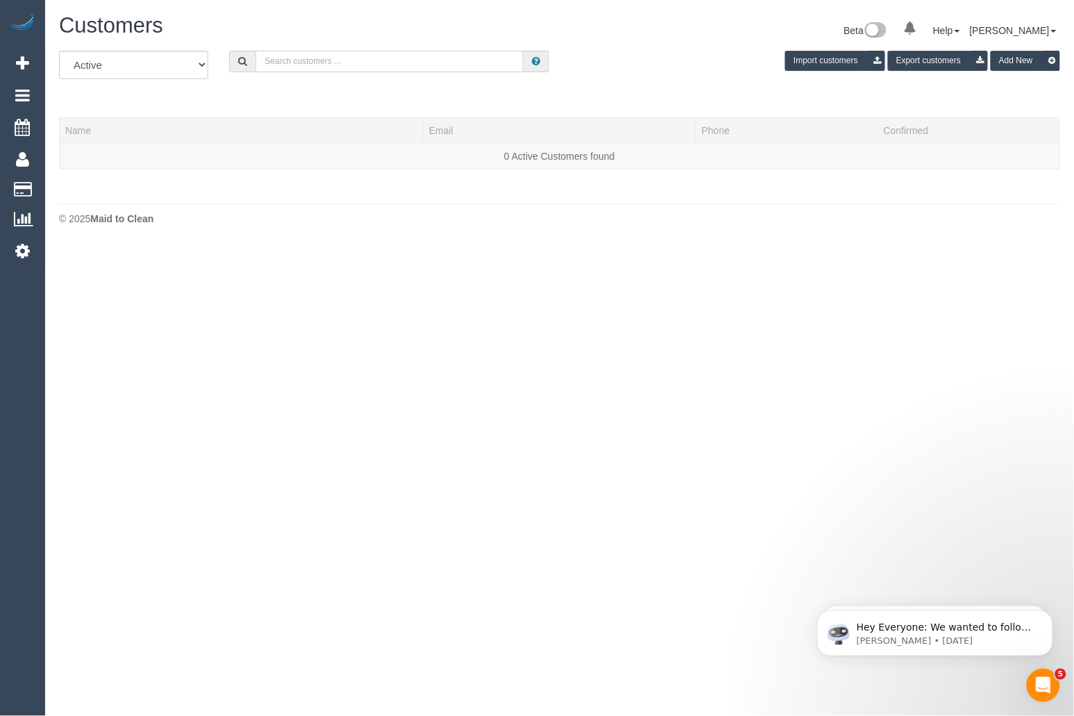
paste input "[PERSON_NAME]"
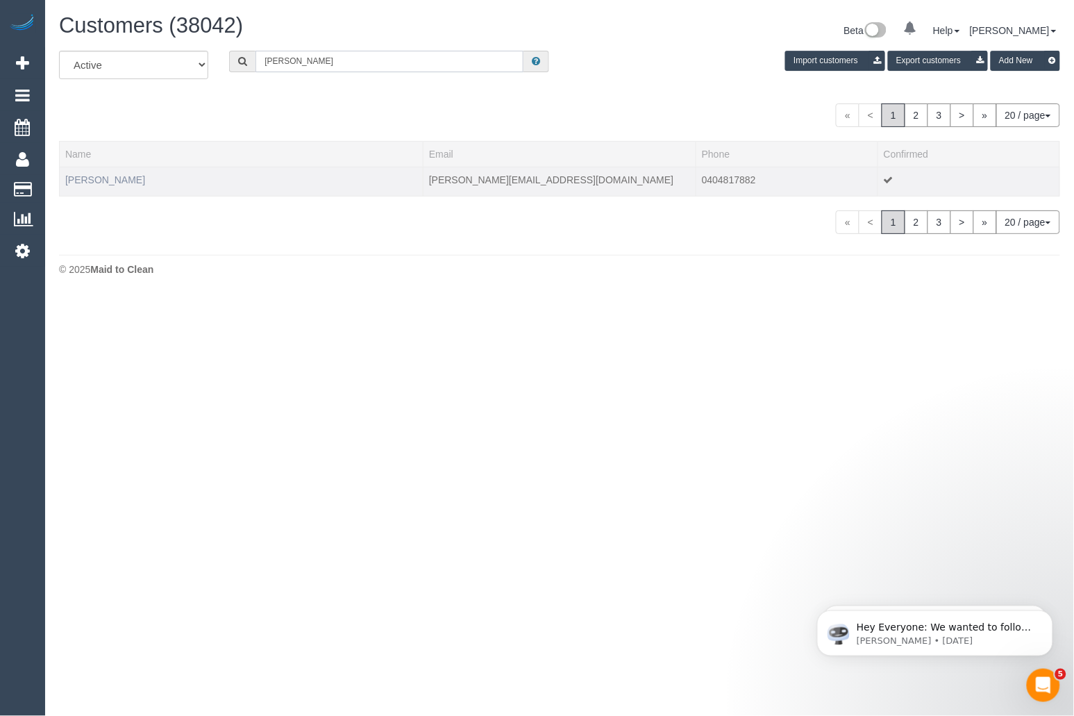
type input "[PERSON_NAME]"
click at [108, 183] on link "[PERSON_NAME]" at bounding box center [105, 179] width 80 height 11
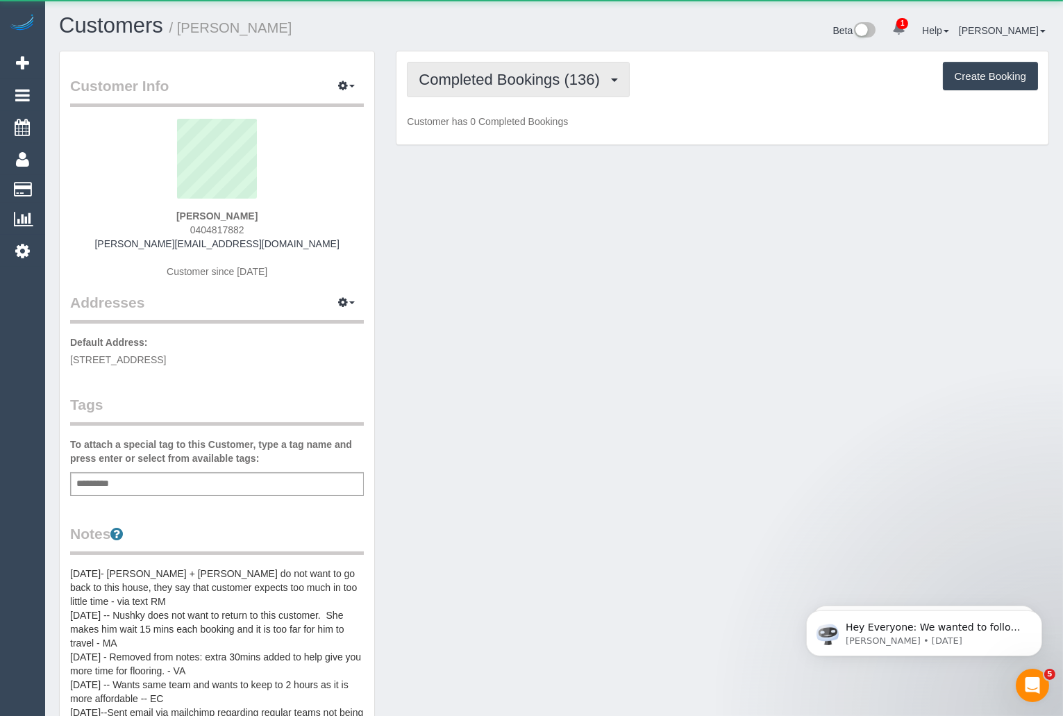
drag, startPoint x: 513, startPoint y: 83, endPoint x: 514, endPoint y: 94, distance: 11.1
click at [513, 83] on span "Completed Bookings (136)" at bounding box center [513, 79] width 188 height 17
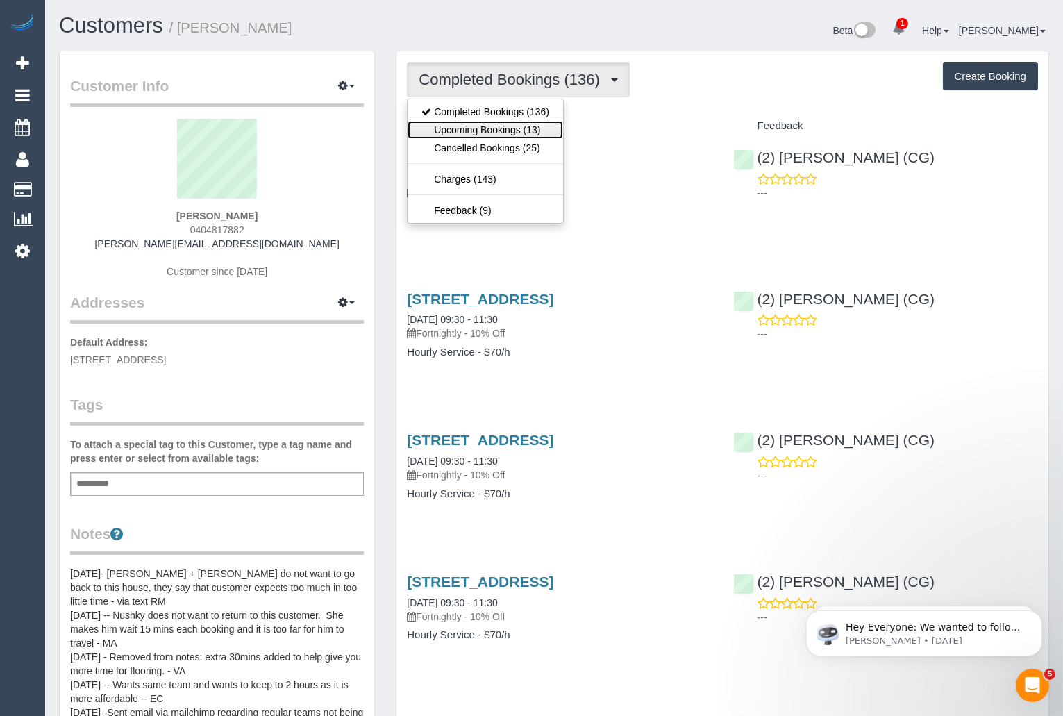
click at [515, 128] on link "Upcoming Bookings (13)" at bounding box center [486, 130] width 156 height 18
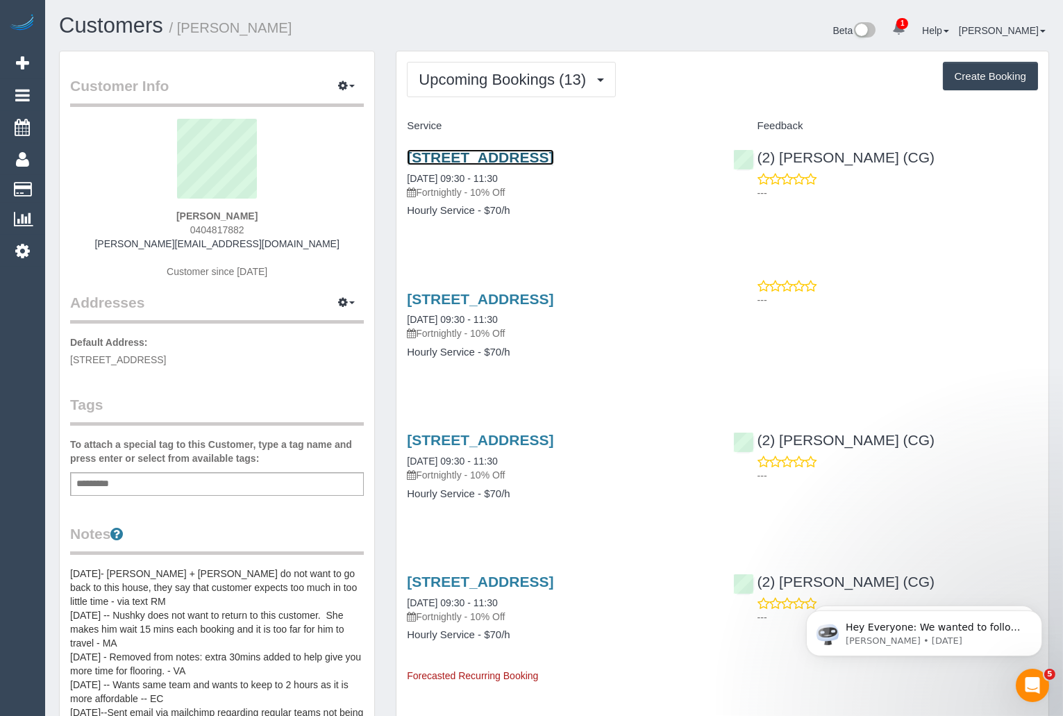
click at [529, 158] on link "[STREET_ADDRESS]" at bounding box center [480, 157] width 147 height 16
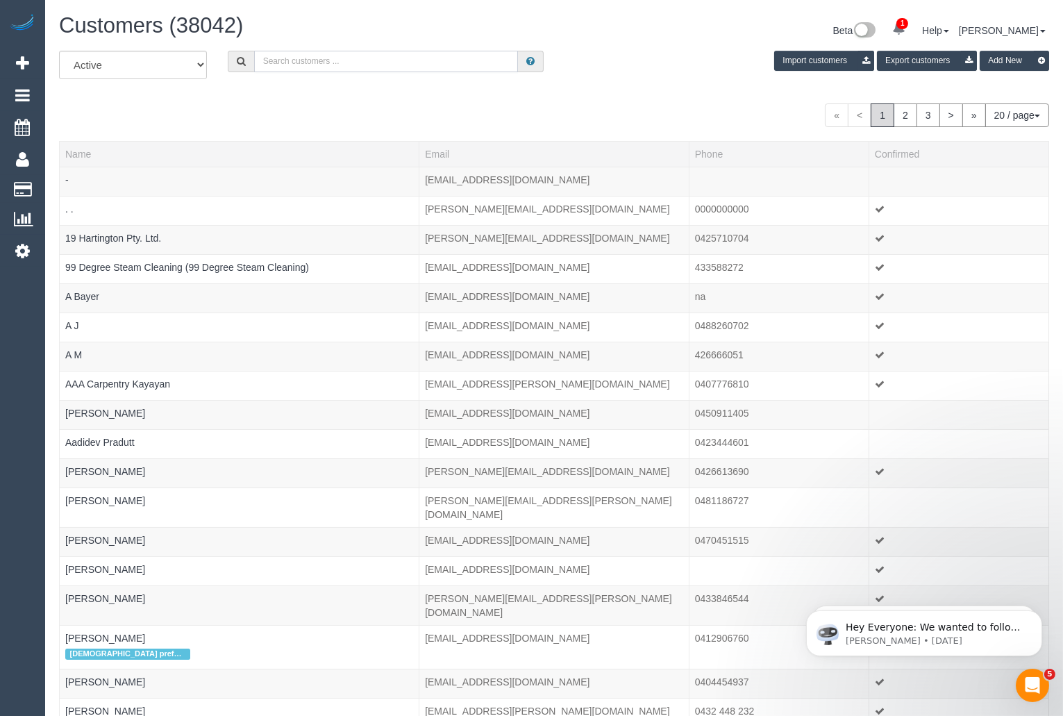
click at [445, 67] on input "text" at bounding box center [386, 62] width 264 height 22
type input "[PERSON_NAME]"
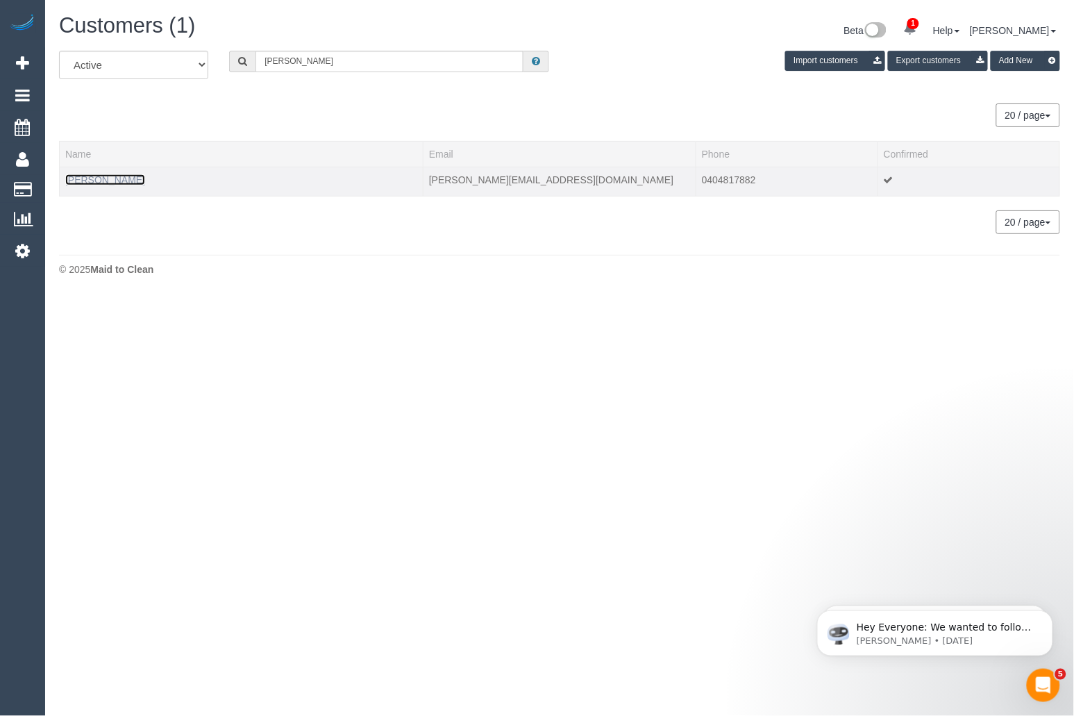
click at [108, 179] on link "[PERSON_NAME]" at bounding box center [105, 179] width 80 height 11
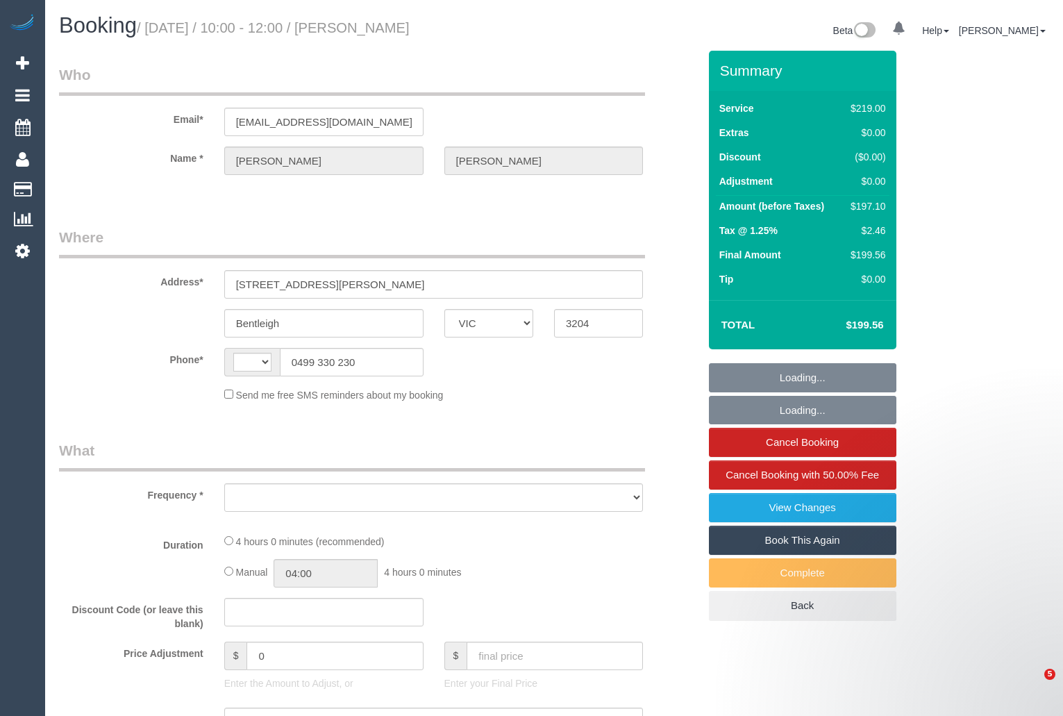
select select "VIC"
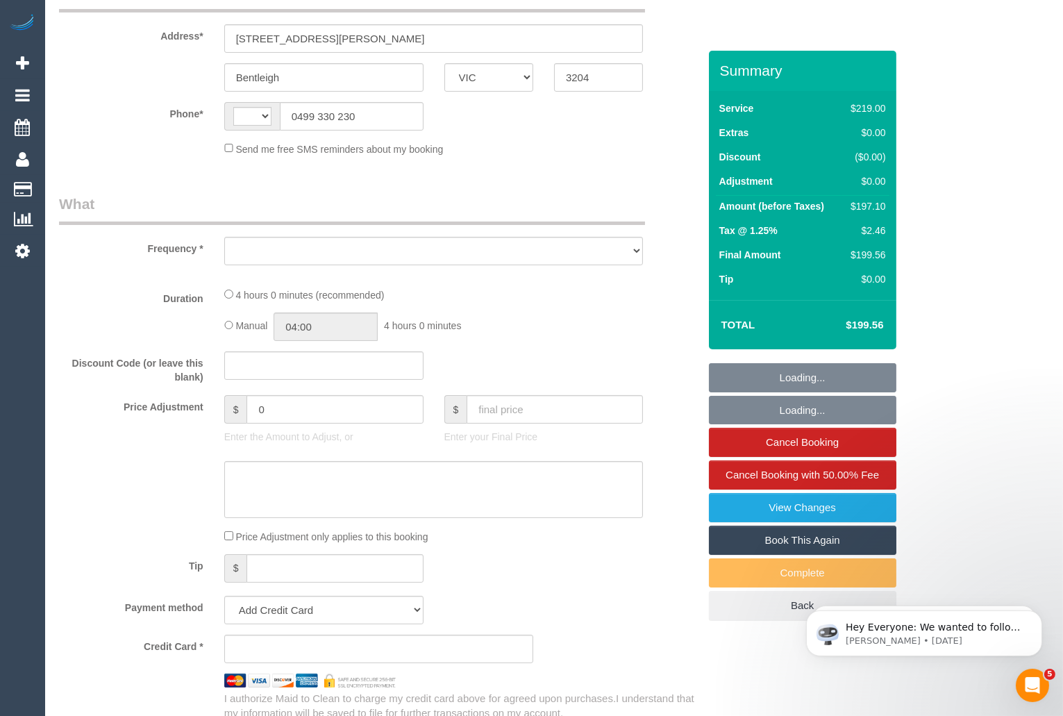
select select "string:AU"
select select "object:535"
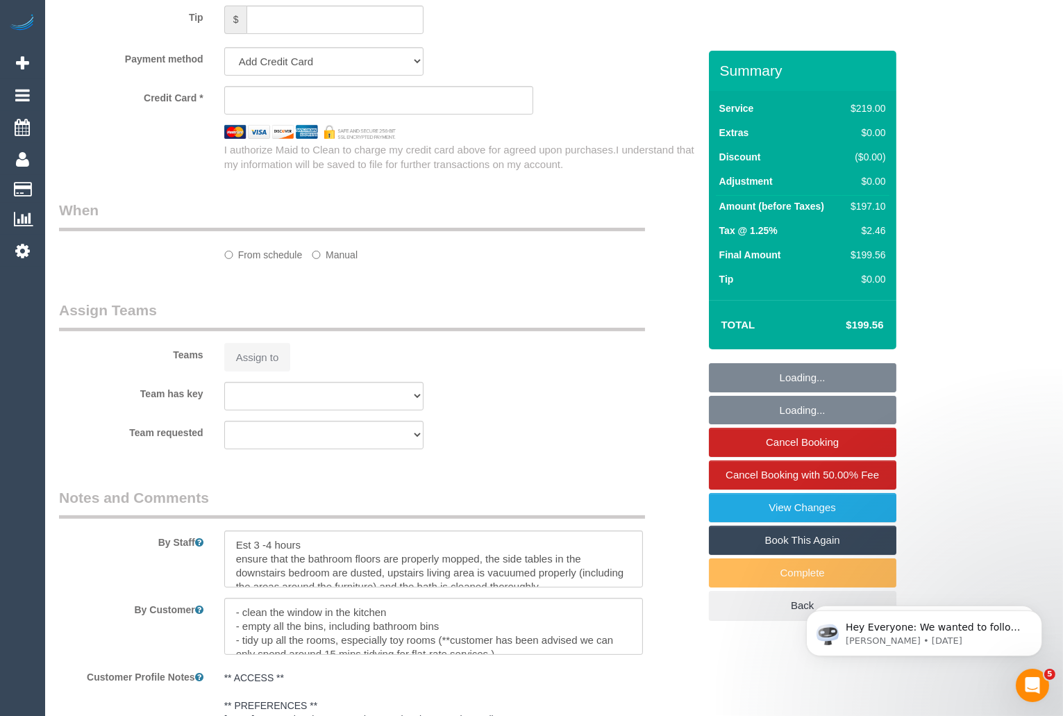
select select "string:stripe-pm_1Q0BjU2GScqysDRVMP7xVtap"
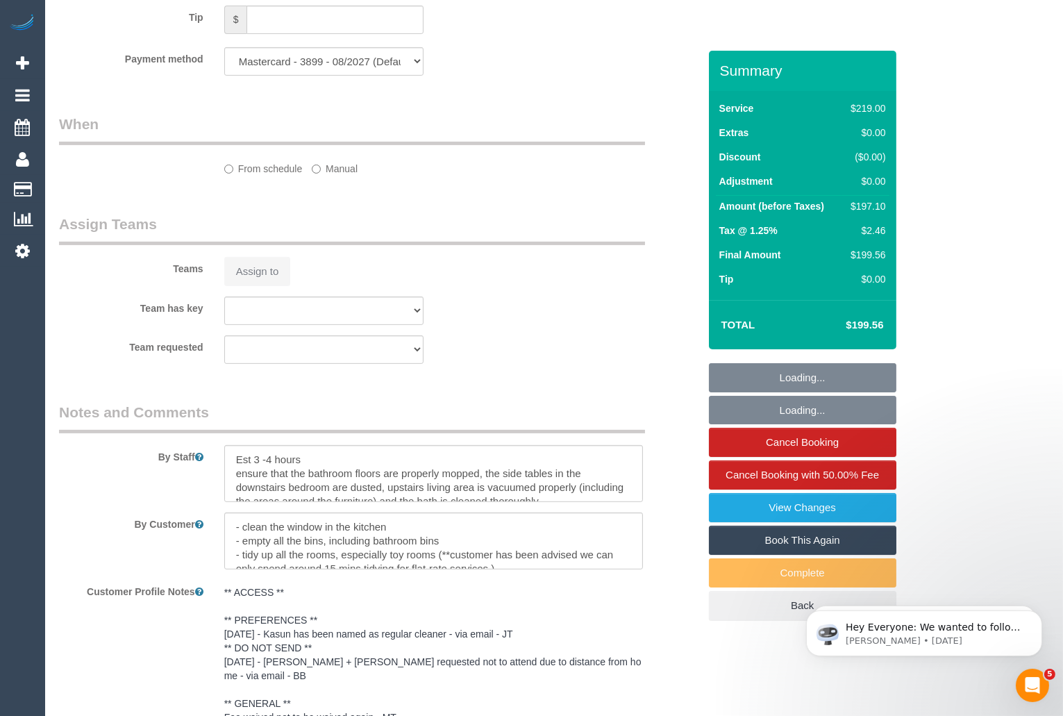
select select "object:542"
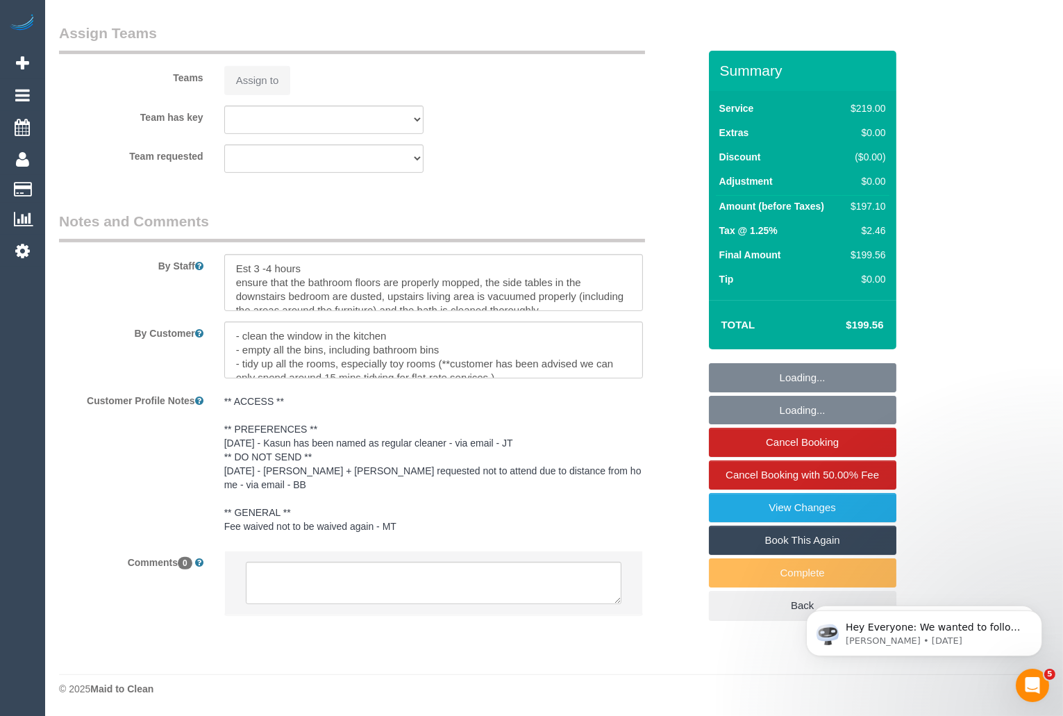
select select "number:28"
select select "number:14"
select select "number:19"
select select "number:22"
select select "number:34"
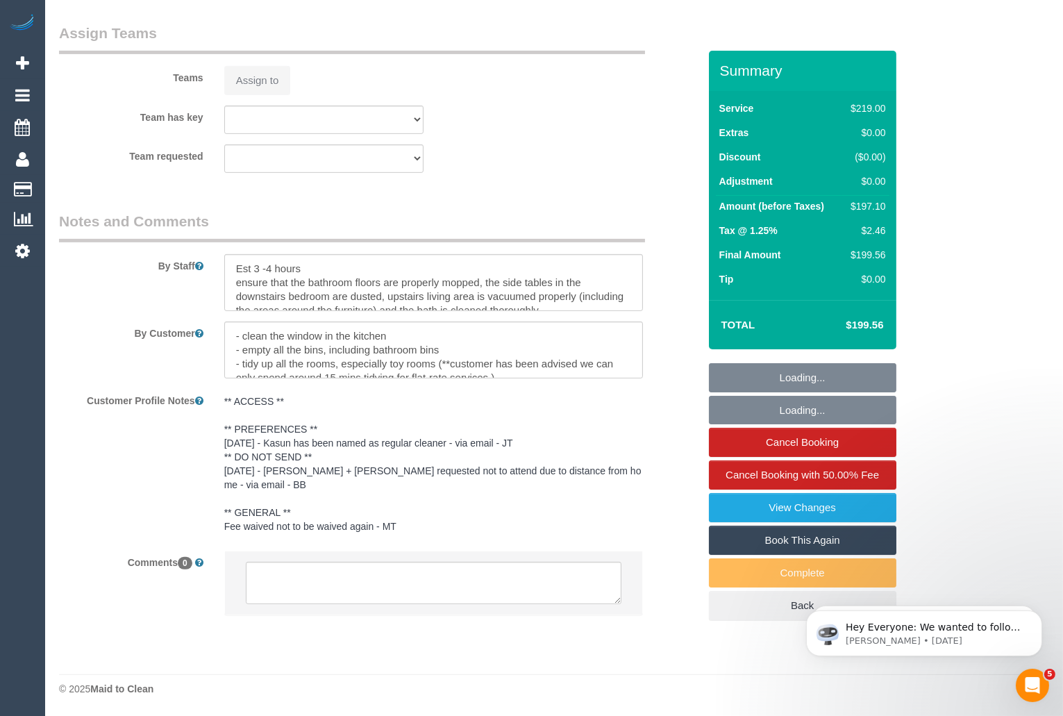
select select "number:12"
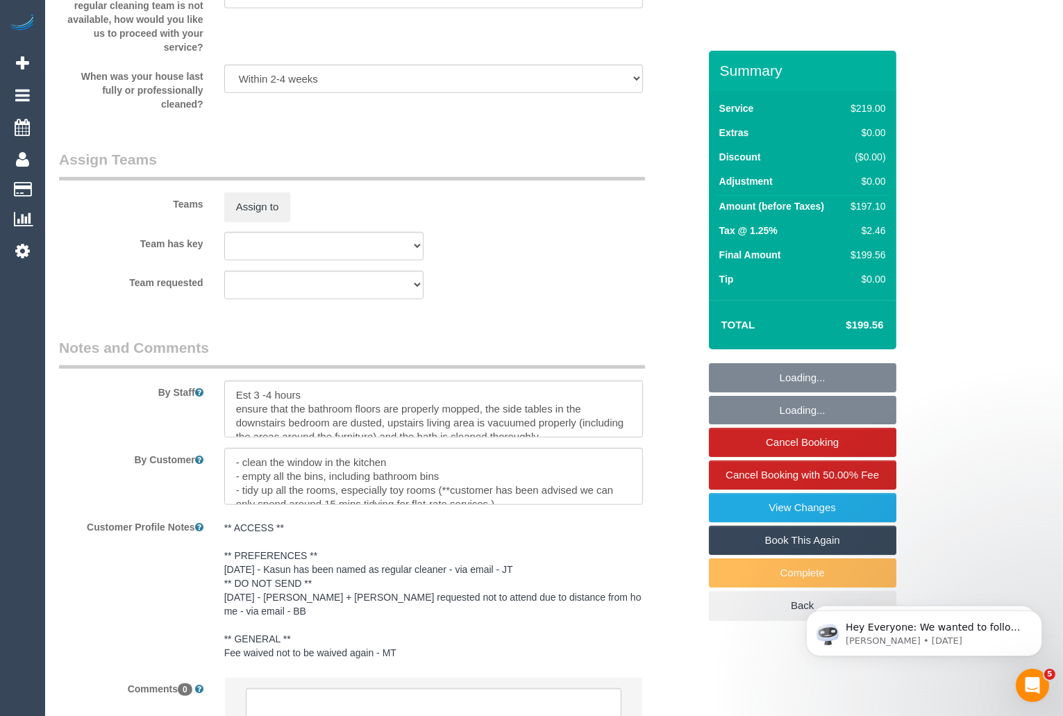
scroll to position [2252, 0]
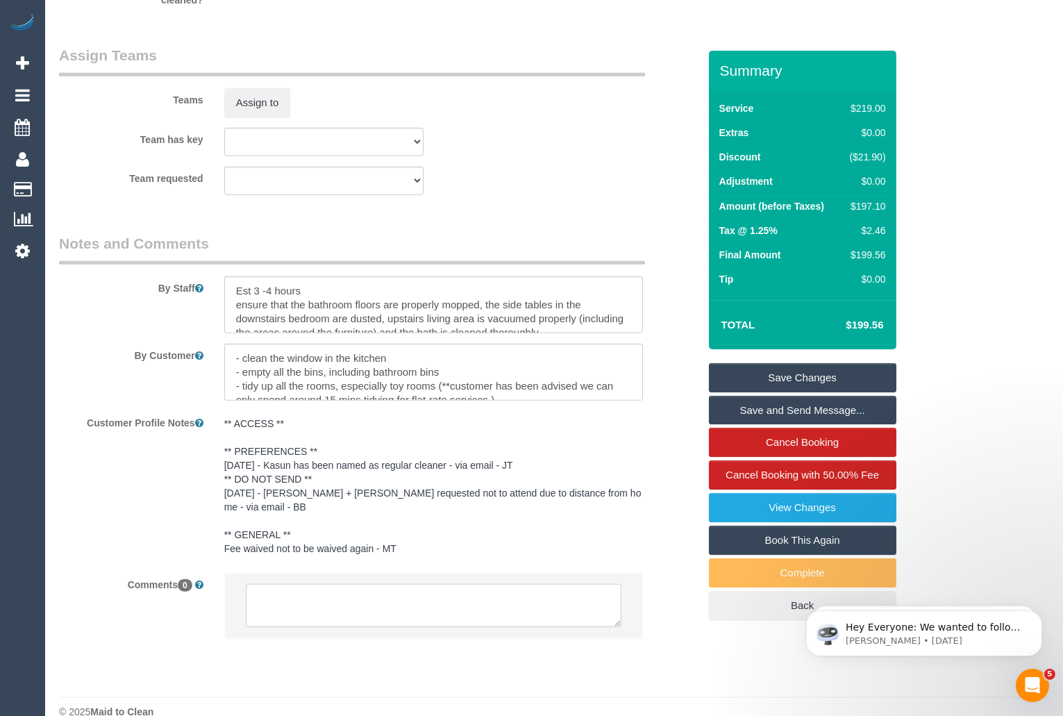
click at [504, 586] on textarea at bounding box center [434, 605] width 376 height 43
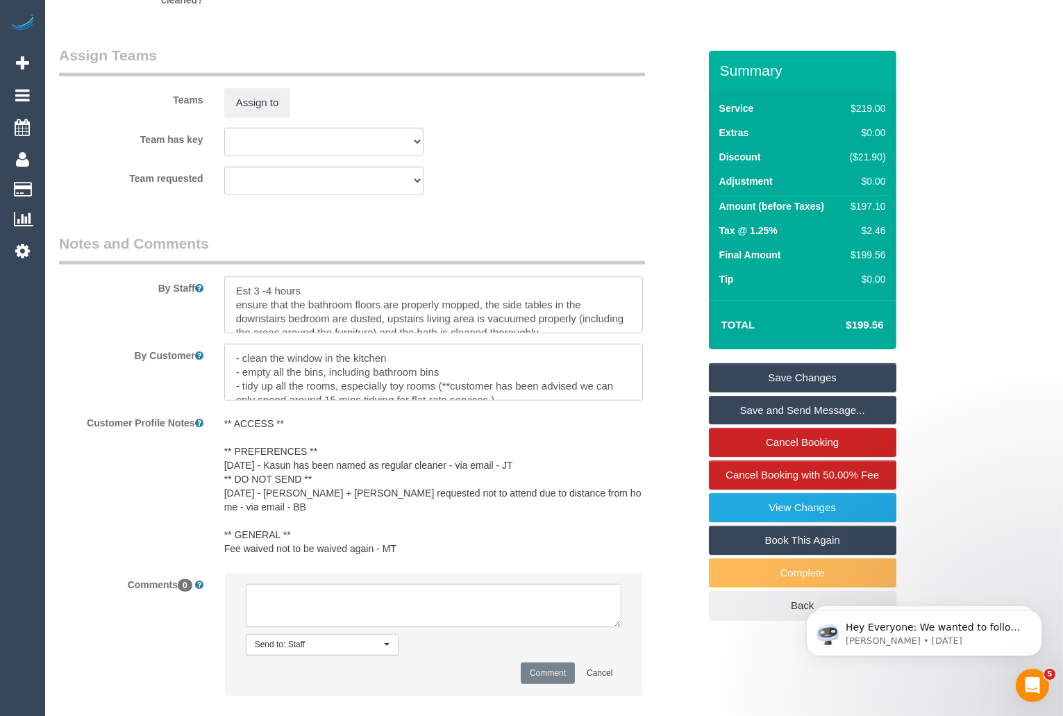
paste textarea "Cleaner(s) Unassigned: (CF) Kasun De Silva (CG) Reason Unassigned: Cleaner not …"
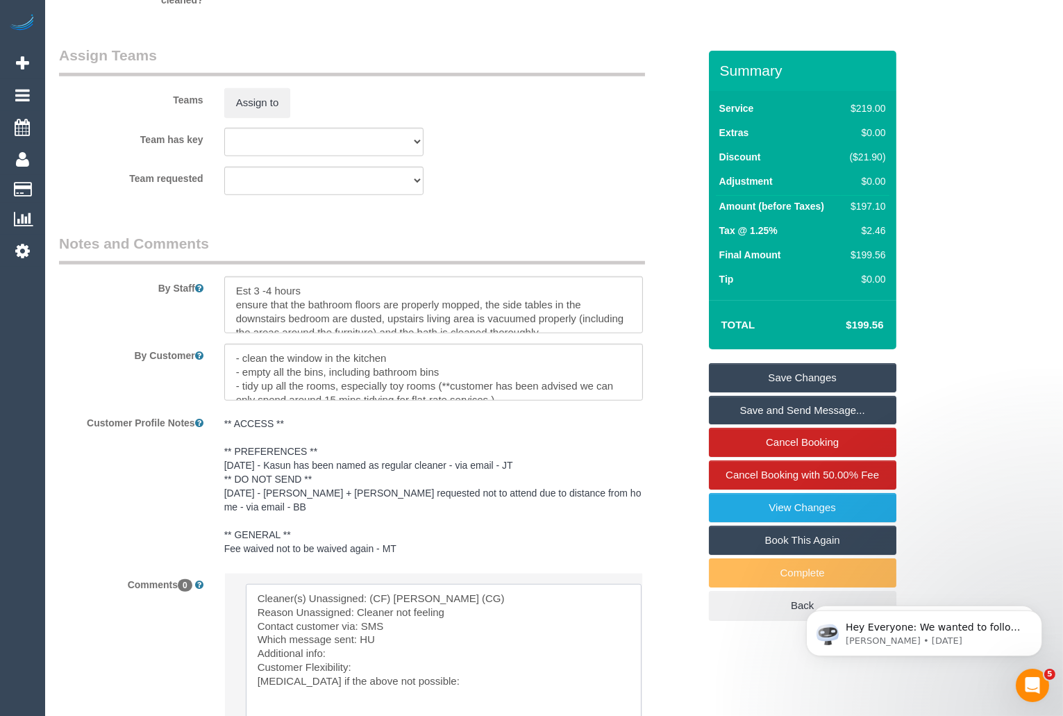
drag, startPoint x: 619, startPoint y: 599, endPoint x: 640, endPoint y: 713, distance: 115.8
click at [640, 713] on textarea at bounding box center [444, 661] width 396 height 155
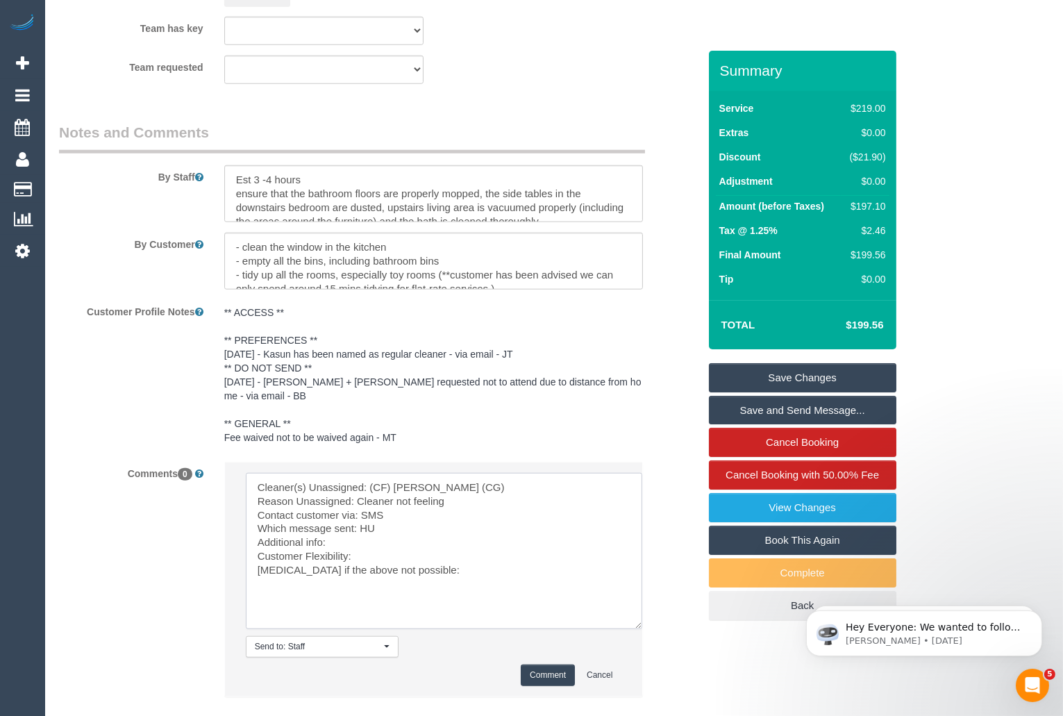
scroll to position [2418, 0]
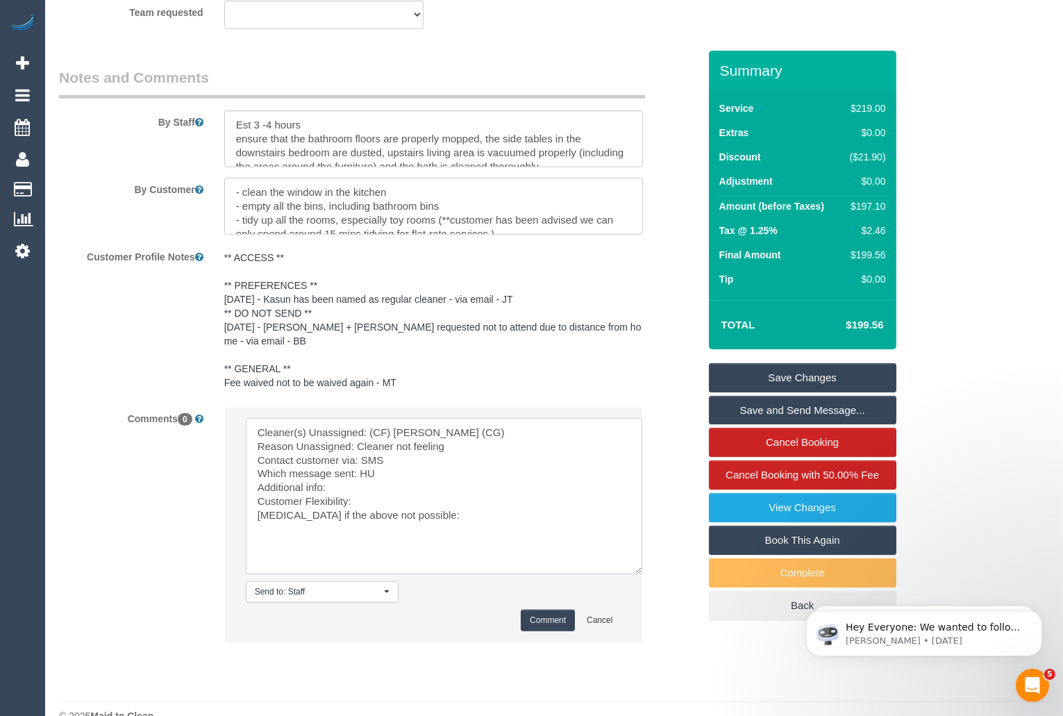
click at [386, 463] on textarea at bounding box center [444, 496] width 397 height 156
click at [388, 474] on textarea at bounding box center [444, 496] width 397 height 156
drag, startPoint x: 422, startPoint y: 492, endPoint x: 249, endPoint y: 488, distance: 172.3
click at [249, 488] on textarea at bounding box center [444, 496] width 397 height 156
type textarea "Cleaner(s) Unassigned: (CF) Kasun De Silva (CG) Reason Unassigned: Cleaner not …"
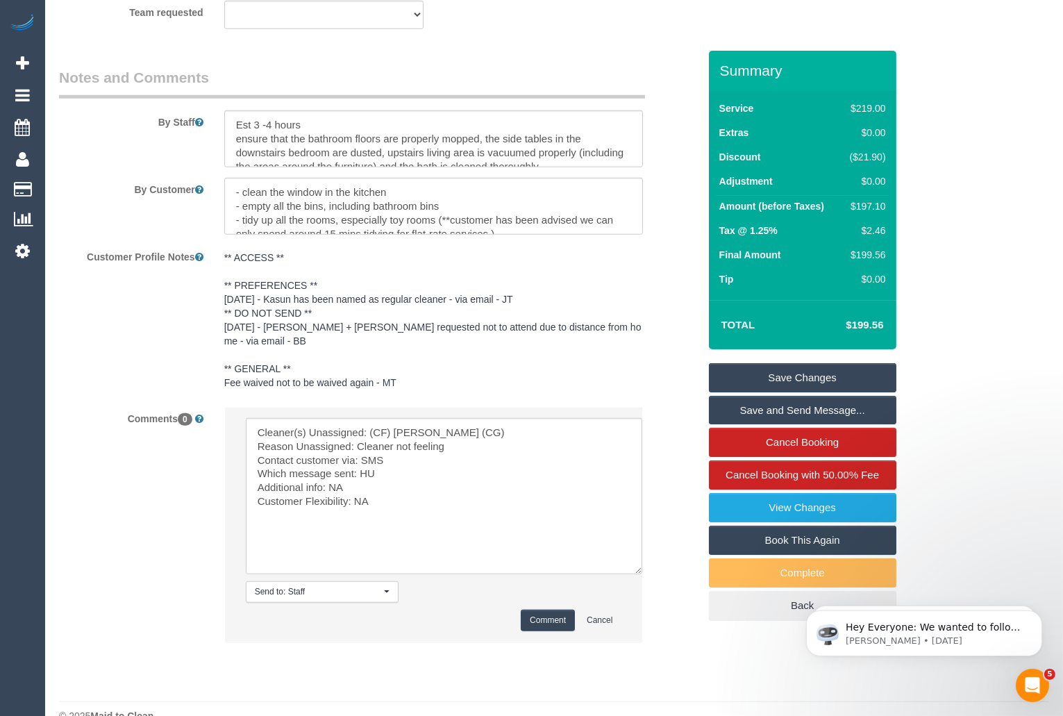
click at [542, 610] on button "Comment" at bounding box center [548, 621] width 54 height 22
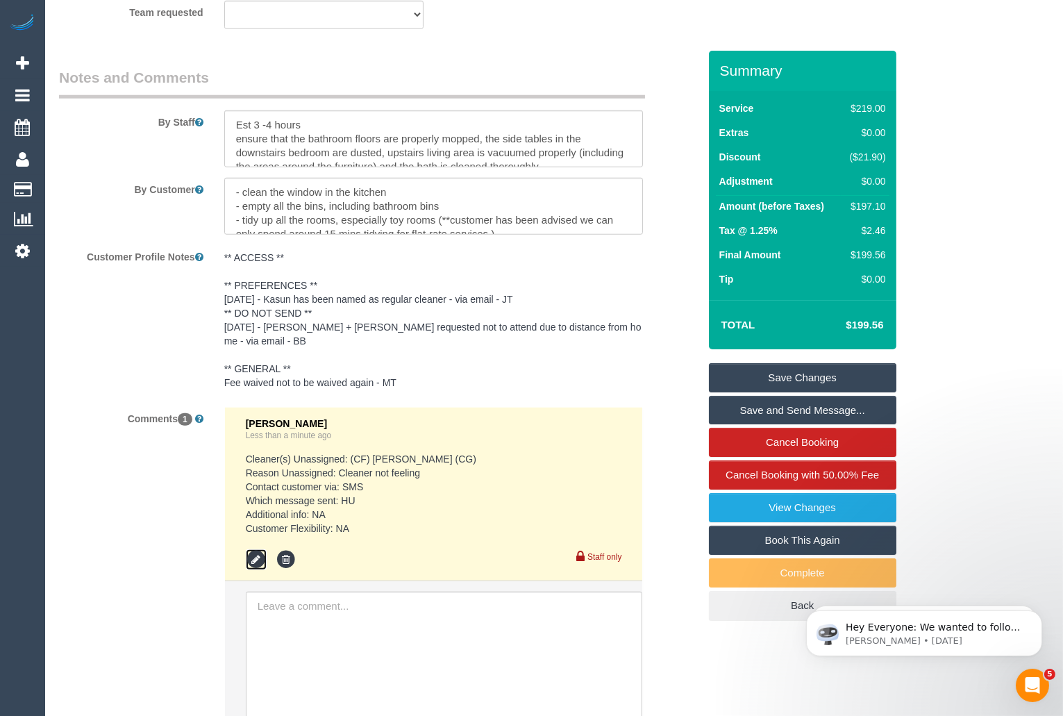
click at [258, 549] on icon at bounding box center [256, 559] width 21 height 21
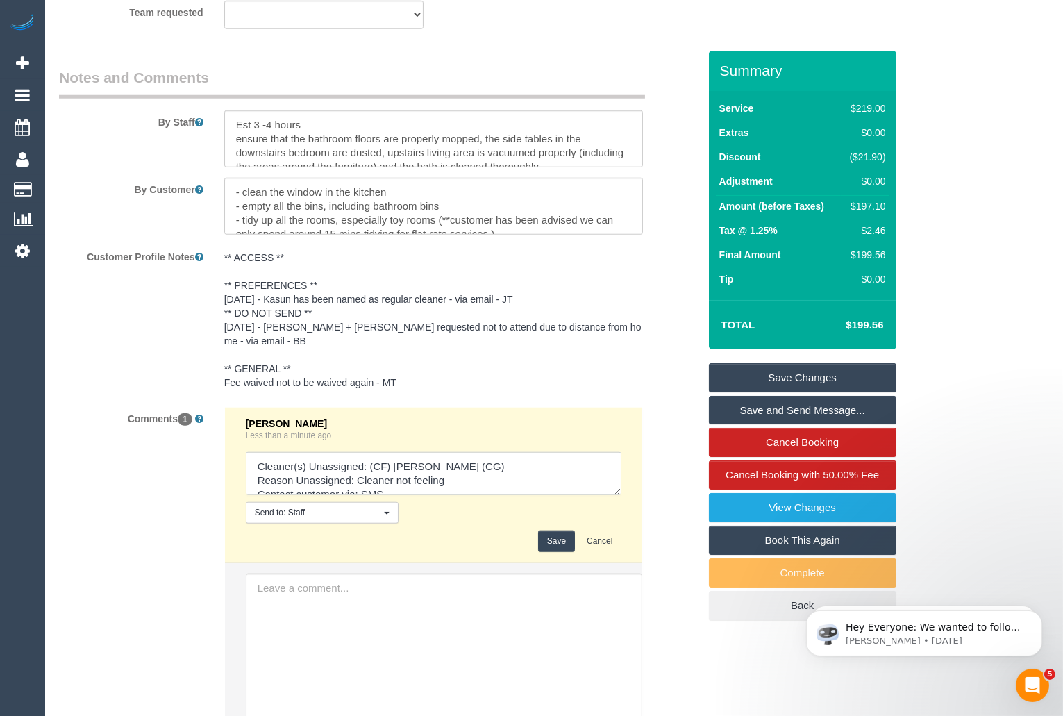
click at [465, 456] on textarea at bounding box center [434, 473] width 376 height 43
type textarea "Cleaner(s) Unassigned: (CF) Kasun De Silva (CG) Reason Unassigned: Cleaner not …"
click at [549, 531] on button "Save" at bounding box center [556, 542] width 37 height 22
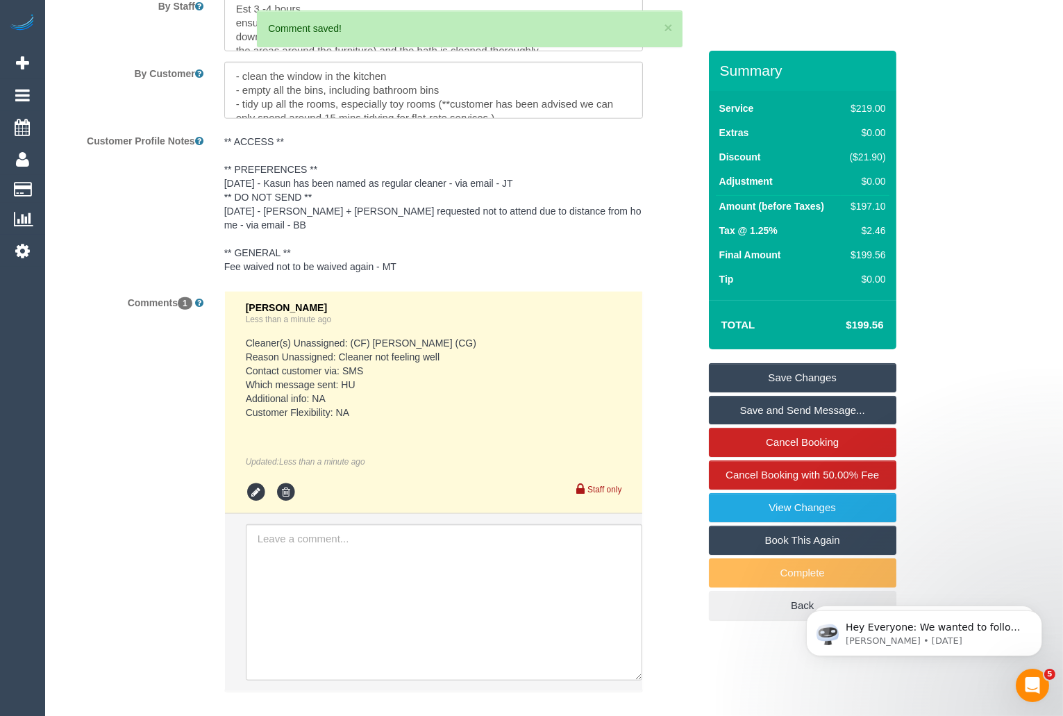
scroll to position [2535, 0]
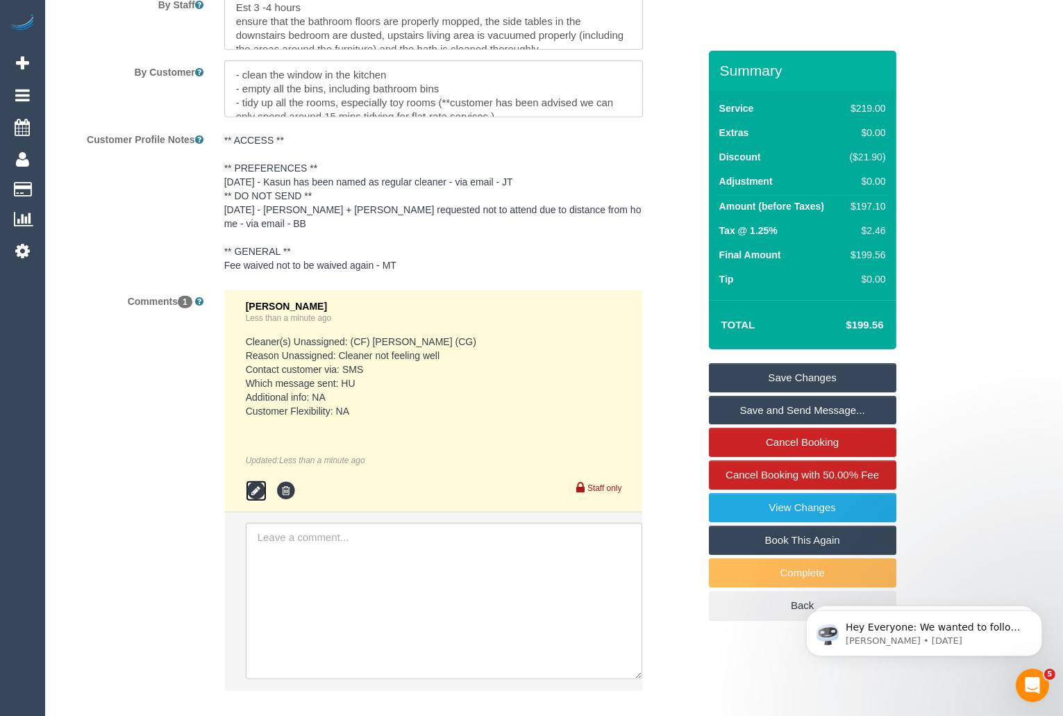
click at [255, 481] on icon at bounding box center [256, 491] width 21 height 21
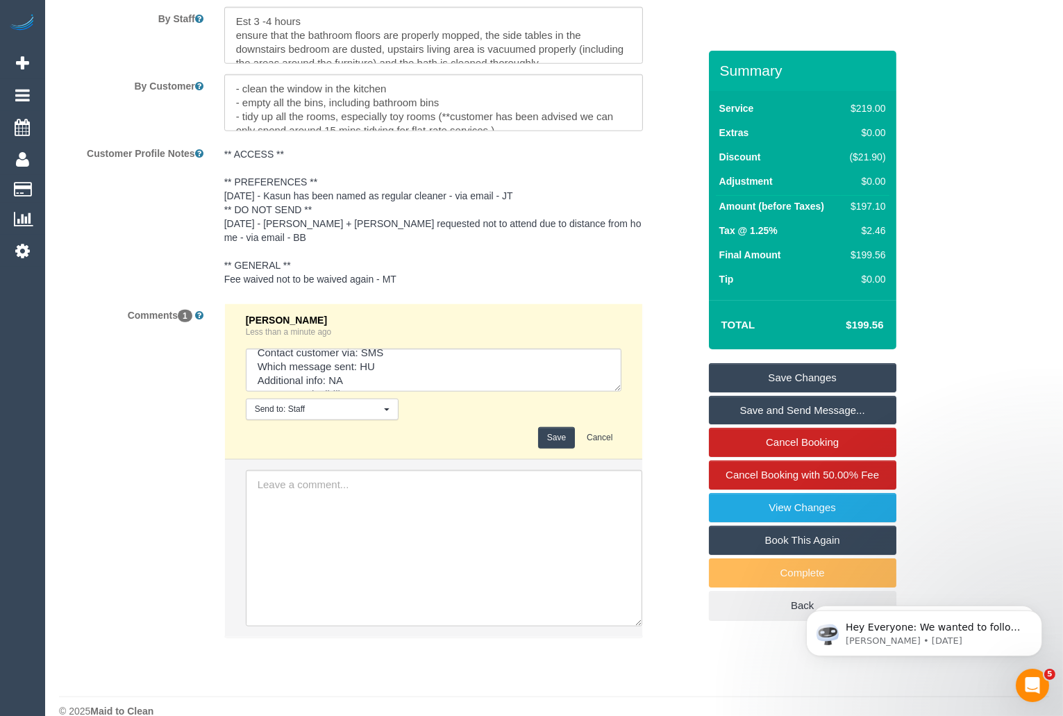
scroll to position [56, 0]
drag, startPoint x: 390, startPoint y: 358, endPoint x: 272, endPoint y: 359, distance: 118.1
click at [272, 359] on textarea at bounding box center [434, 370] width 376 height 43
click at [360, 356] on textarea at bounding box center [434, 370] width 376 height 43
drag, startPoint x: 396, startPoint y: 351, endPoint x: 249, endPoint y: 349, distance: 146.6
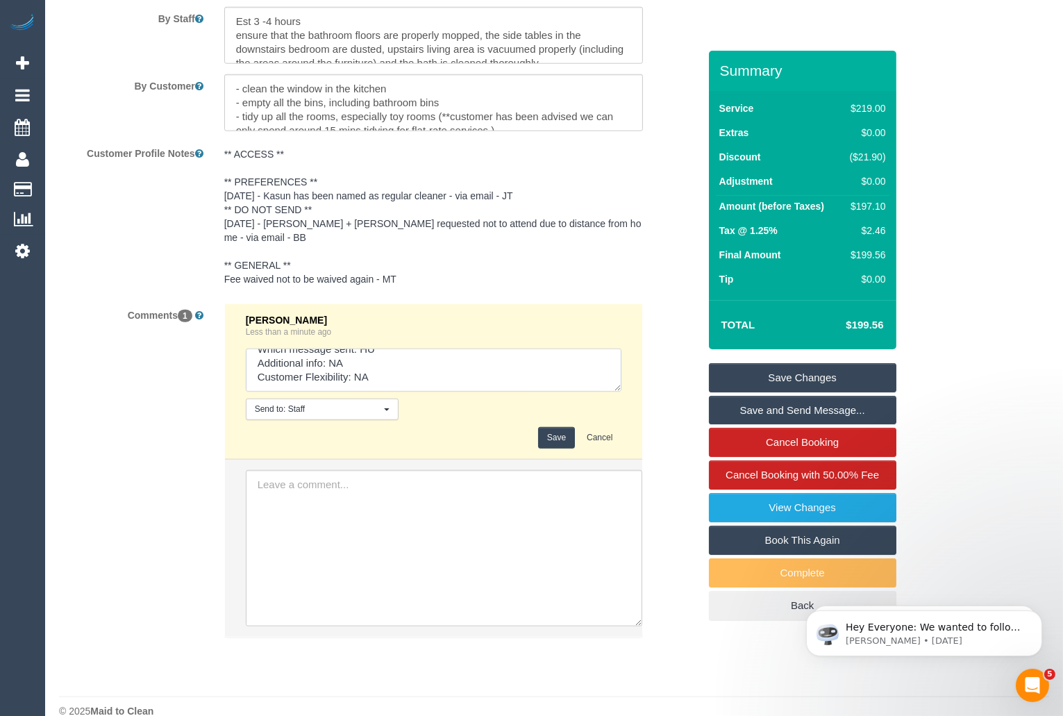
click at [249, 349] on textarea at bounding box center [434, 370] width 376 height 43
type textarea "Cleaner(s) Unassigned: (CF) Kasun De Silva (CG) Reason Unassigned: Cleaner not …"
click at [552, 427] on button "Save" at bounding box center [556, 438] width 37 height 22
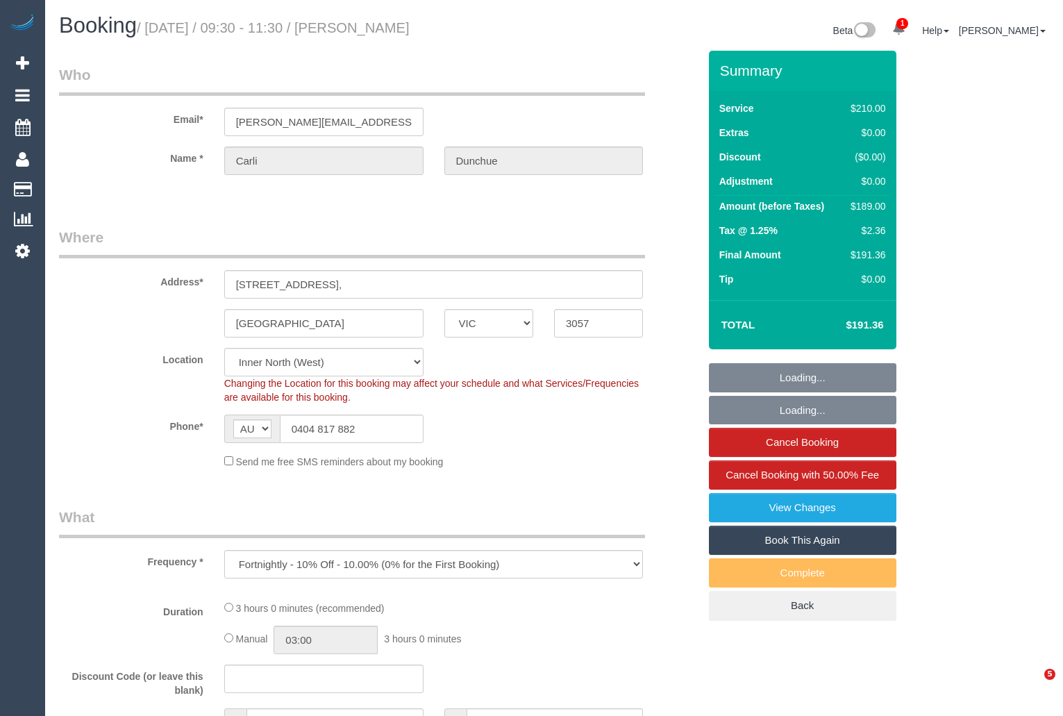
select select "VIC"
select select "object:899"
select select "180"
select select "number:29"
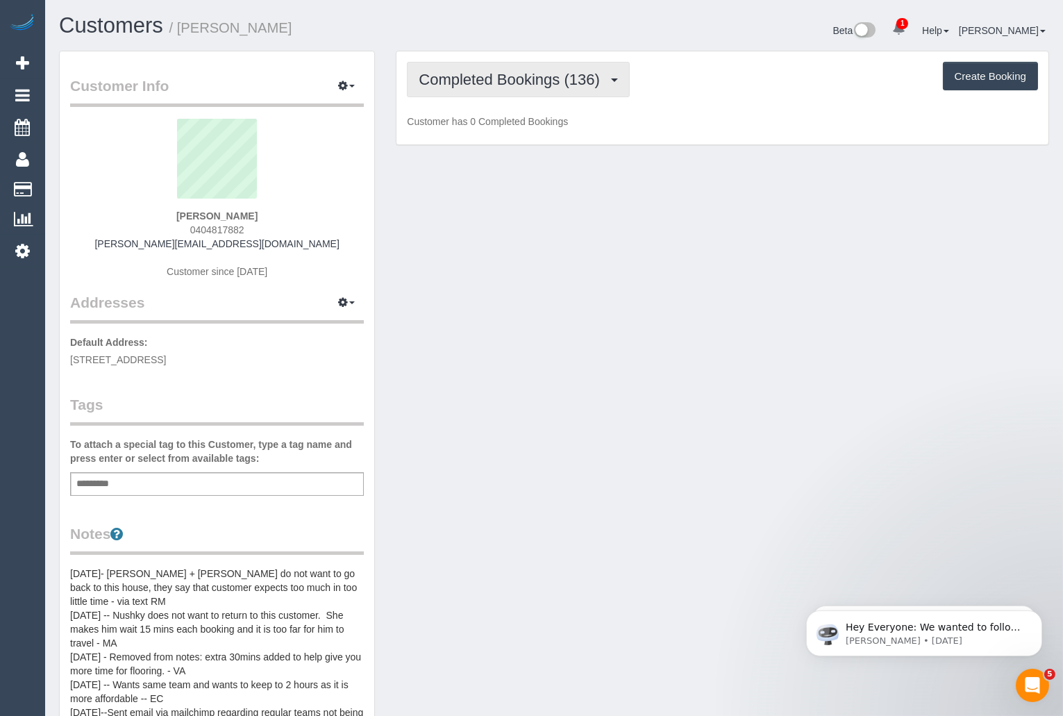
click at [558, 76] on span "Completed Bookings (136)" at bounding box center [513, 79] width 188 height 17
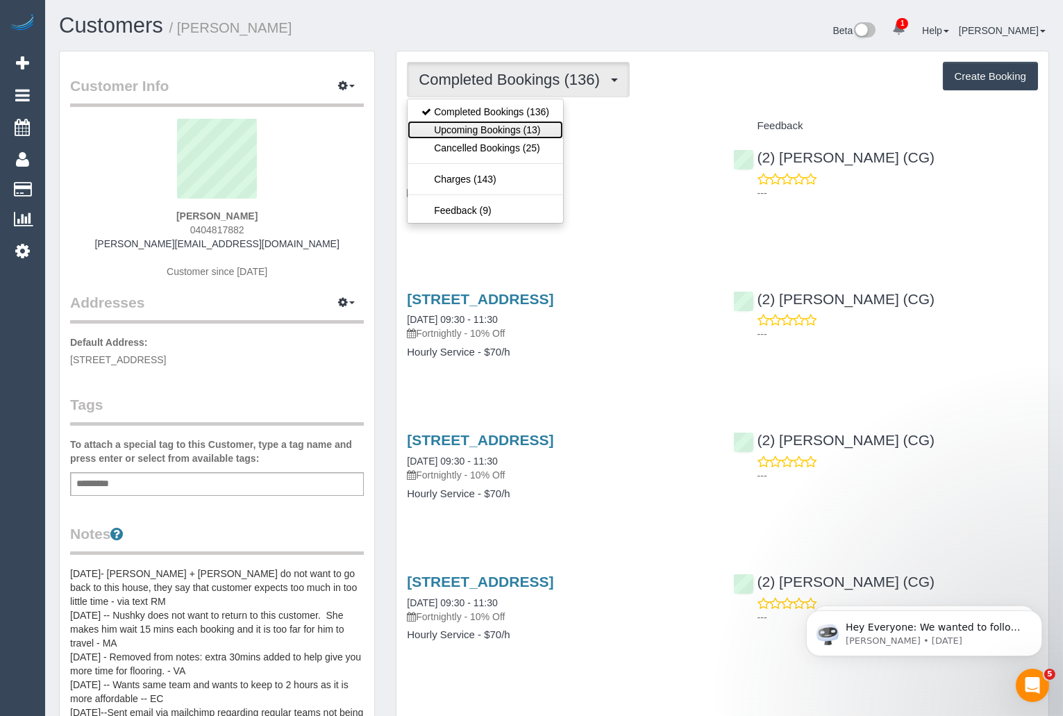
click at [540, 124] on link "Upcoming Bookings (13)" at bounding box center [486, 130] width 156 height 18
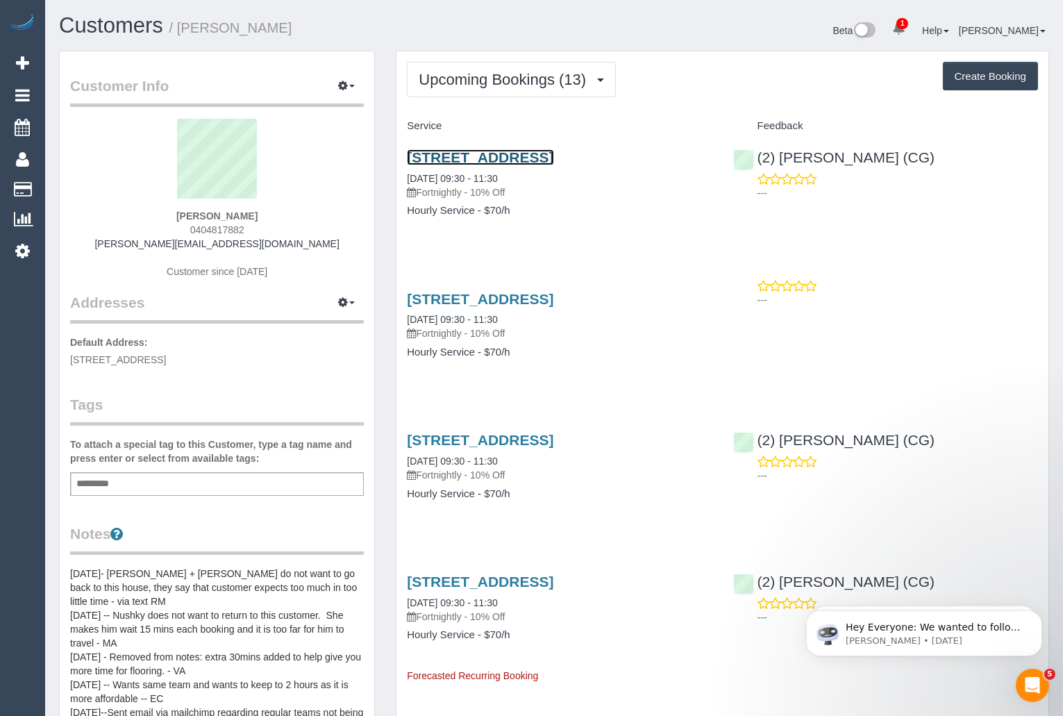
click at [480, 154] on link "[STREET_ADDRESS]" at bounding box center [480, 157] width 147 height 16
click at [113, 19] on link "Customers" at bounding box center [111, 25] width 104 height 24
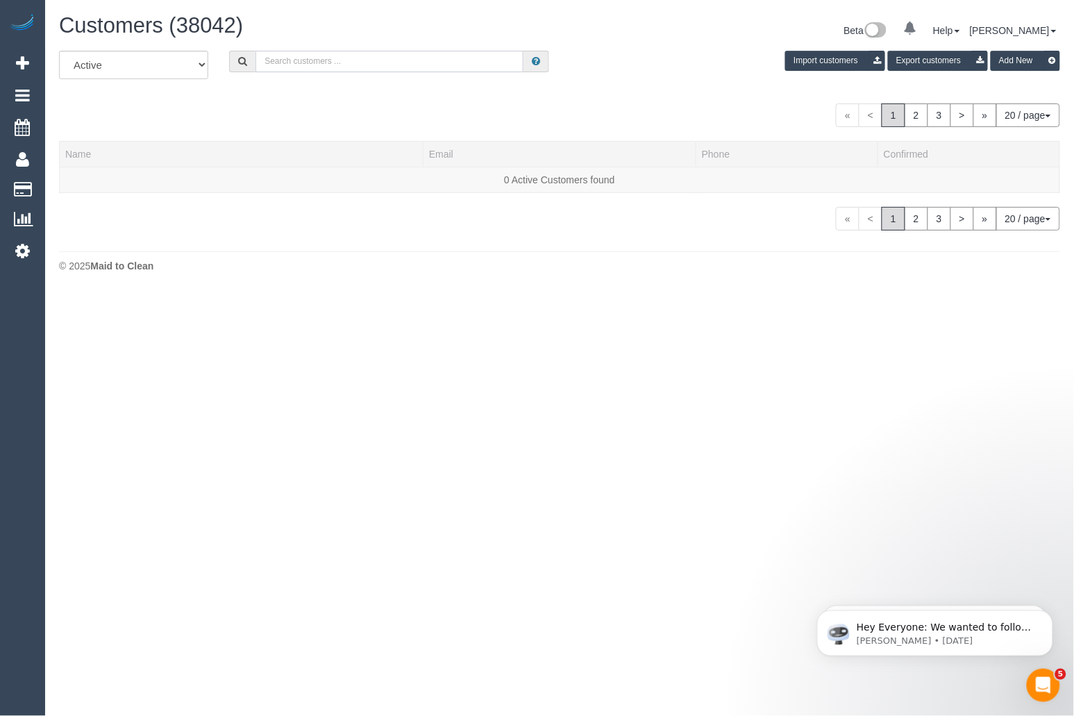
click at [297, 63] on input "text" at bounding box center [390, 62] width 268 height 22
paste input "[PERSON_NAME]"
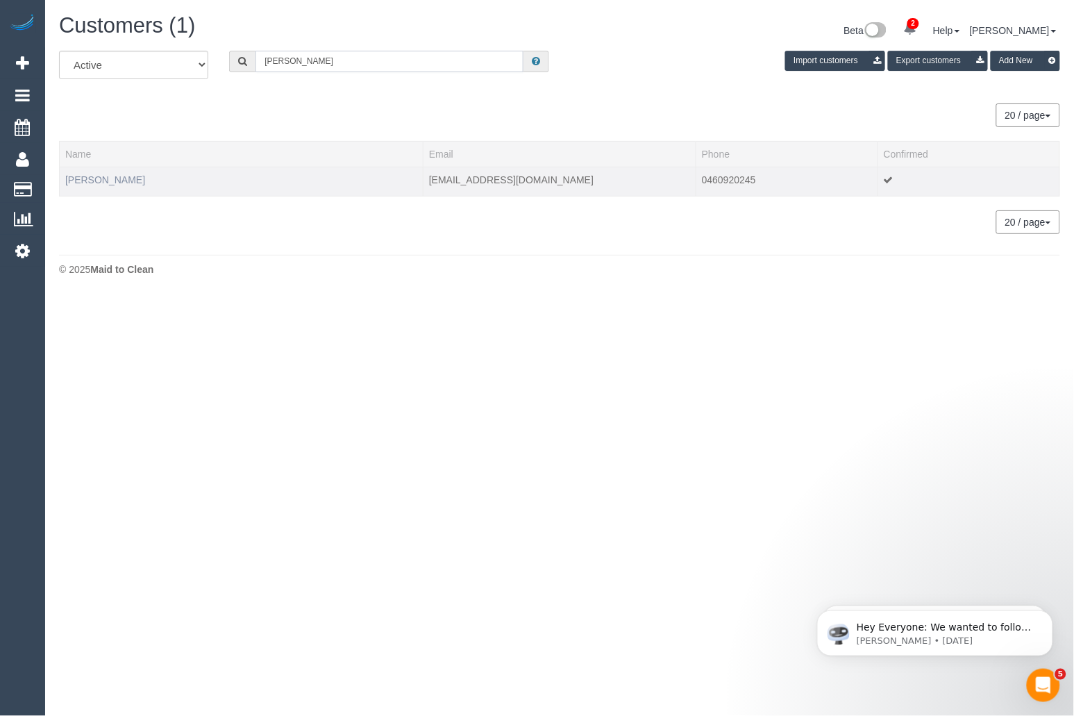
type input "[PERSON_NAME]"
click at [96, 180] on link "[PERSON_NAME]" at bounding box center [105, 179] width 80 height 11
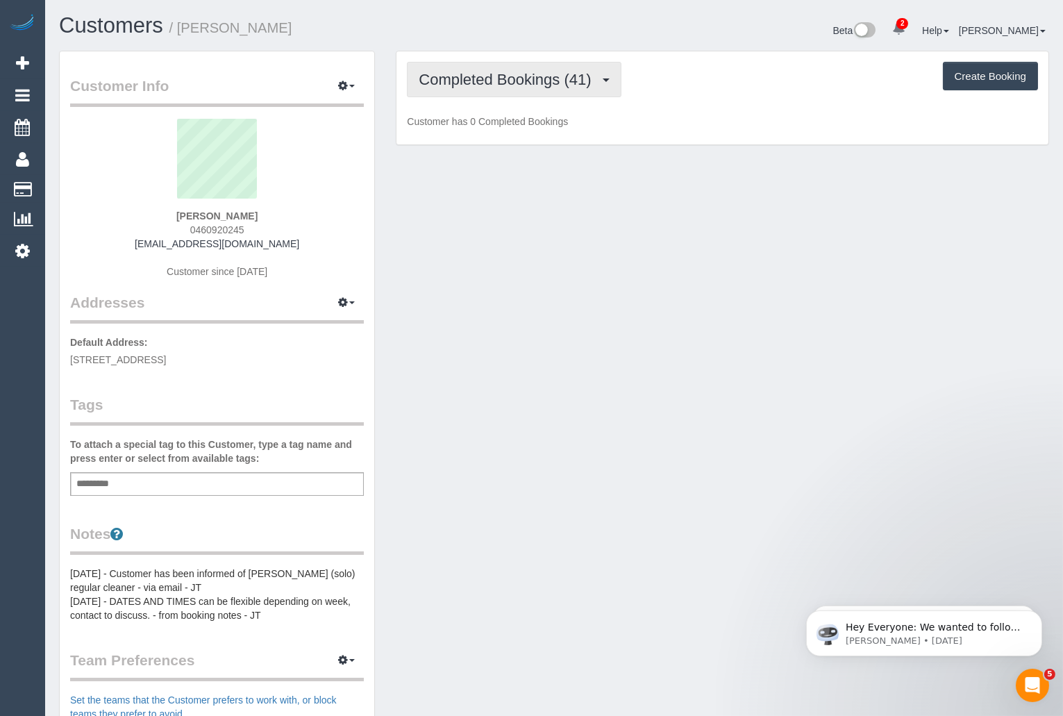
click at [541, 76] on span "Completed Bookings (41)" at bounding box center [508, 79] width 179 height 17
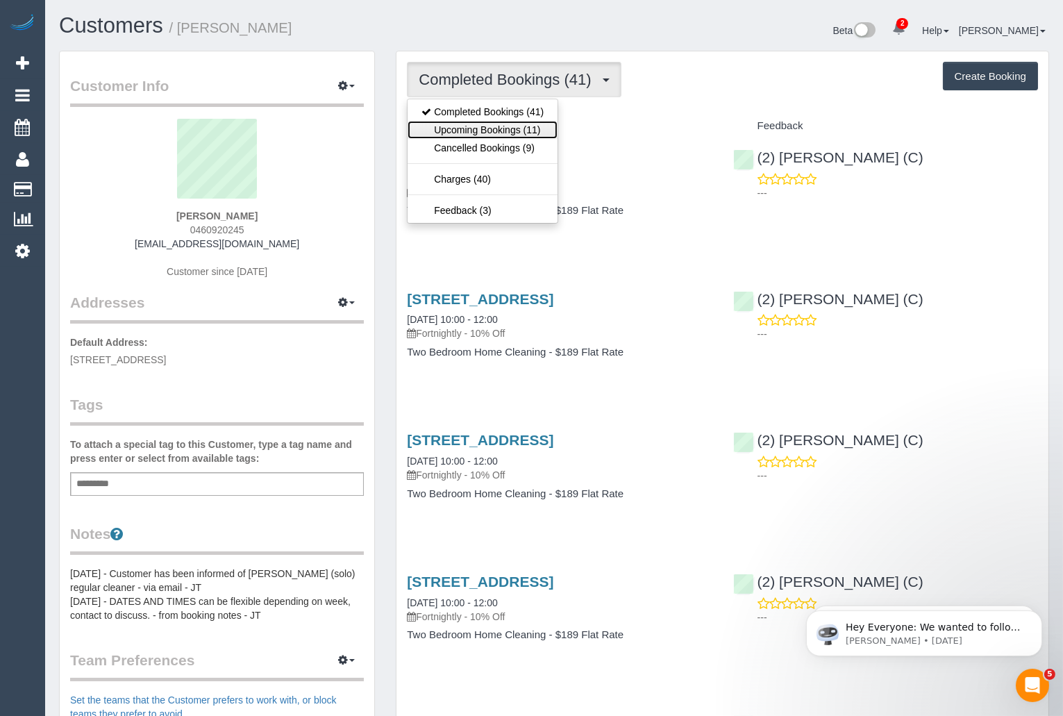
click at [535, 126] on link "Upcoming Bookings (11)" at bounding box center [483, 130] width 150 height 18
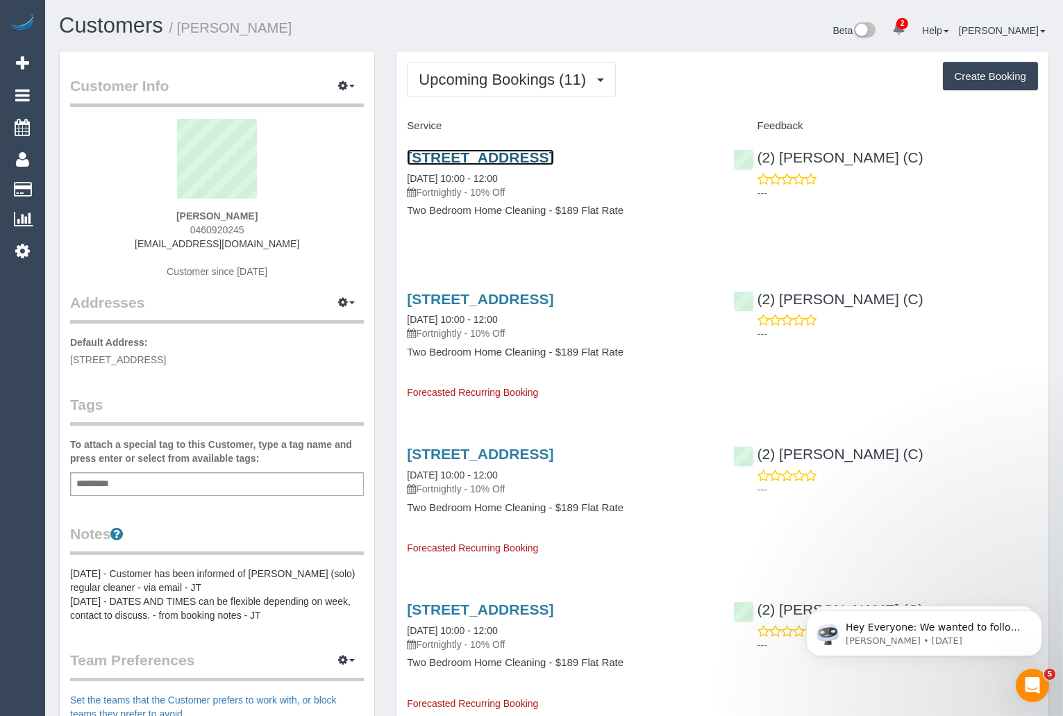
click at [554, 158] on link "[STREET_ADDRESS]" at bounding box center [480, 157] width 147 height 16
drag, startPoint x: 526, startPoint y: 190, endPoint x: 406, endPoint y: 197, distance: 120.4
click at [407, 197] on div "[STREET_ADDRESS] [DATE] 10:00 - 12:00 Fortnightly - 10% Off" at bounding box center [559, 174] width 305 height 50
copy link "[DATE] 10:00 - 12:00"
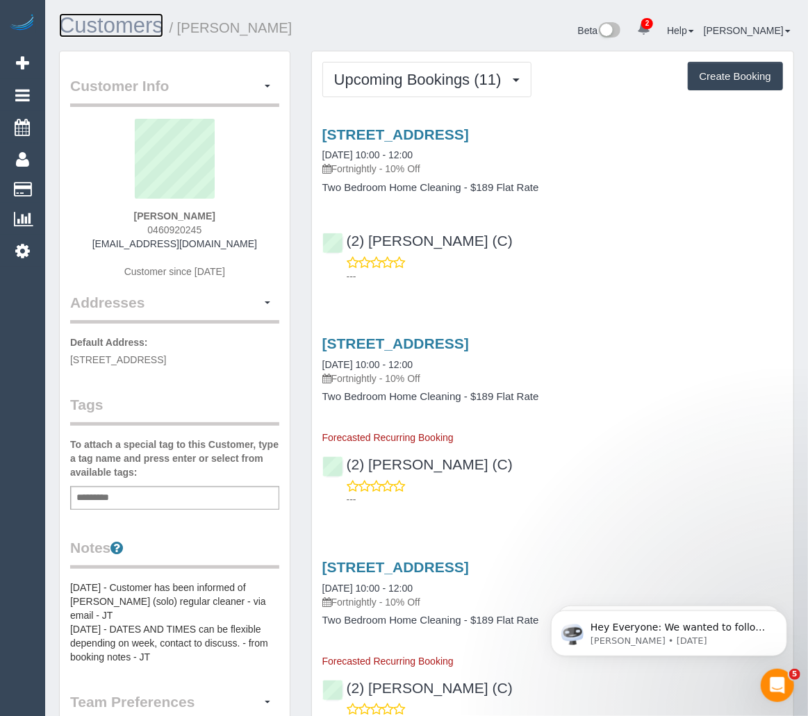
click at [82, 28] on link "Customers" at bounding box center [111, 25] width 104 height 24
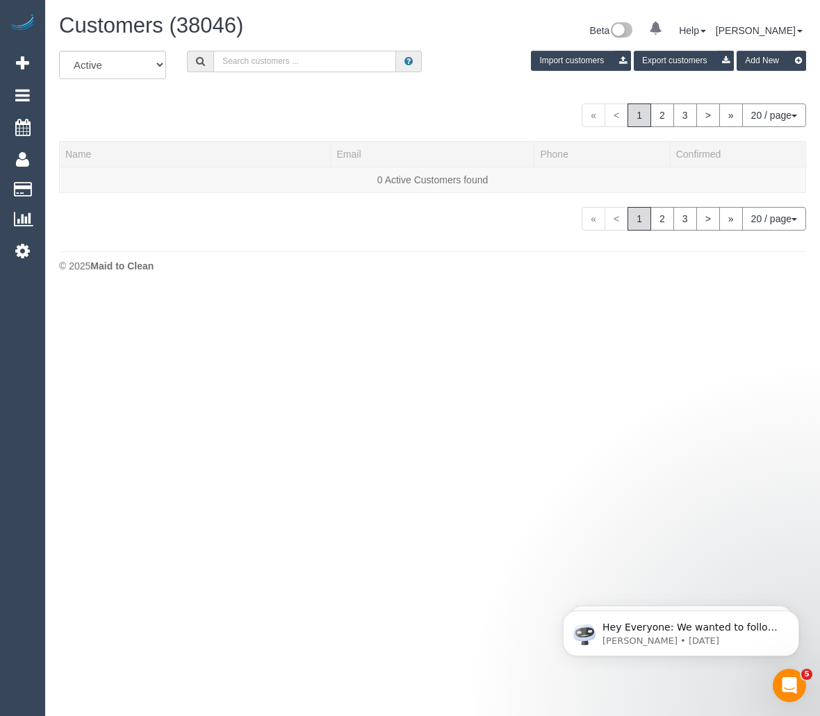
click at [306, 63] on input "text" at bounding box center [304, 62] width 183 height 22
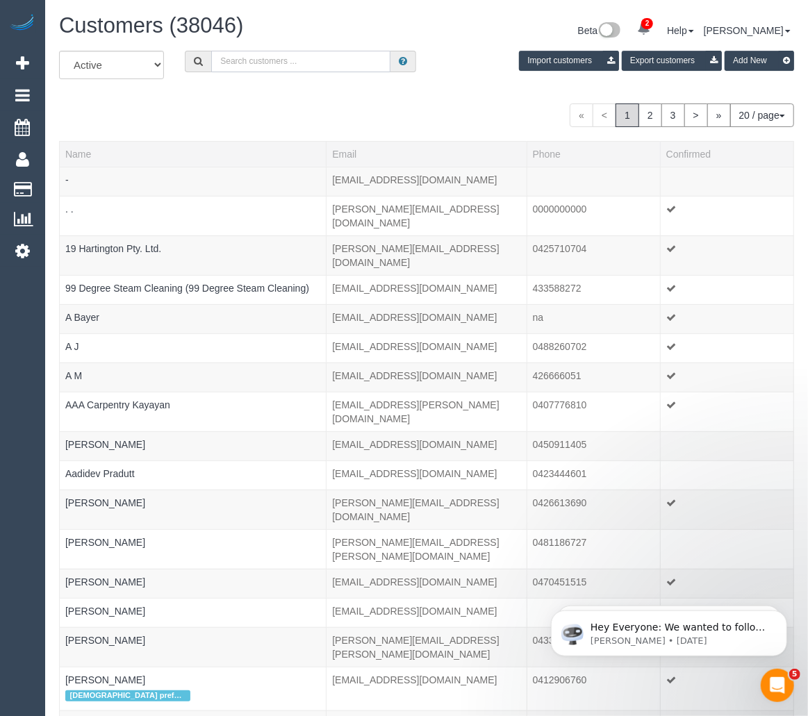
paste input "Ritu Nagpal"
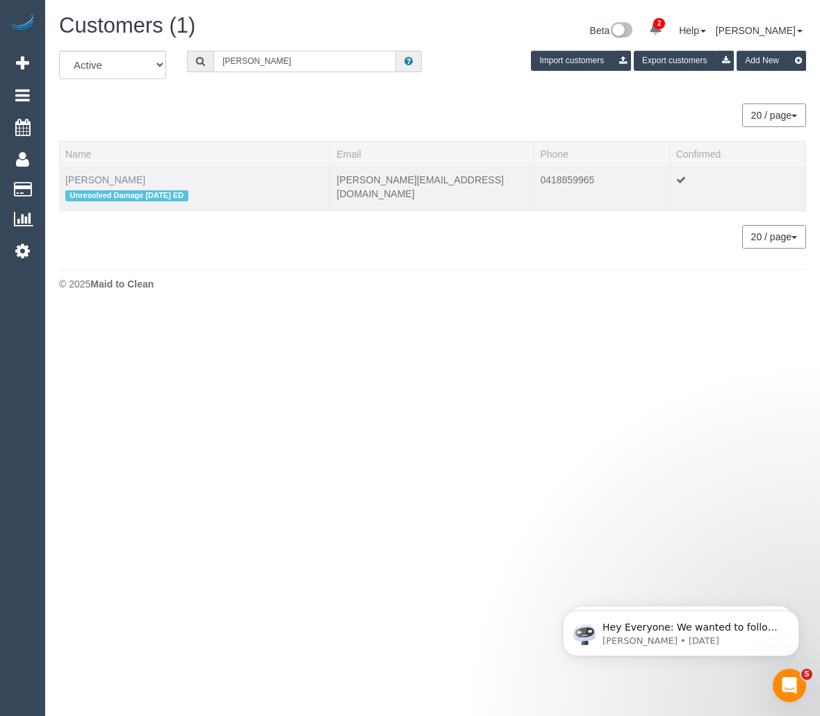
type input "Ritu Nagpal"
click at [97, 179] on link "Ritu Nagpal" at bounding box center [105, 179] width 80 height 11
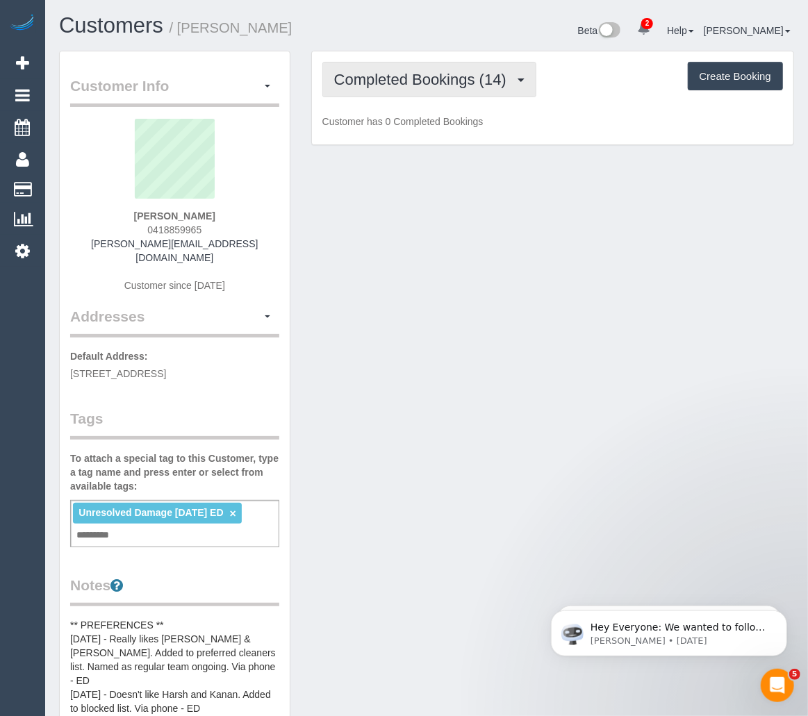
click at [486, 81] on span "Completed Bookings (14)" at bounding box center [423, 79] width 179 height 17
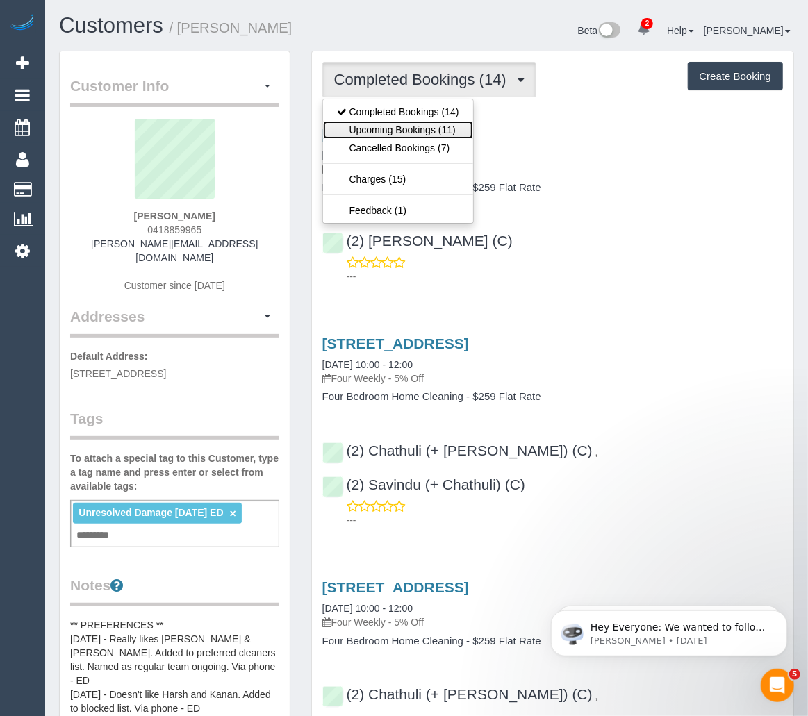
click at [441, 133] on link "Upcoming Bookings (11)" at bounding box center [398, 130] width 150 height 18
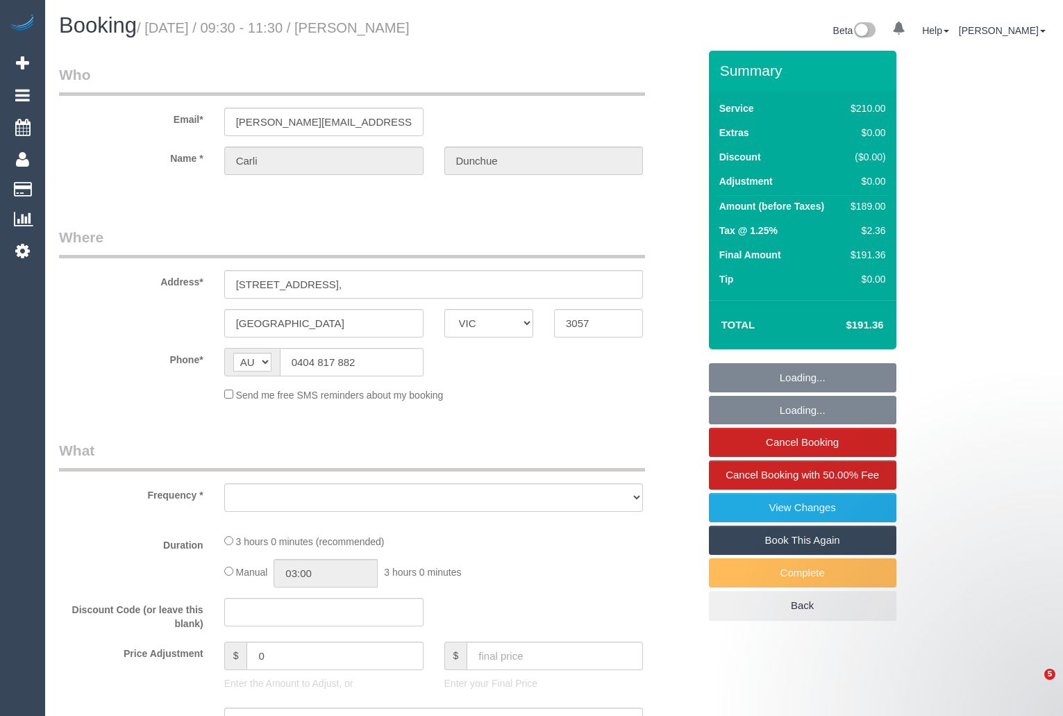
select select "VIC"
select select "object:541"
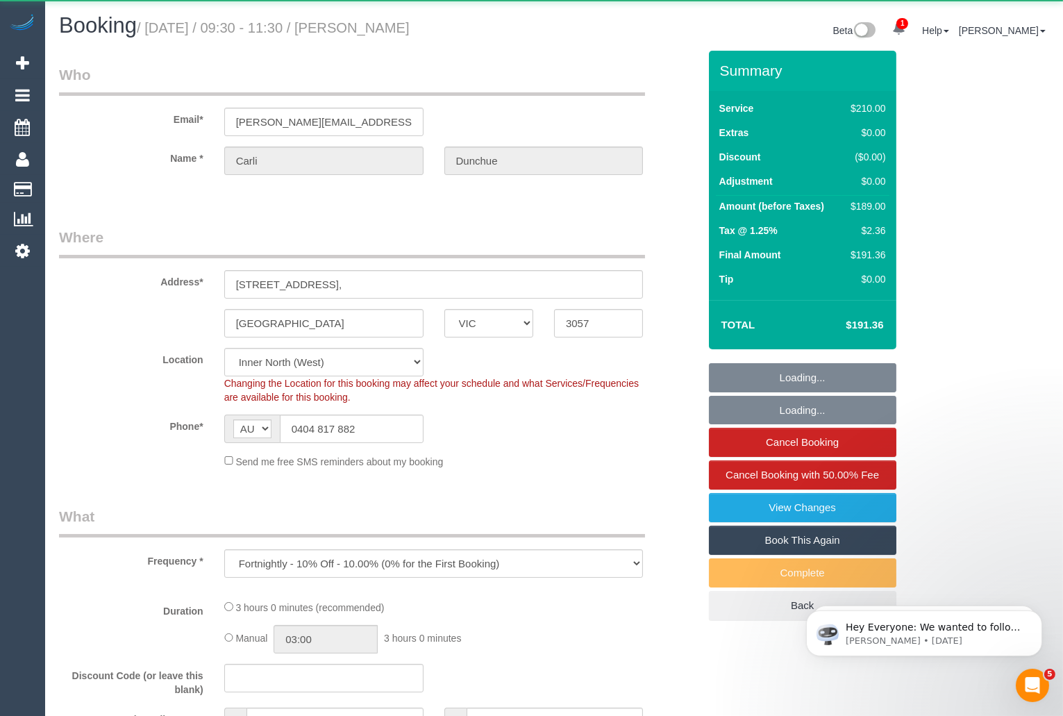
select select "string:stripe-pm_1Qqj5B2GScqysDRVt7QXTQaD"
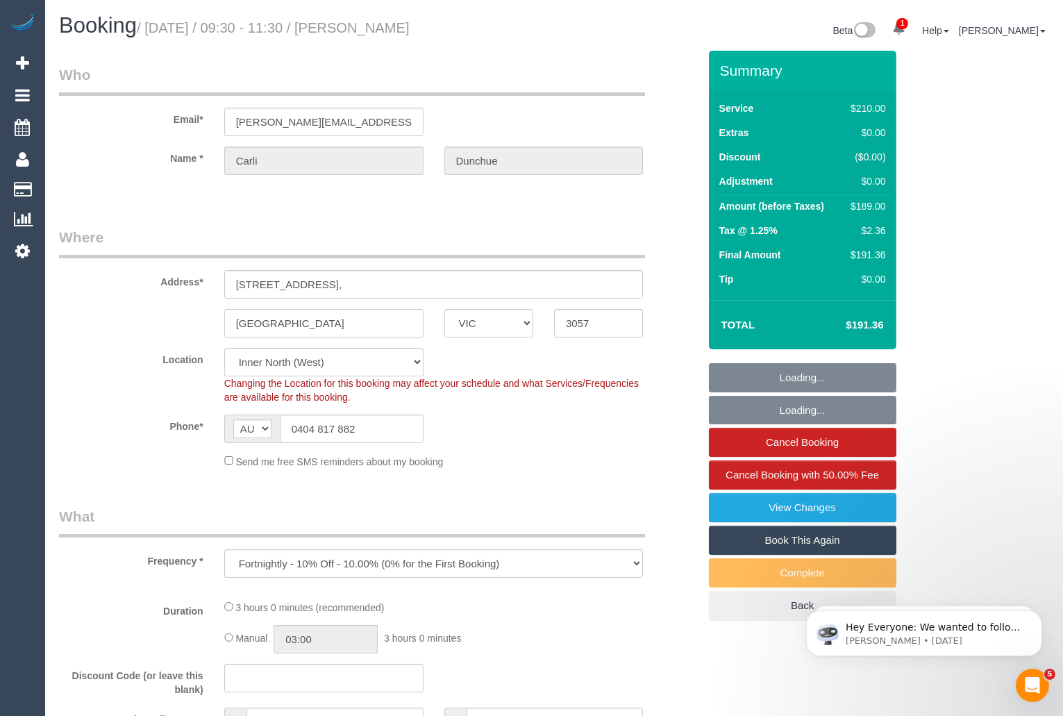
select select "180"
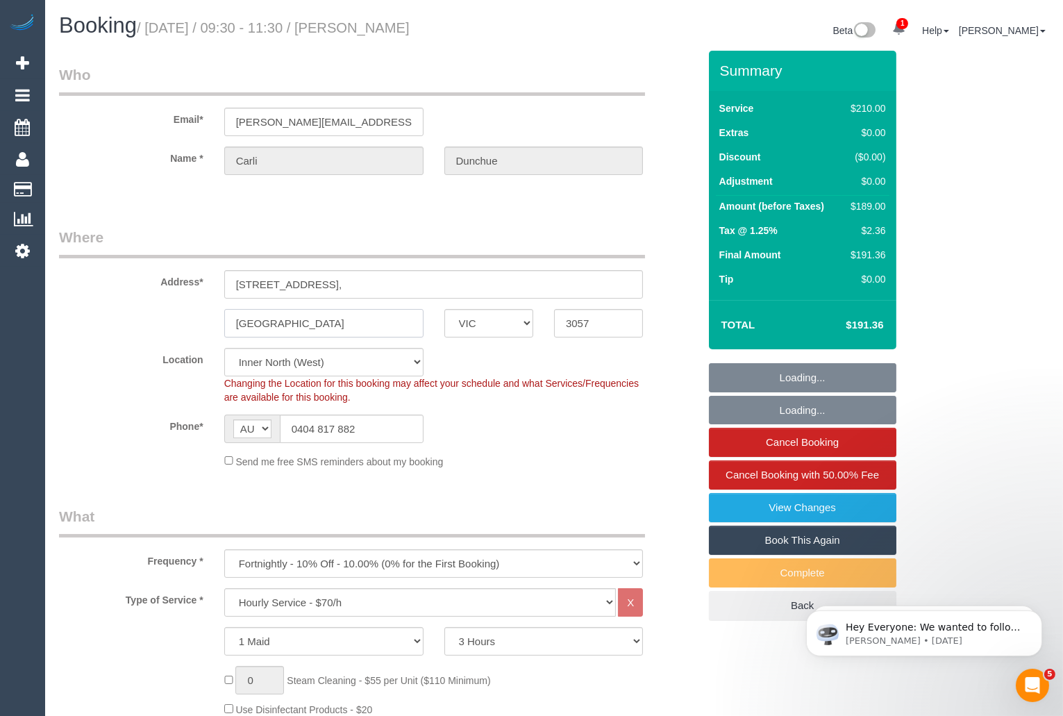
select select "object:724"
select select "number:29"
drag, startPoint x: 329, startPoint y: 326, endPoint x: 225, endPoint y: 324, distance: 104.2
click at [225, 324] on input "[GEOGRAPHIC_DATA]" at bounding box center [323, 323] width 199 height 28
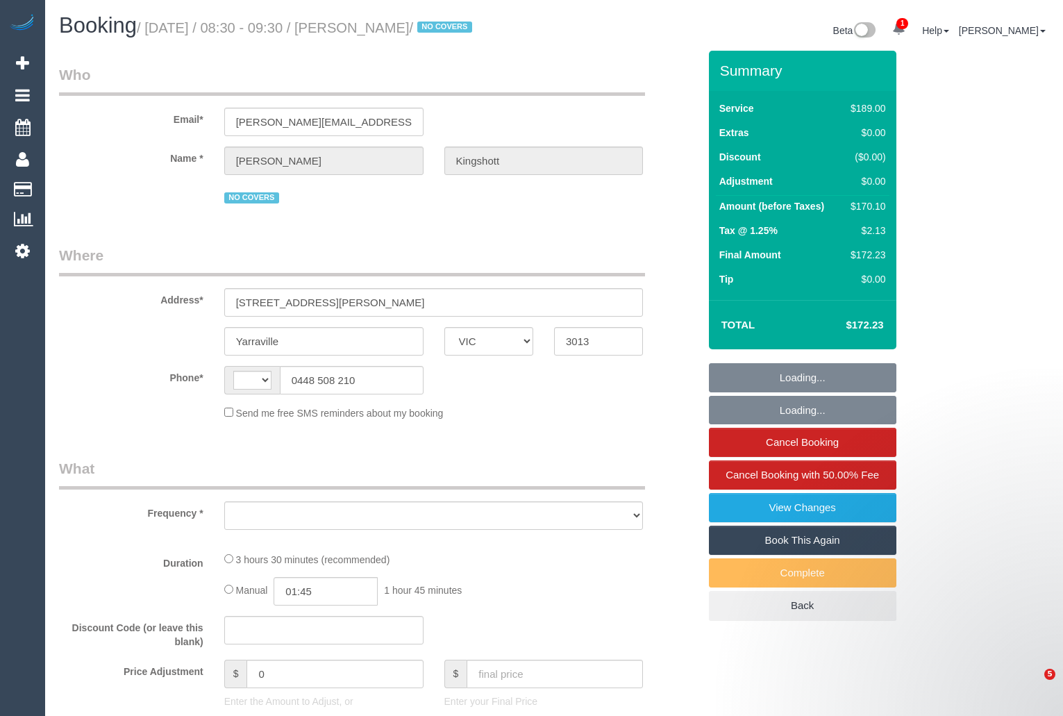
select select "VIC"
select select "string:AU"
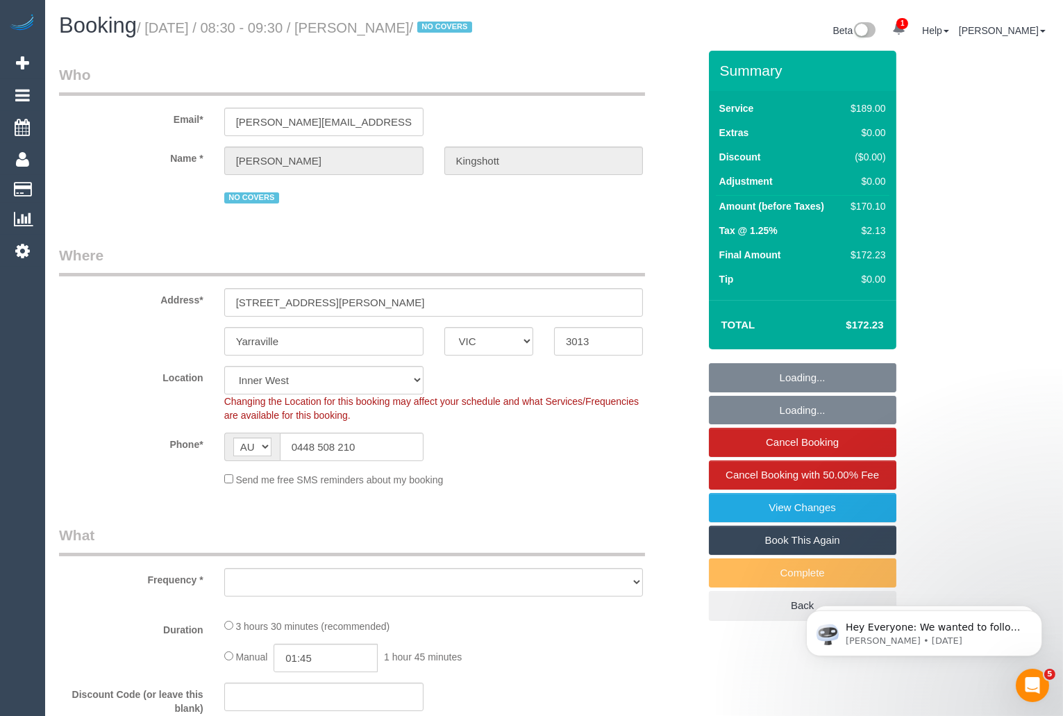
select select "object:4423"
select select "string:stripe-pm_1RBOiR2GScqysDRVwOgLJOSd"
select select "object:4574"
select select "number:27"
select select "number:14"
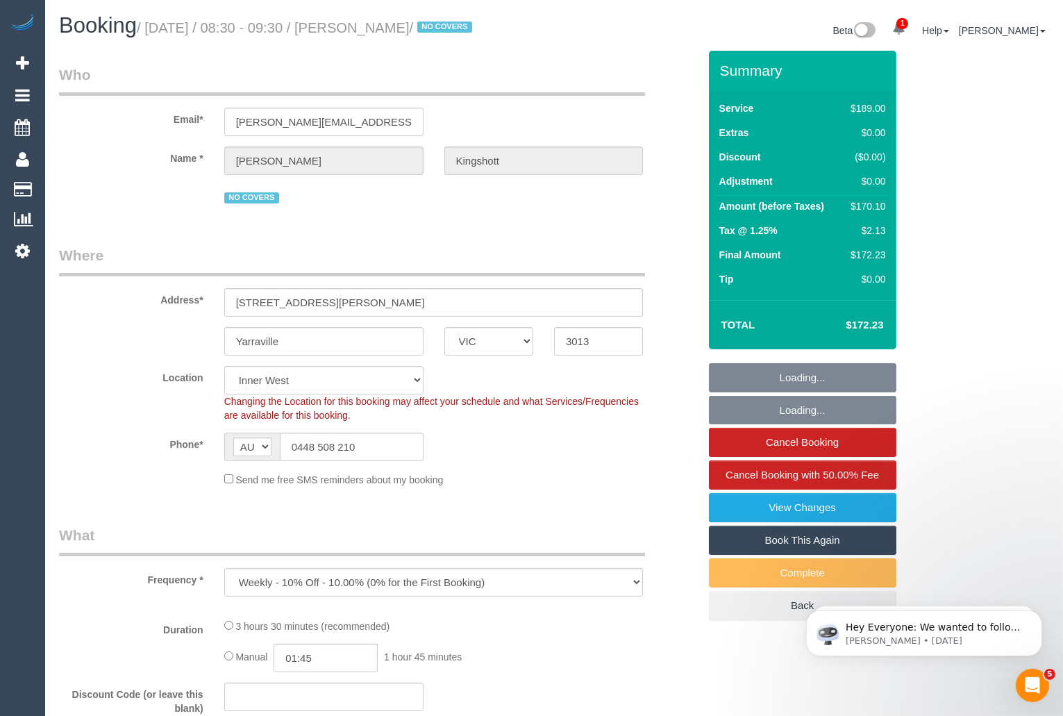
select select "number:19"
select select "number:36"
select select "number:34"
select select "number:11"
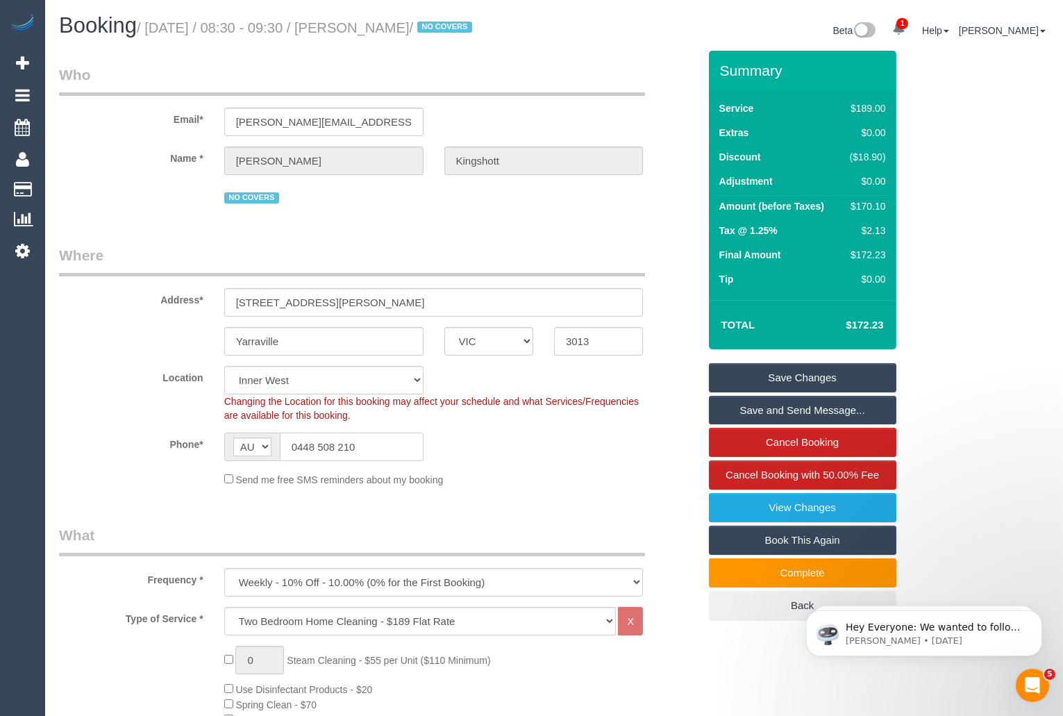
drag, startPoint x: 372, startPoint y: 465, endPoint x: 288, endPoint y: 465, distance: 84.0
click at [288, 461] on input "0448 508 210" at bounding box center [352, 447] width 144 height 28
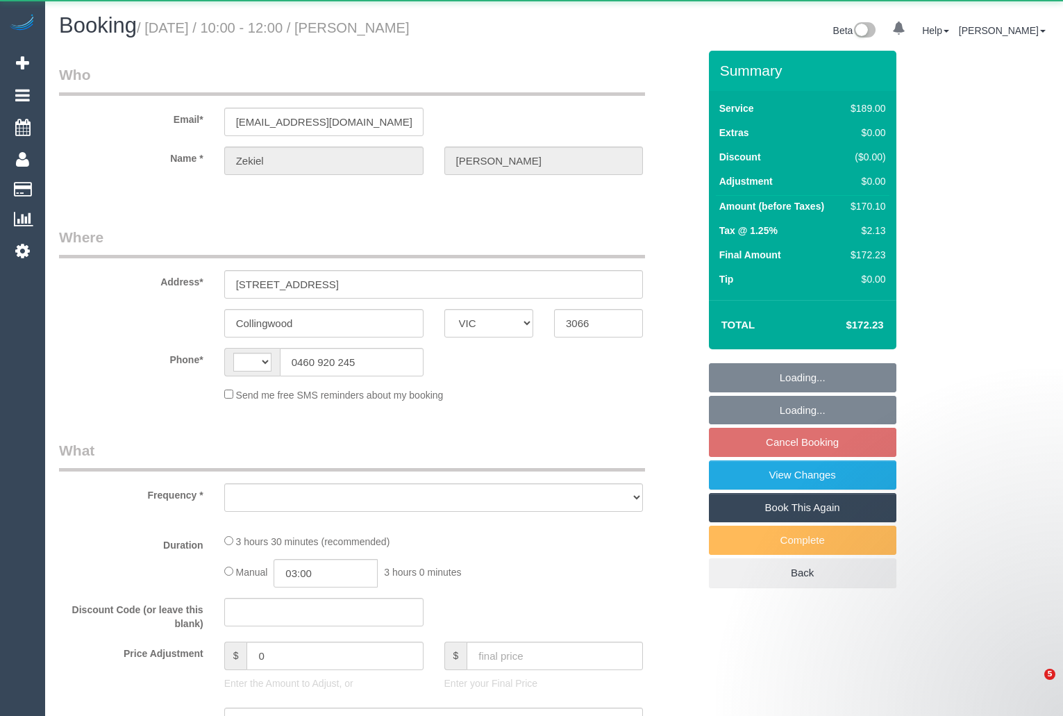
select select "VIC"
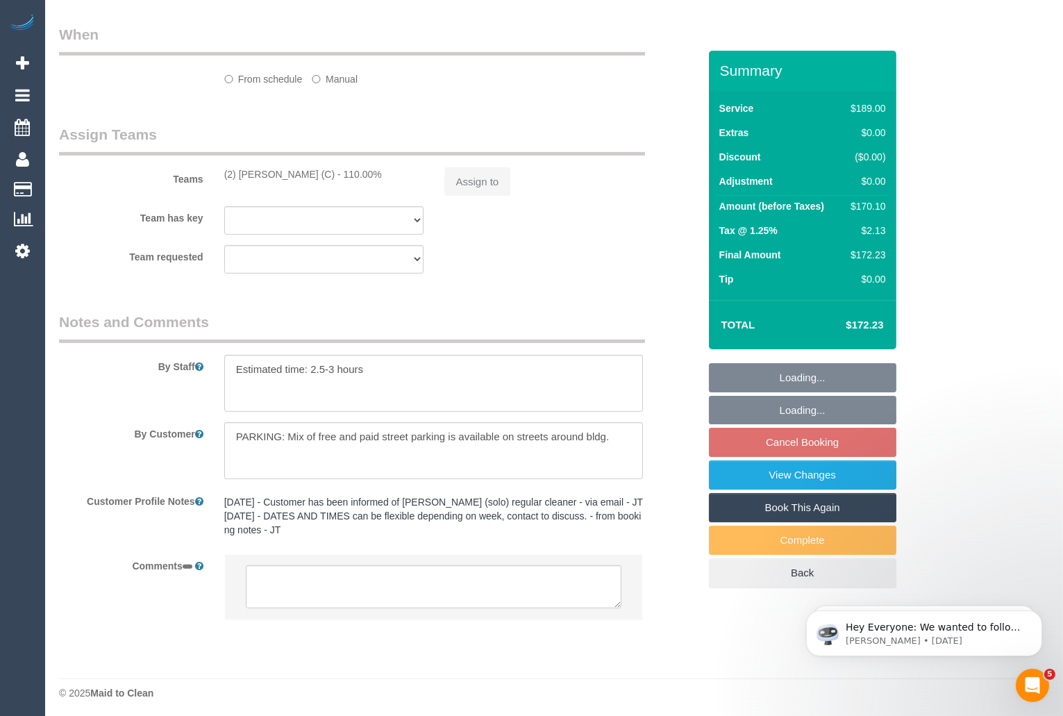
scroll to position [974, 0]
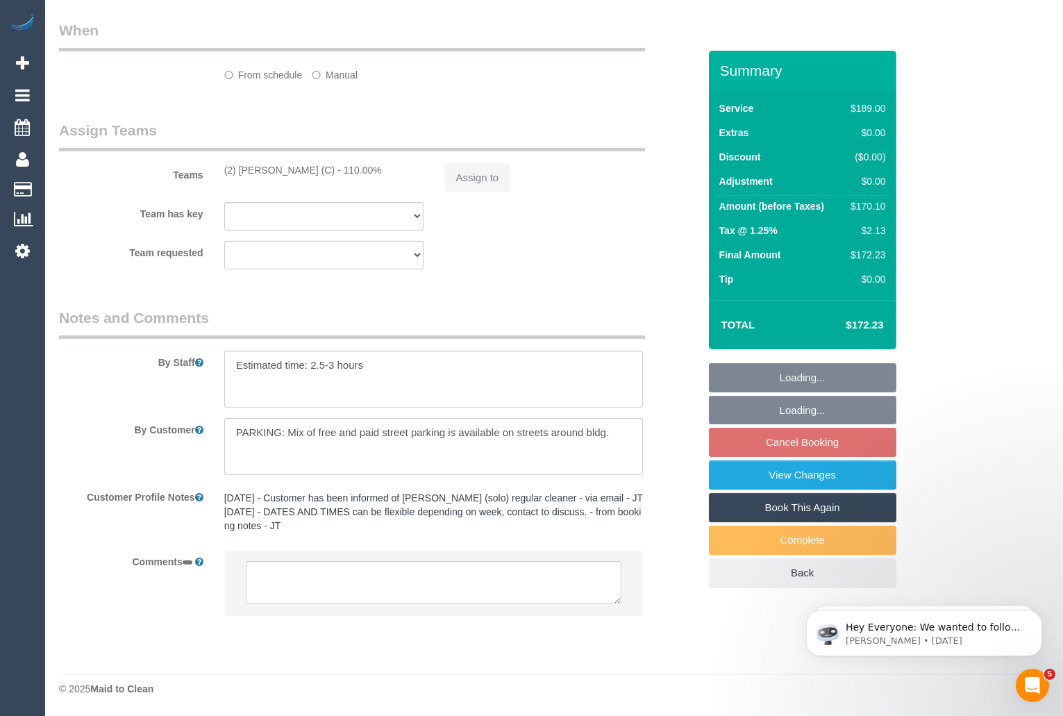
select select "string:AU"
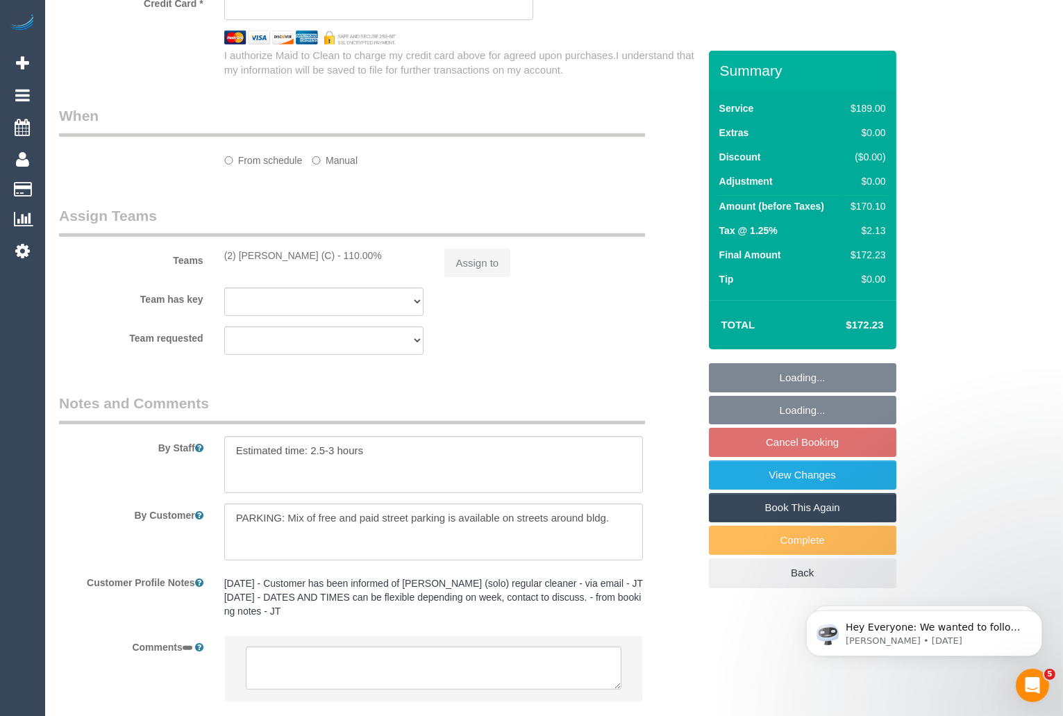
select select "string:stripe-pm_1OF60i2GScqysDRVk639pnTA"
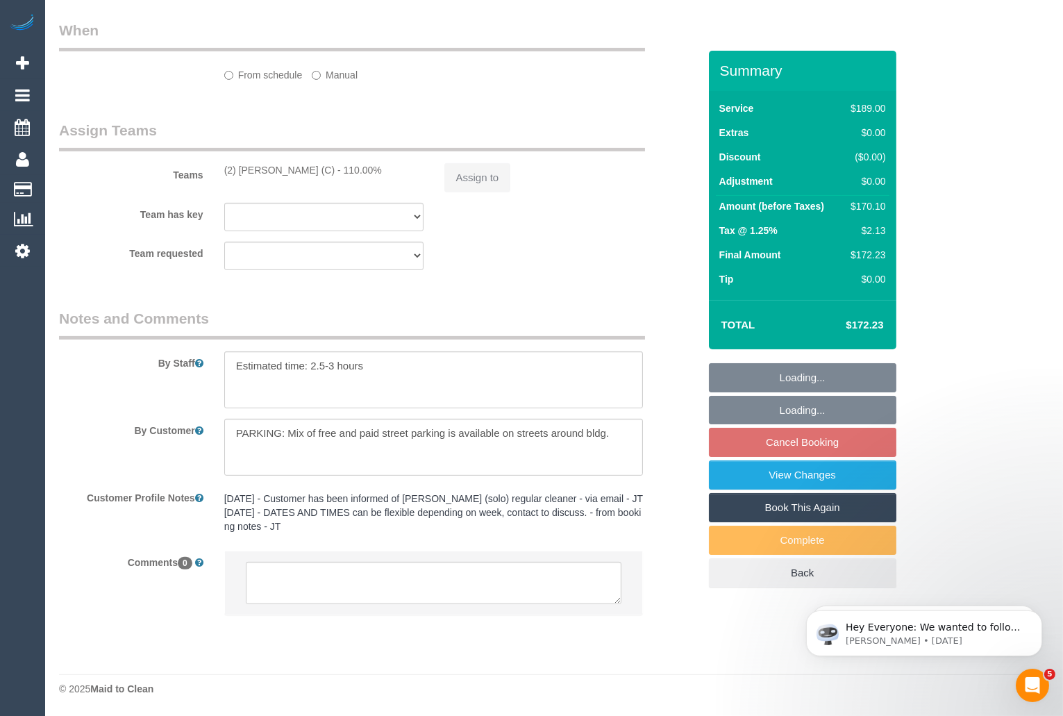
select select "object:534"
select select "number:28"
select select "number:14"
select select "number:21"
select select "number:36"
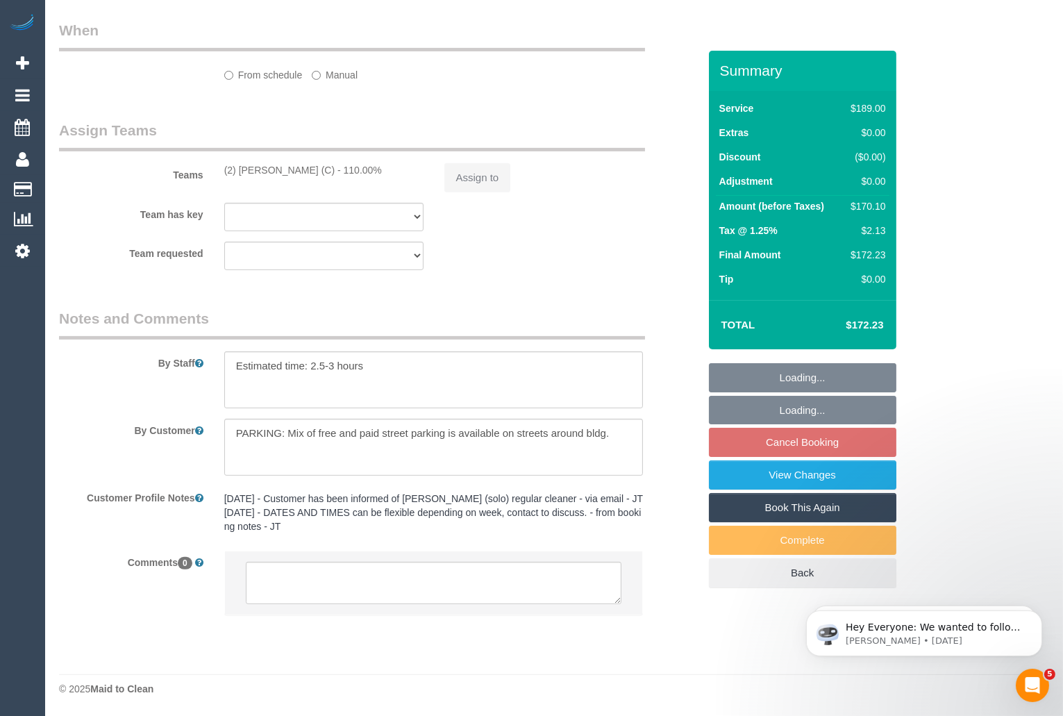
select select "number:35"
select select "number:11"
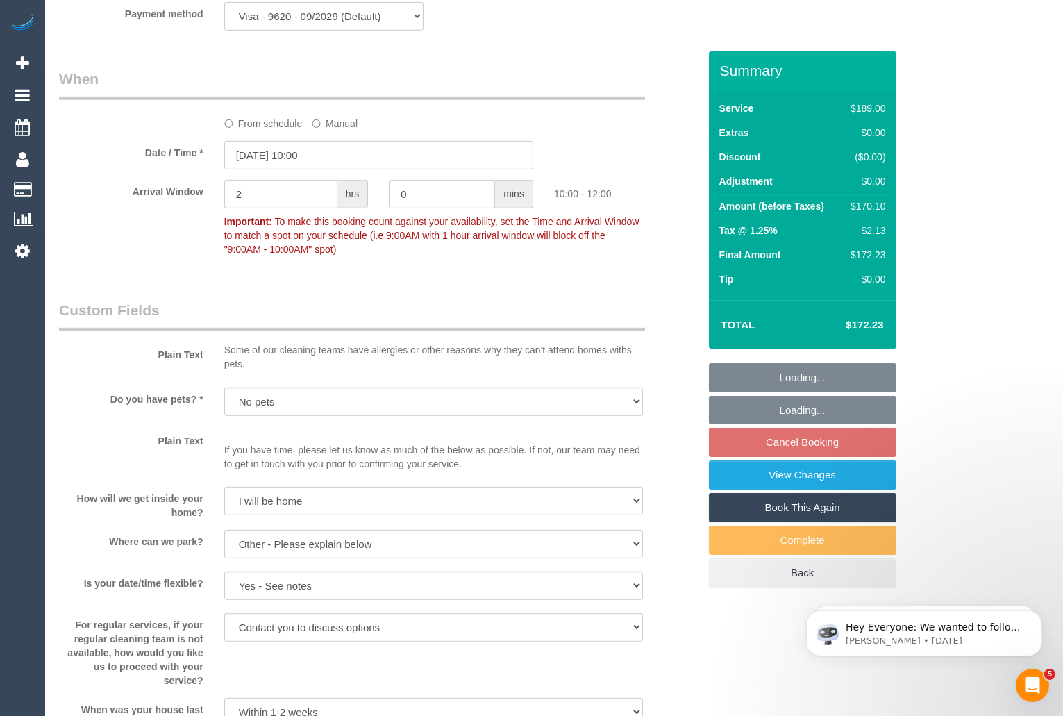
scroll to position [1440, 0]
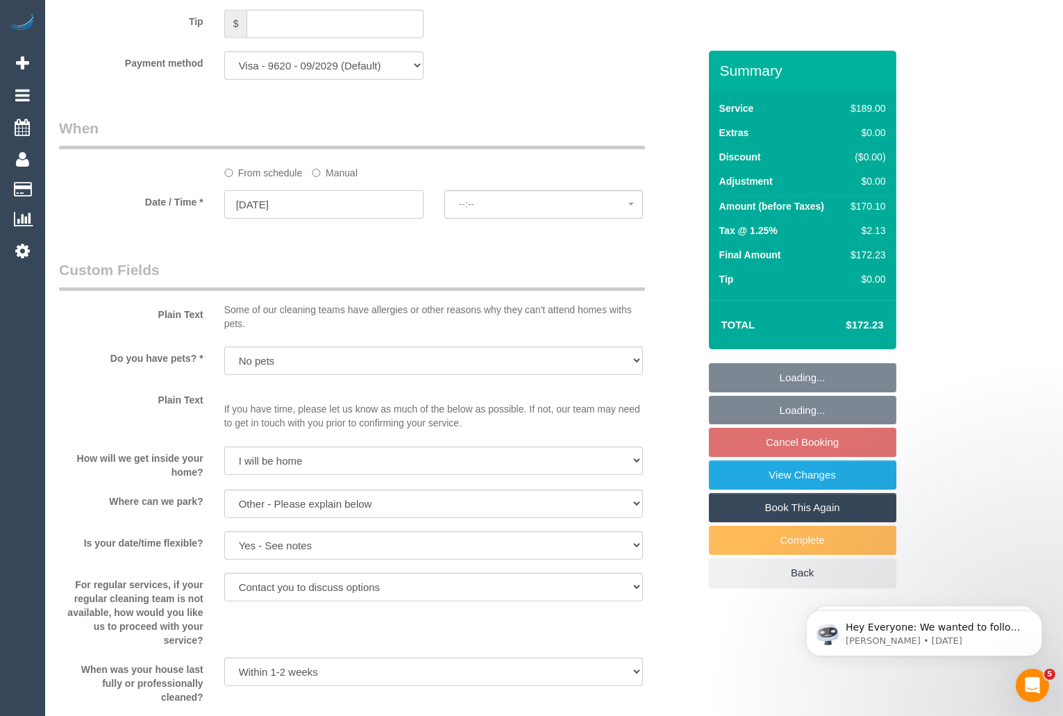
click at [306, 207] on input "13/10/2025" at bounding box center [323, 204] width 199 height 28
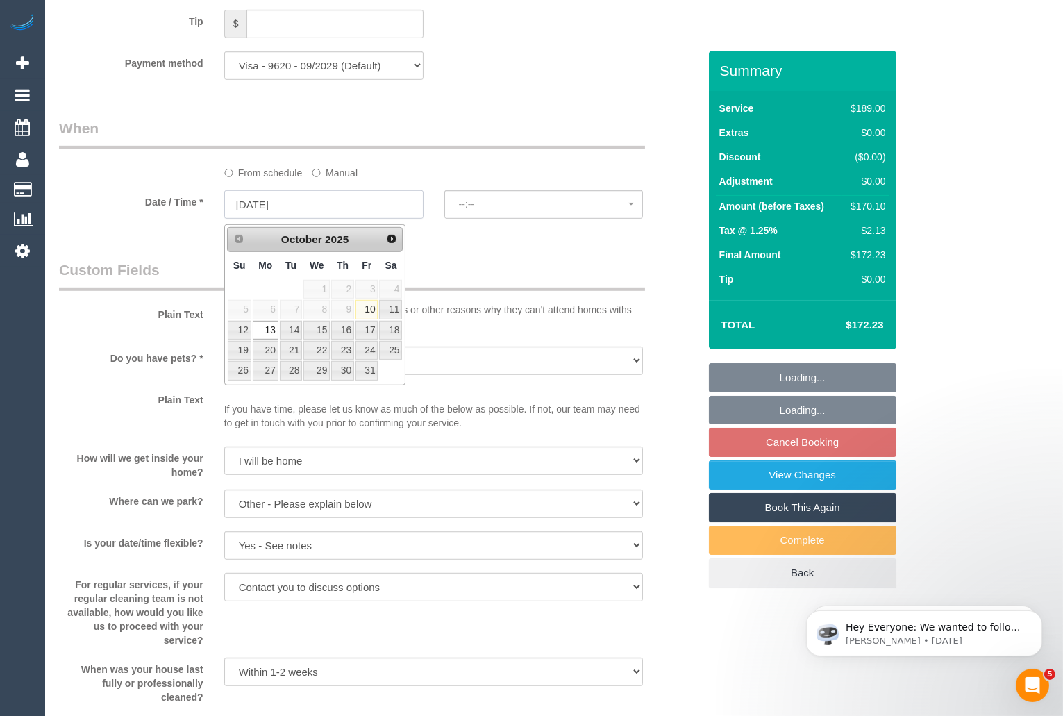
select select "spot10"
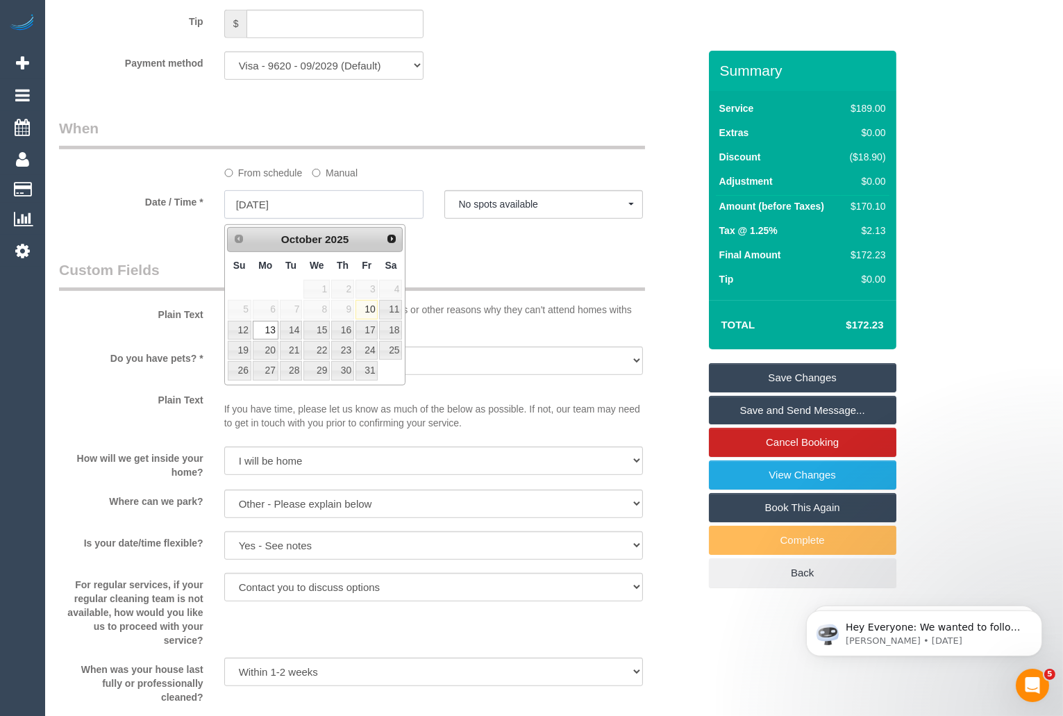
select select "object:1572"
click at [317, 331] on link "15" at bounding box center [317, 330] width 26 height 19
type input "15/10/2025"
select select "spot12"
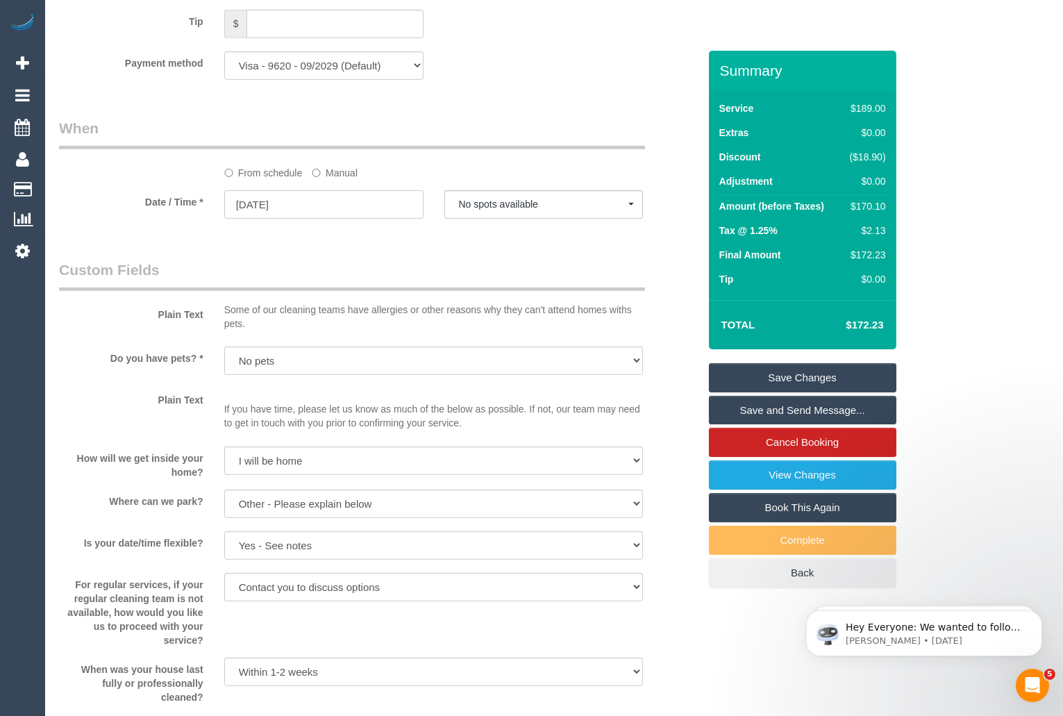
click at [247, 208] on input "15/10/2025" at bounding box center [323, 204] width 199 height 28
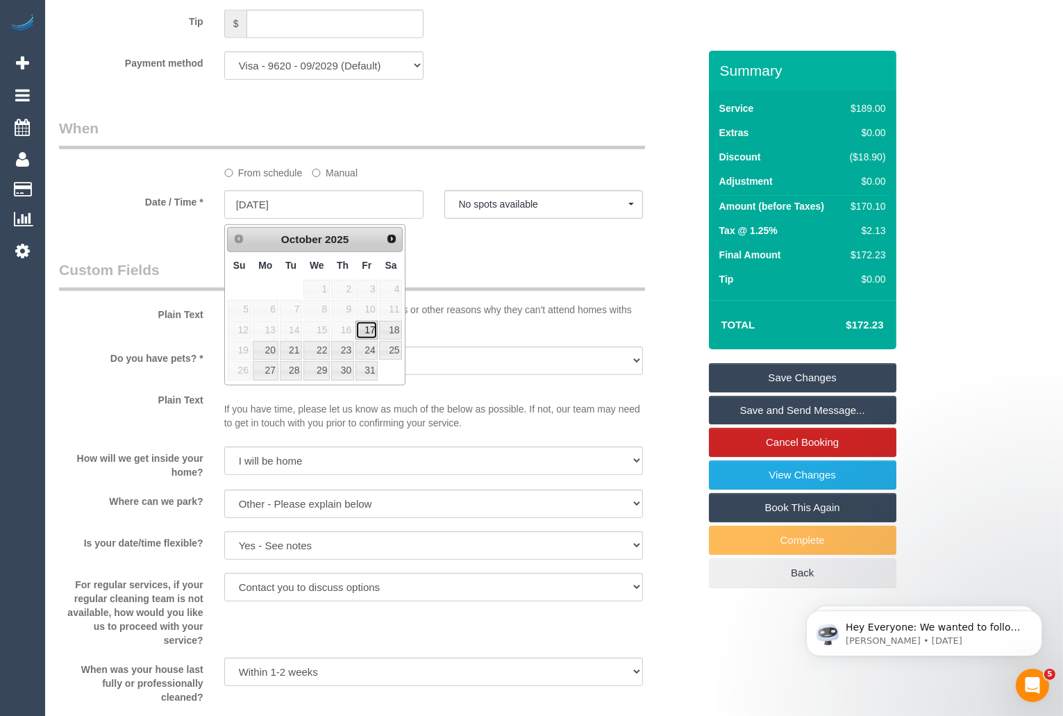
click at [367, 329] on link "17" at bounding box center [367, 330] width 22 height 19
type input "17/10/2025"
select select "spot14"
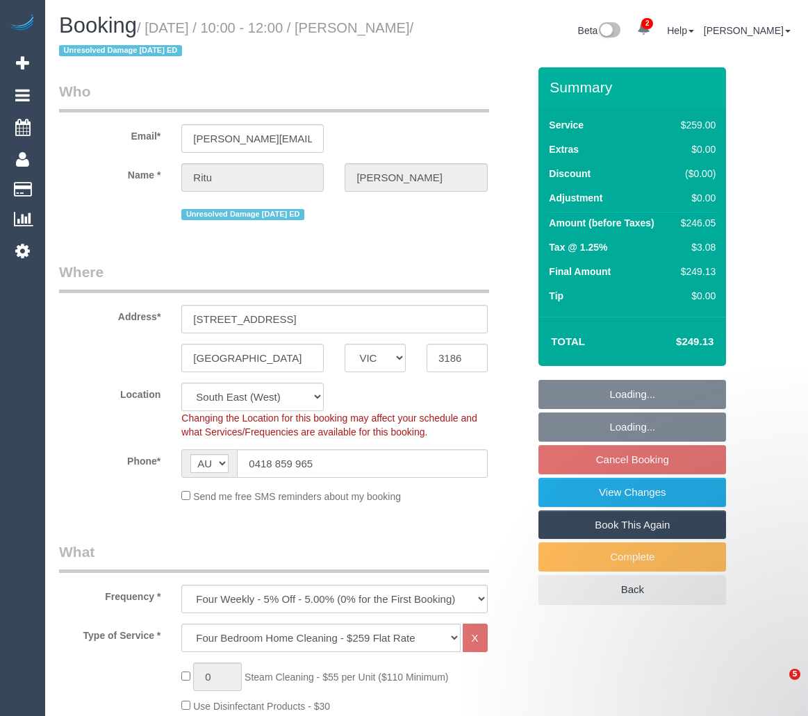
select select "VIC"
select select "number:28"
select select "number:14"
select select "number:19"
select select "number:25"
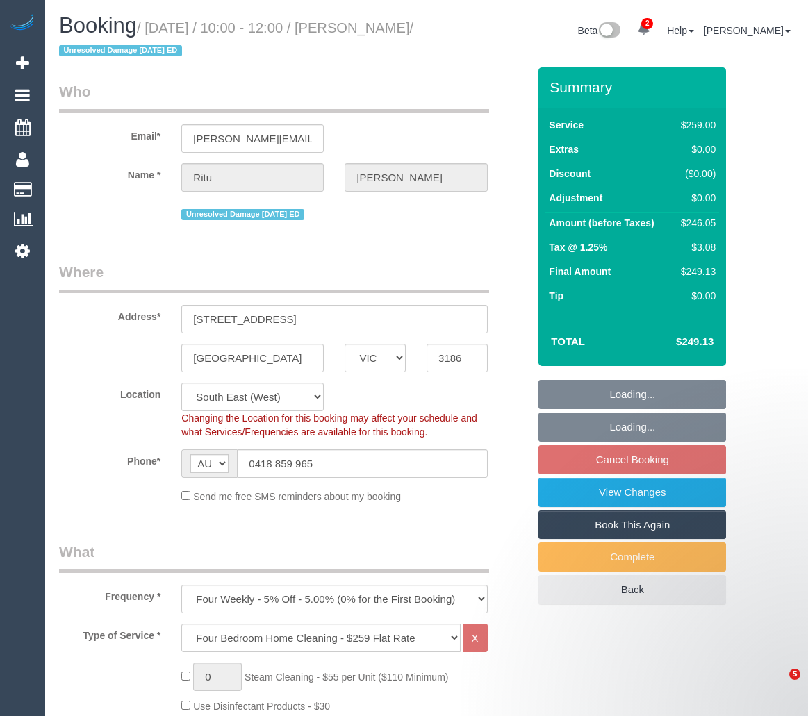
select select "number:35"
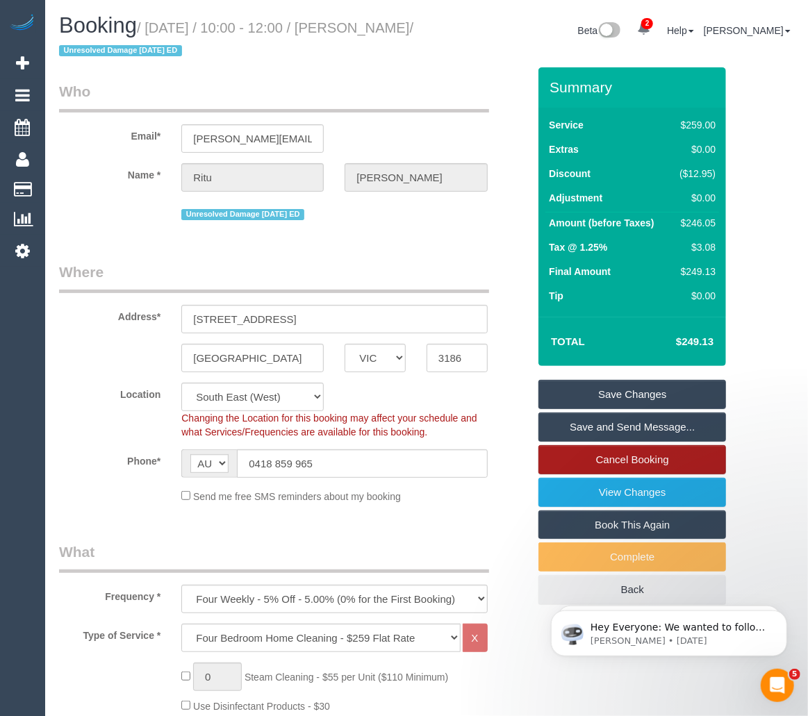
click at [624, 464] on link "Cancel Booking" at bounding box center [632, 459] width 188 height 29
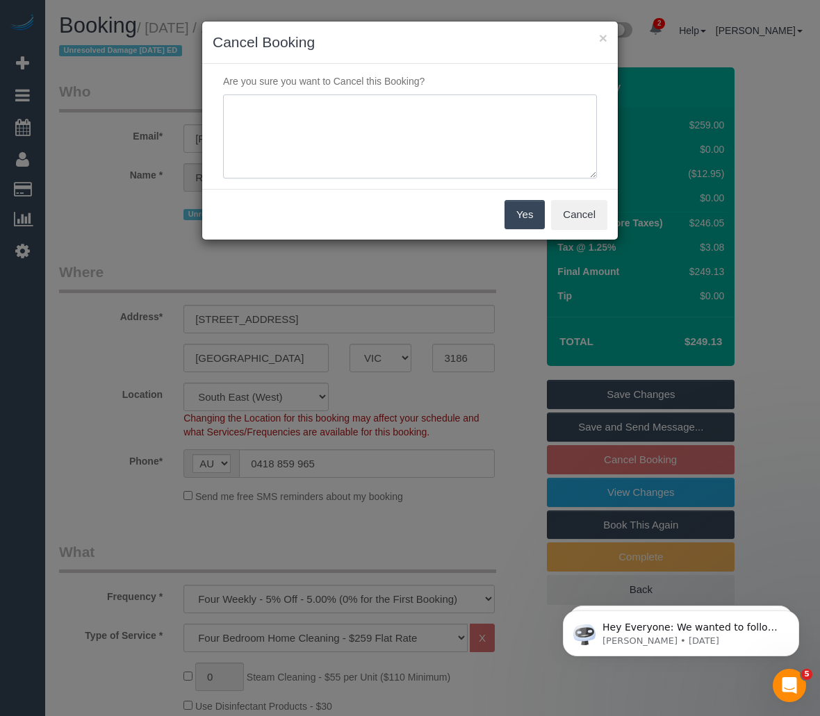
click at [360, 119] on textarea at bounding box center [410, 136] width 374 height 85
click at [360, 127] on textarea at bounding box center [410, 136] width 374 height 85
paste textarea "away for the next couple of weeks"
type textarea "Customer will be away for the next couple of weeks via SMS HB"
click at [532, 212] on button "Yes" at bounding box center [524, 214] width 40 height 29
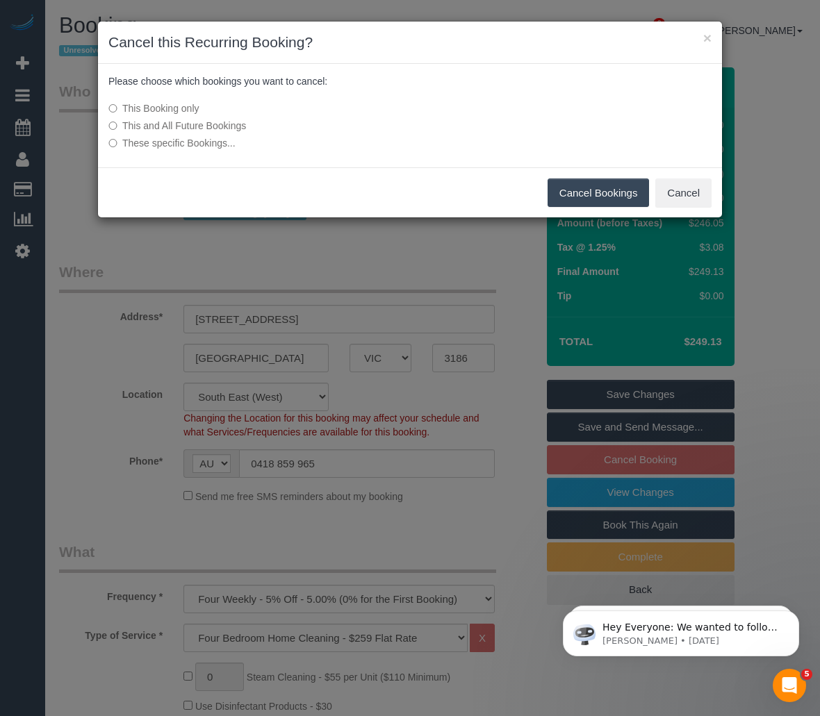
click at [574, 188] on button "Cancel Bookings" at bounding box center [598, 192] width 102 height 29
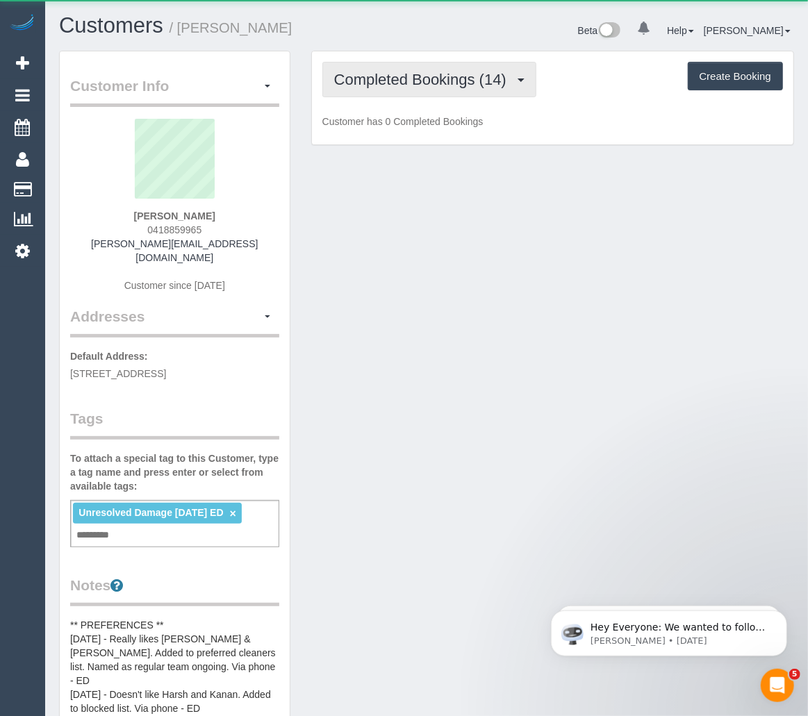
click at [463, 75] on span "Completed Bookings (14)" at bounding box center [423, 79] width 179 height 17
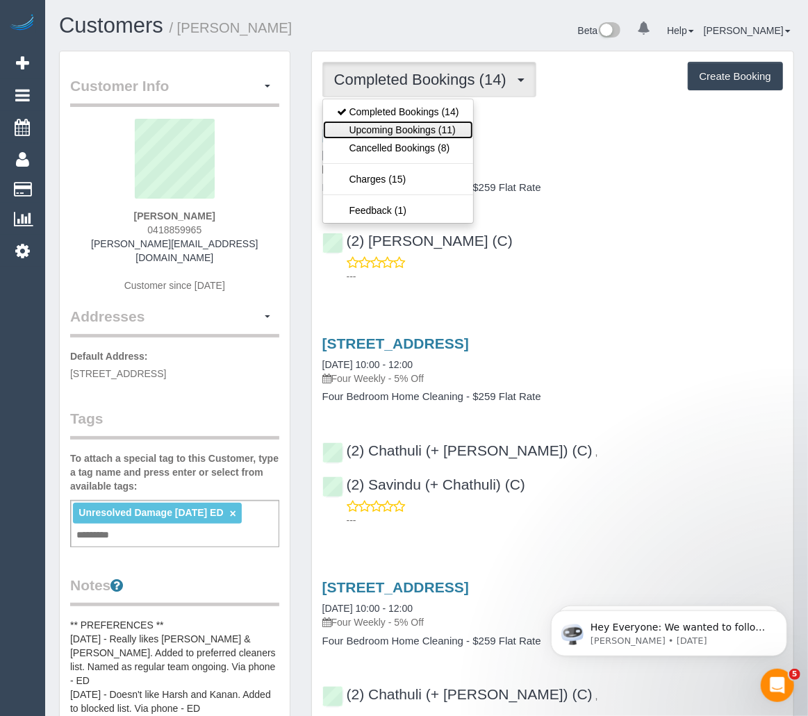
click at [438, 125] on link "Upcoming Bookings (11)" at bounding box center [398, 130] width 150 height 18
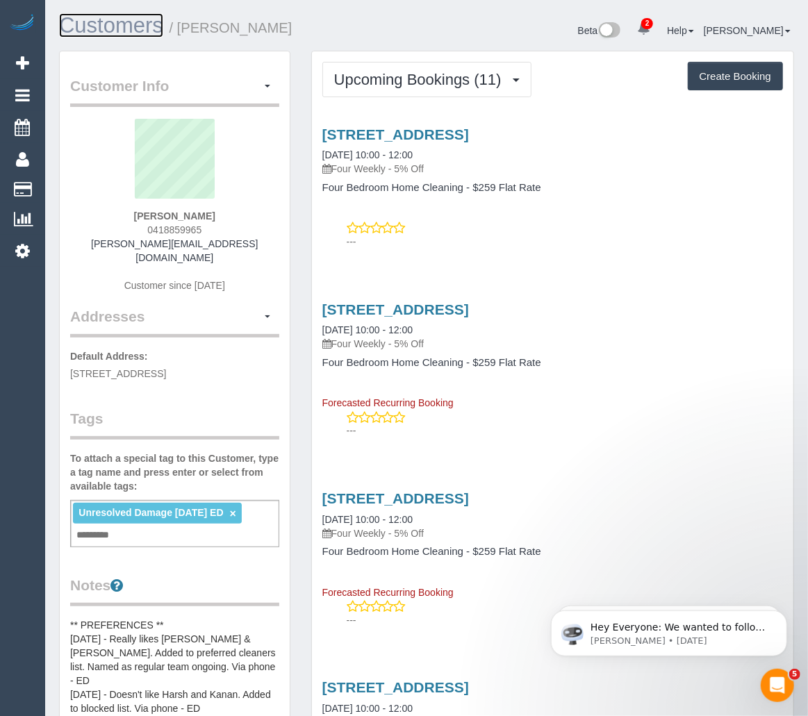
click at [90, 27] on link "Customers" at bounding box center [111, 25] width 104 height 24
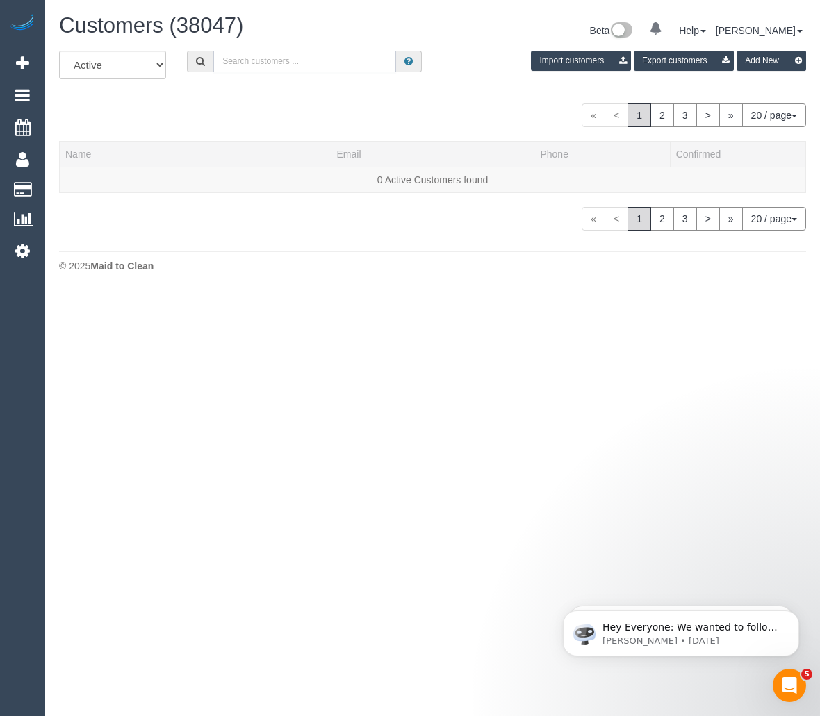
click at [264, 60] on input "text" at bounding box center [304, 62] width 183 height 22
paste input "[PERSON_NAME]"
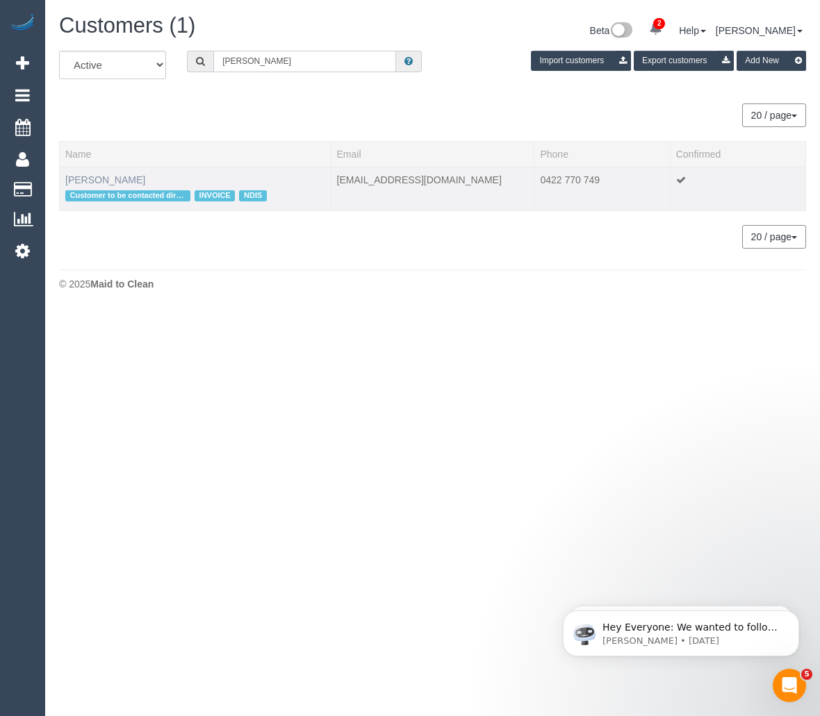
type input "[PERSON_NAME]"
click at [114, 178] on link "[PERSON_NAME]" at bounding box center [105, 179] width 80 height 11
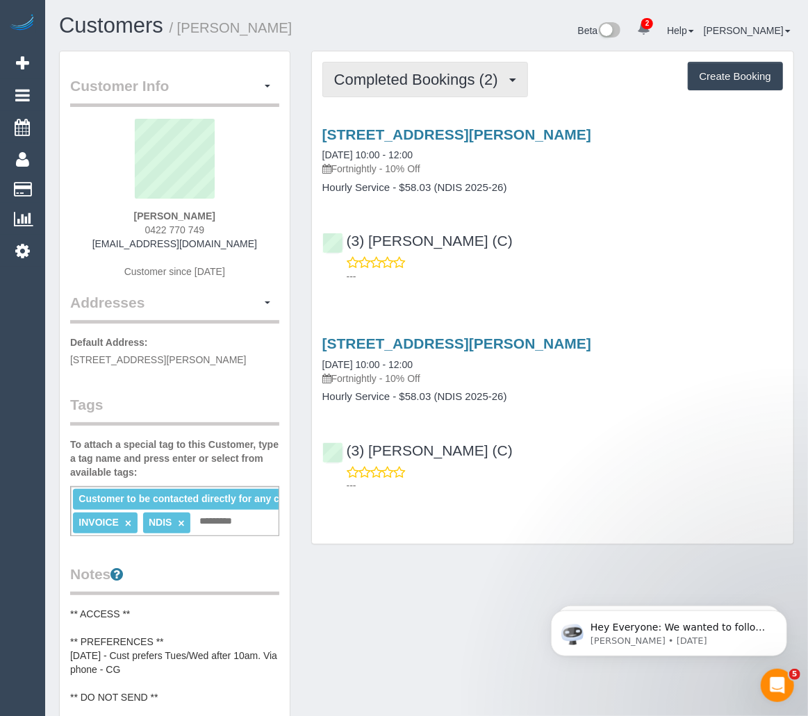
click at [422, 90] on button "Completed Bookings (2)" at bounding box center [425, 79] width 206 height 35
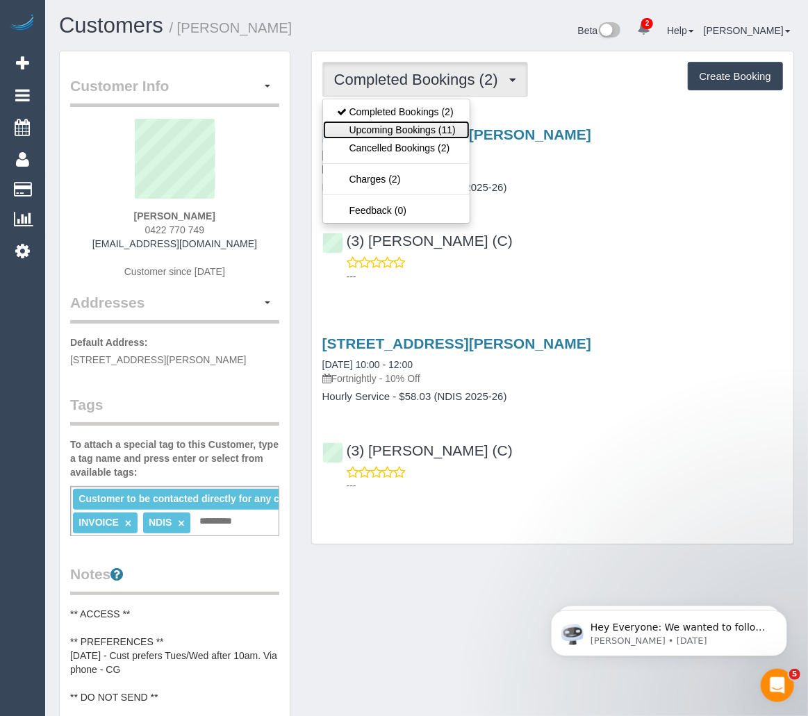
click at [407, 126] on link "Upcoming Bookings (11)" at bounding box center [396, 130] width 147 height 18
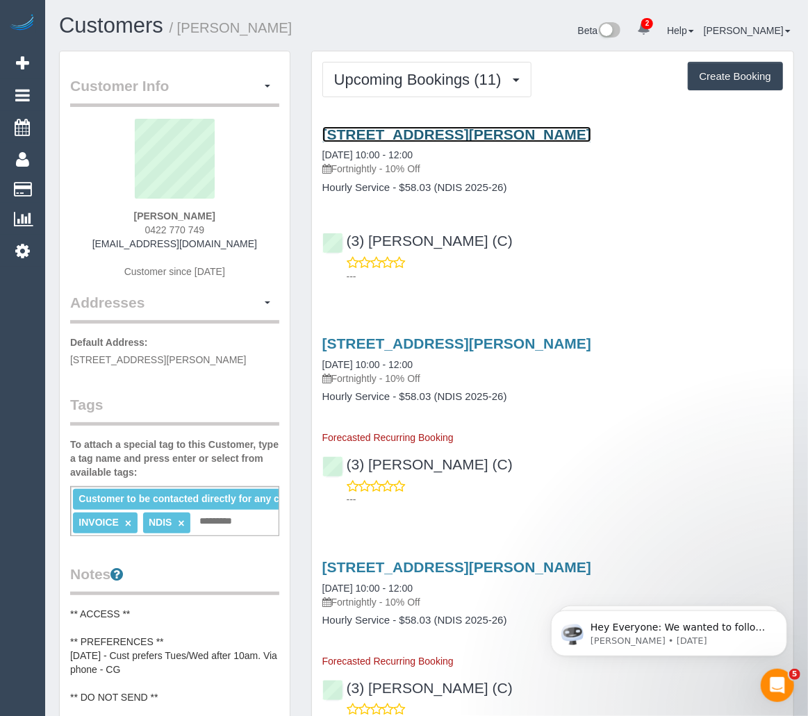
click at [443, 128] on link "[STREET_ADDRESS][PERSON_NAME]" at bounding box center [456, 134] width 269 height 16
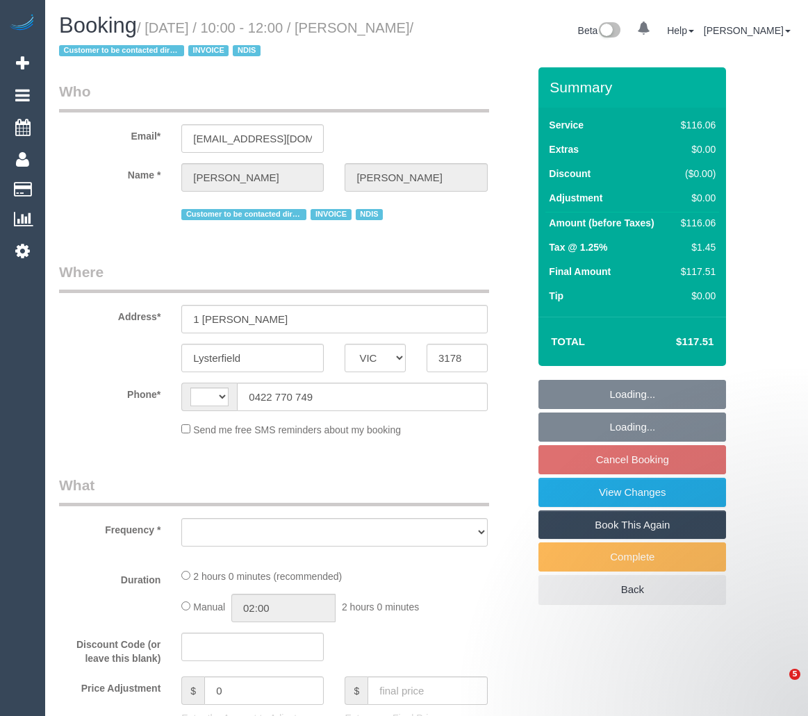
select select "VIC"
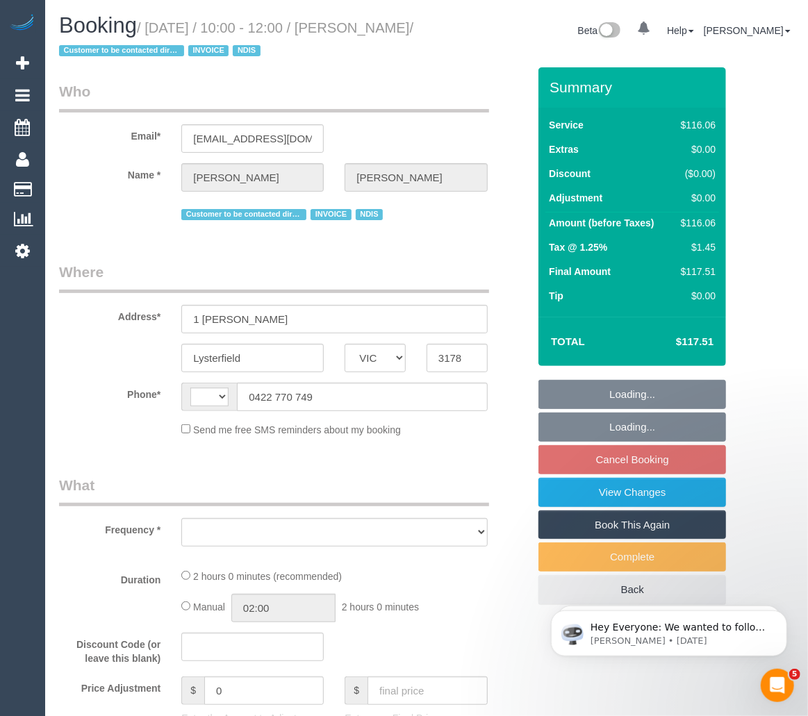
select select "string:AU"
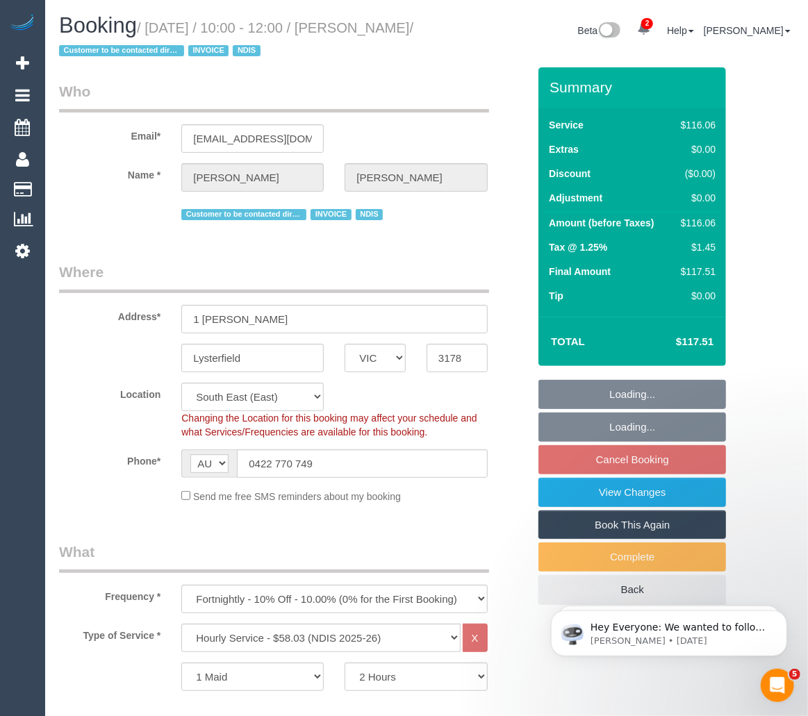
select select "object:613"
select select "number:29"
select select "number:14"
select select "number:19"
select select "number:25"
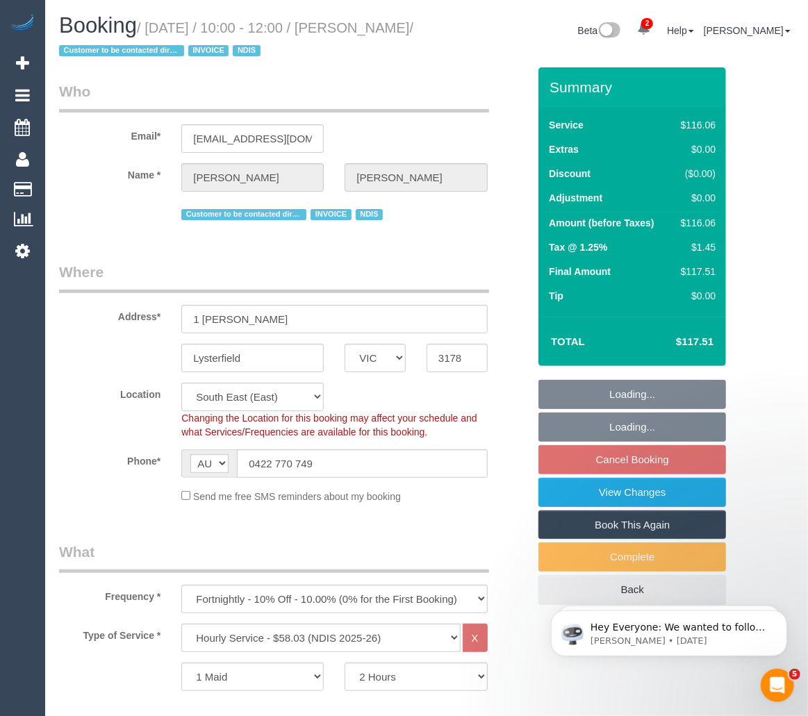
select select "number:34"
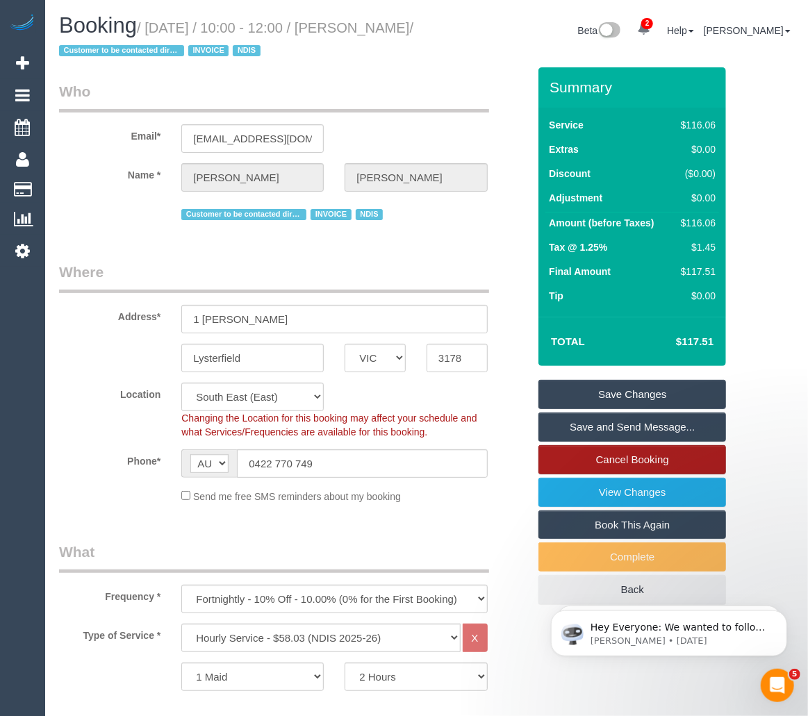
click at [629, 460] on link "Cancel Booking" at bounding box center [632, 459] width 188 height 29
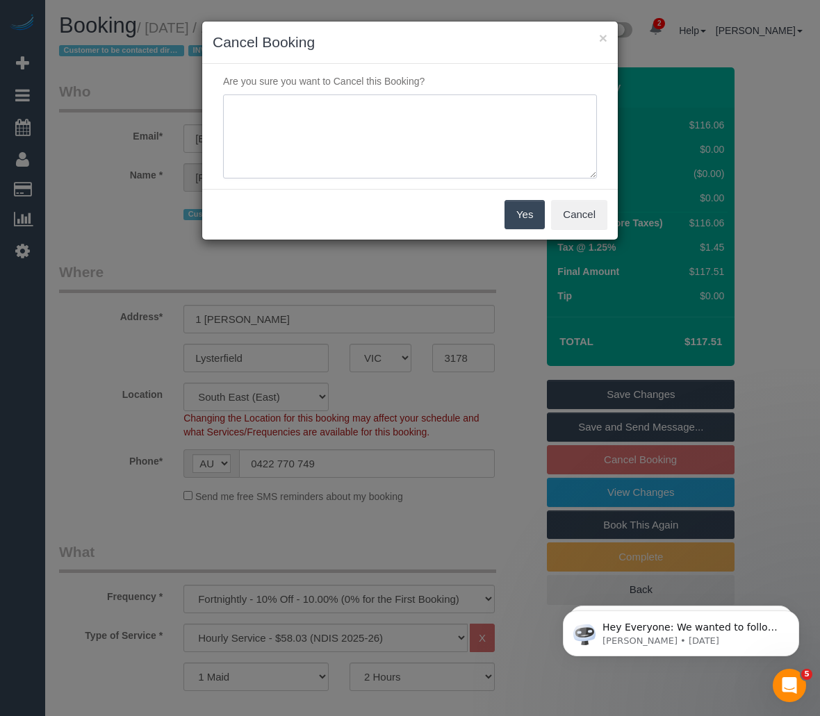
click at [312, 144] on textarea at bounding box center [410, 136] width 374 height 85
type textarea "Customer in the hospital via SMS HB"
click at [524, 215] on button "Yes" at bounding box center [524, 214] width 40 height 29
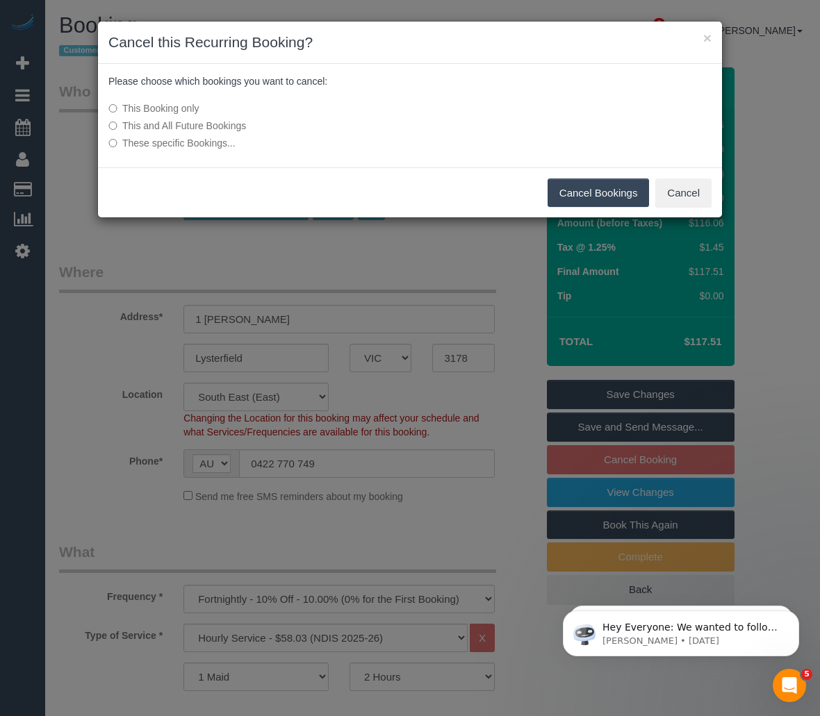
click at [592, 190] on button "Cancel Bookings" at bounding box center [598, 192] width 102 height 29
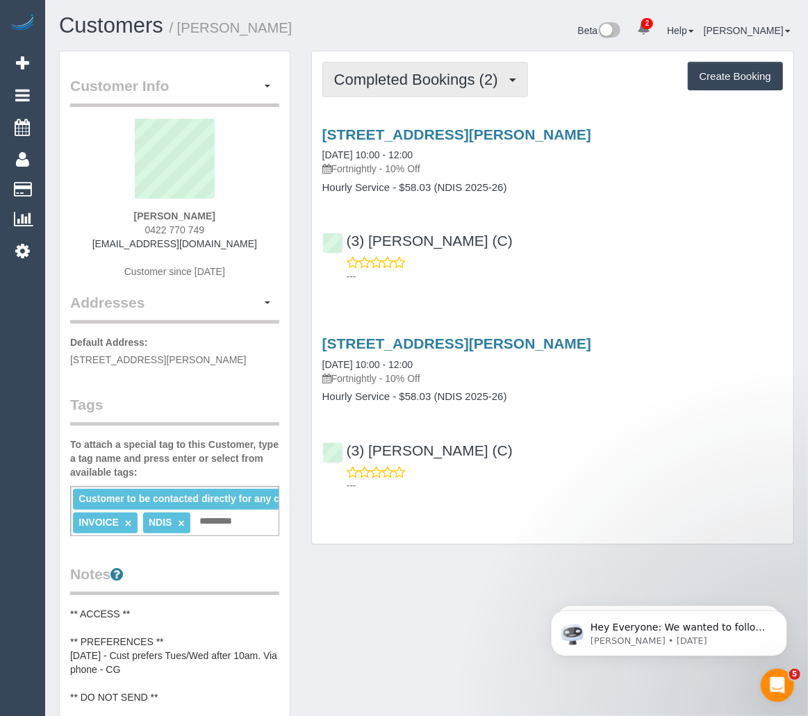
click at [446, 79] on span "Completed Bookings (2)" at bounding box center [419, 79] width 171 height 17
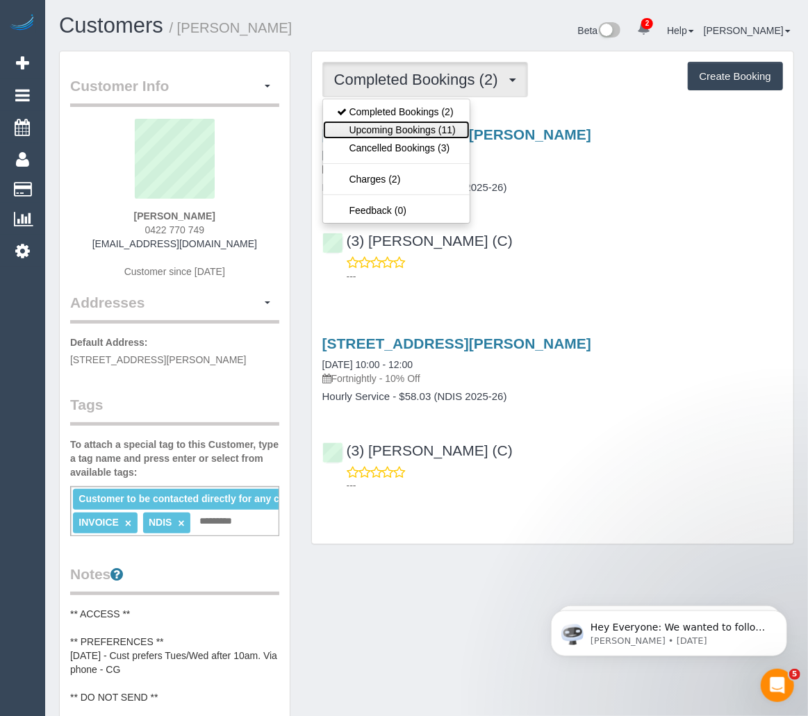
click at [423, 130] on link "Upcoming Bookings (11)" at bounding box center [396, 130] width 147 height 18
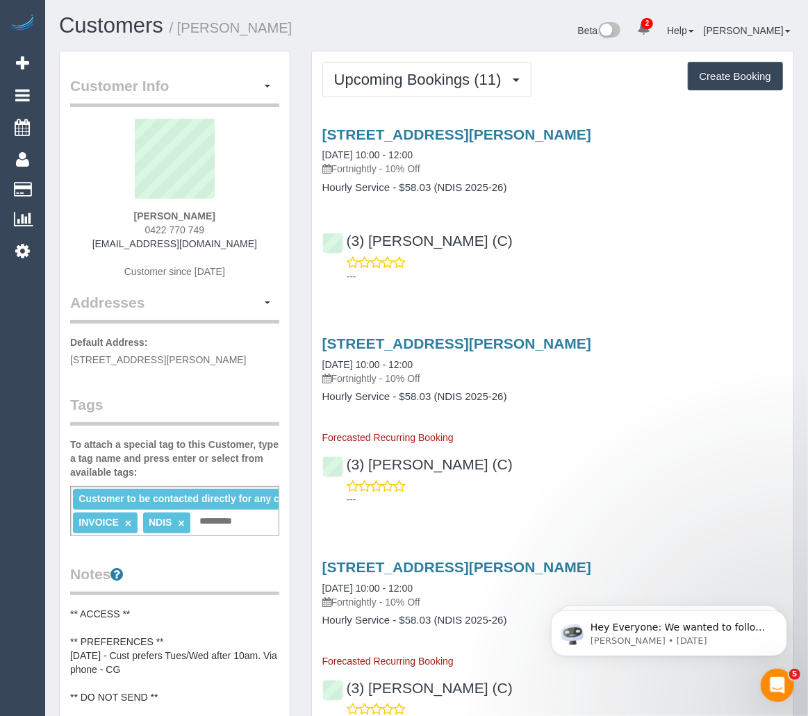
click at [335, 38] on div "Customers / [PERSON_NAME]" at bounding box center [238, 29] width 378 height 30
